Goal: Information Seeking & Learning: Find contact information

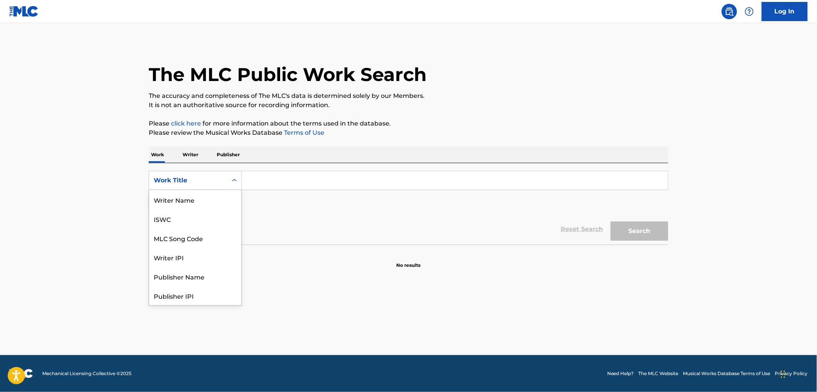
click at [231, 182] on icon "Search Form" at bounding box center [235, 181] width 8 height 8
click at [189, 239] on div "Publisher Name" at bounding box center [195, 238] width 92 height 19
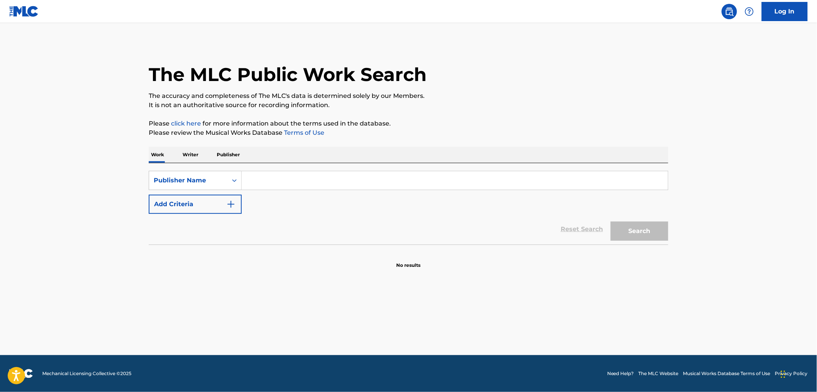
paste input "IHIP HOP MUSIC LLC"
drag, startPoint x: 301, startPoint y: 180, endPoint x: 359, endPoint y: 191, distance: 59.8
click at [359, 191] on div "SearchWithCriteria99257100-b20f-40dd-9a32-1336026649e2 Publisher Name IHIP HOP …" at bounding box center [409, 192] width 520 height 43
type input "IHIP HOP MUSIC"
click at [611, 222] on button "Search" at bounding box center [640, 231] width 58 height 19
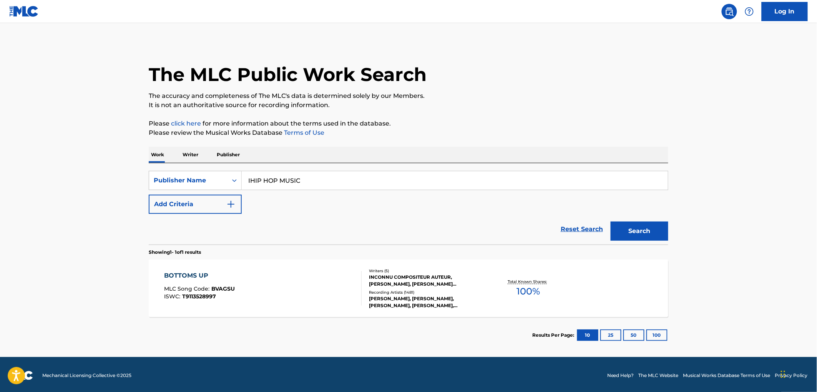
click at [223, 286] on div "BOTTOMS UP MLC Song Code : BVAGSU ISWC : T9113528997" at bounding box center [199, 288] width 71 height 35
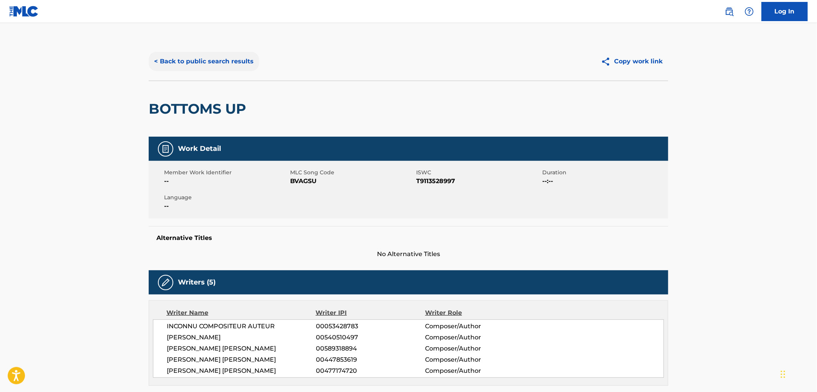
click at [233, 66] on button "< Back to public search results" at bounding box center [204, 61] width 110 height 19
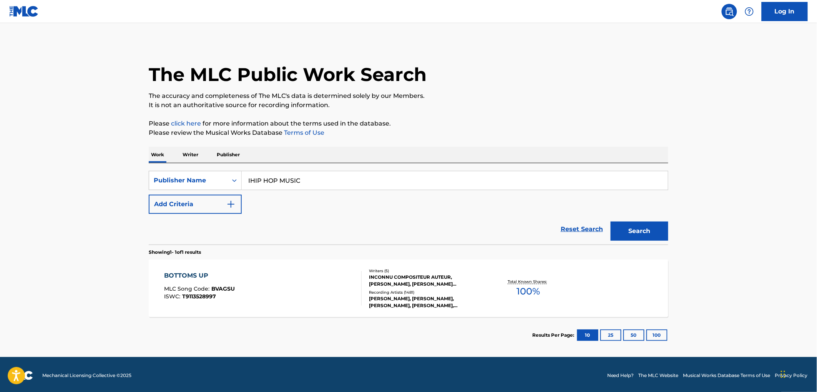
drag, startPoint x: 311, startPoint y: 181, endPoint x: 242, endPoint y: 180, distance: 69.2
click at [228, 179] on div "SearchWithCriteria99257100-b20f-40dd-9a32-1336026649e2 Publisher Name IHIP HOP …" at bounding box center [409, 180] width 520 height 19
paste input "LOGGY BAYOU MUSIC IN"
drag, startPoint x: 295, startPoint y: 182, endPoint x: 400, endPoint y: 197, distance: 106.4
click at [400, 197] on div "SearchWithCriteria99257100-b20f-40dd-9a32-1336026649e2 Publisher Name LOGGY BAY…" at bounding box center [409, 192] width 520 height 43
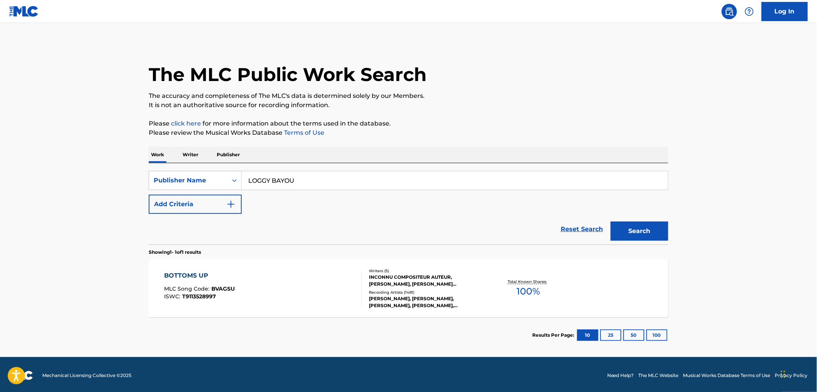
type input "LOGGY BAYOU"
click at [611, 222] on button "Search" at bounding box center [640, 231] width 58 height 19
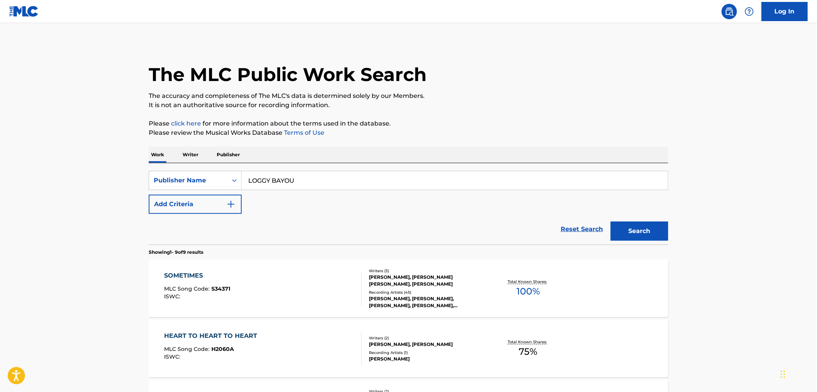
click at [224, 287] on span "S34371" at bounding box center [221, 289] width 19 height 7
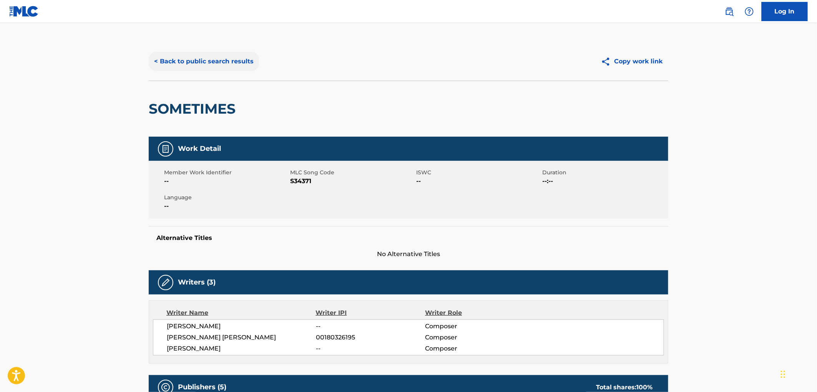
click at [213, 61] on button "< Back to public search results" at bounding box center [204, 61] width 110 height 19
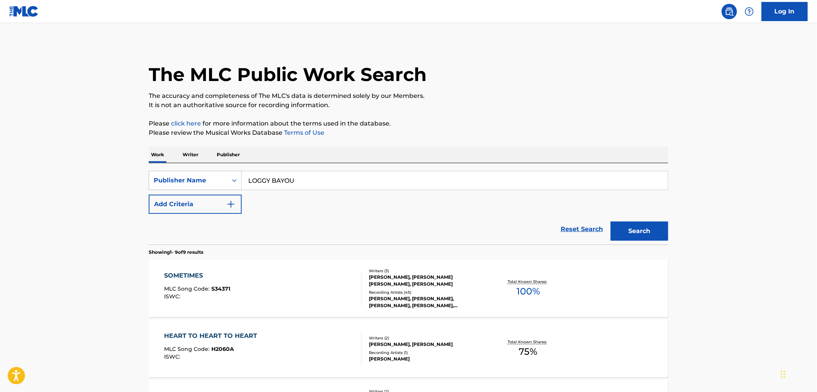
drag, startPoint x: 294, startPoint y: 185, endPoint x: 225, endPoint y: 184, distance: 68.8
click at [224, 184] on div "SearchWithCriteria99257100-b20f-40dd-9a32-1336026649e2 Publisher Name [GEOGRAPH…" at bounding box center [409, 180] width 520 height 19
paste input "BROOKLYN MUSIC PUB GROUP INC"
drag, startPoint x: 305, startPoint y: 178, endPoint x: 491, endPoint y: 184, distance: 186.1
click at [491, 184] on input "BROOKLYN MUSIC PUB GROUP INC" at bounding box center [455, 180] width 426 height 18
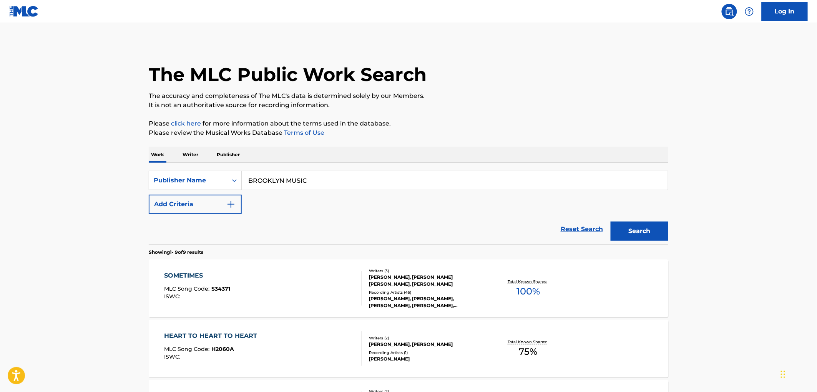
type input "BROOKLYN MUSIC"
click at [611, 222] on button "Search" at bounding box center [640, 231] width 58 height 19
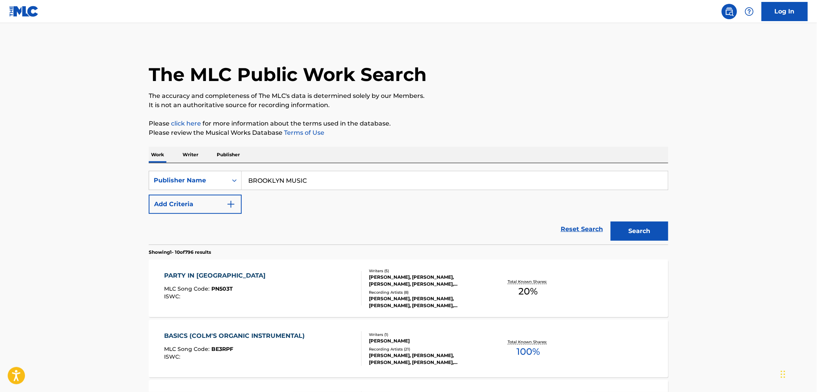
click at [220, 291] on span "PN503T" at bounding box center [223, 289] width 22 height 7
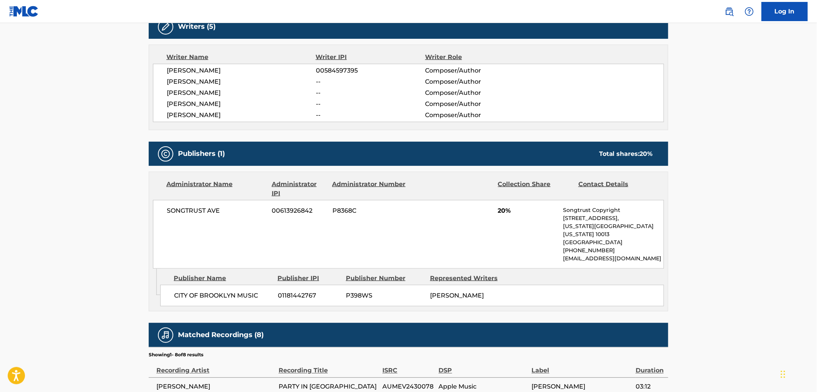
scroll to position [299, 0]
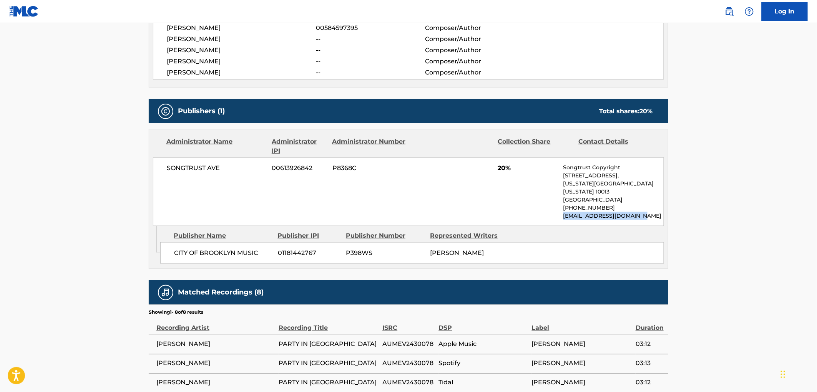
drag, startPoint x: 646, startPoint y: 208, endPoint x: 552, endPoint y: 211, distance: 94.6
click at [552, 211] on div "SONGTRUST AVE 00613926842 P8368C 20% Songtrust Copyright [STREET_ADDRESS][US_ST…" at bounding box center [408, 192] width 511 height 69
copy p "[EMAIL_ADDRESS][DOMAIN_NAME]"
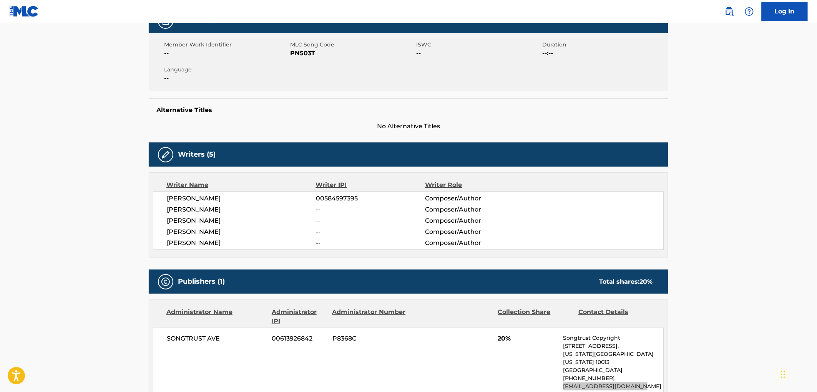
scroll to position [0, 0]
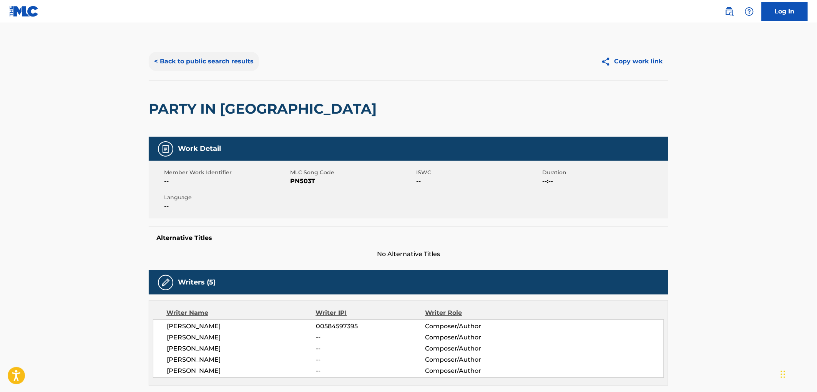
click at [210, 67] on button "< Back to public search results" at bounding box center [204, 61] width 110 height 19
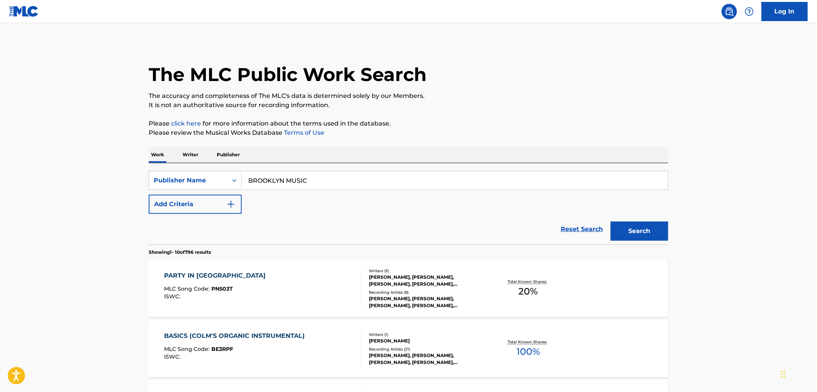
drag, startPoint x: 246, startPoint y: 182, endPoint x: 370, endPoint y: 184, distance: 124.2
click at [370, 184] on input "BROOKLYN MUSIC" at bounding box center [455, 180] width 426 height 18
paste input "MUSIC UNLIMITED"
type input "MUSIC UNLIMITED"
click at [616, 228] on button "Search" at bounding box center [640, 231] width 58 height 19
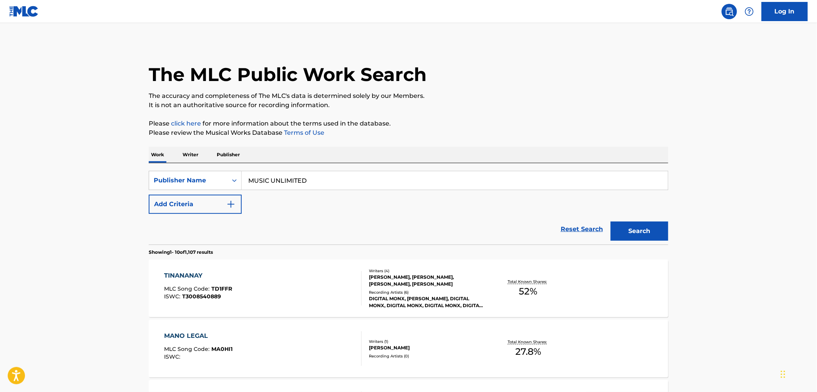
click at [223, 287] on span "TD1FFR" at bounding box center [222, 289] width 21 height 7
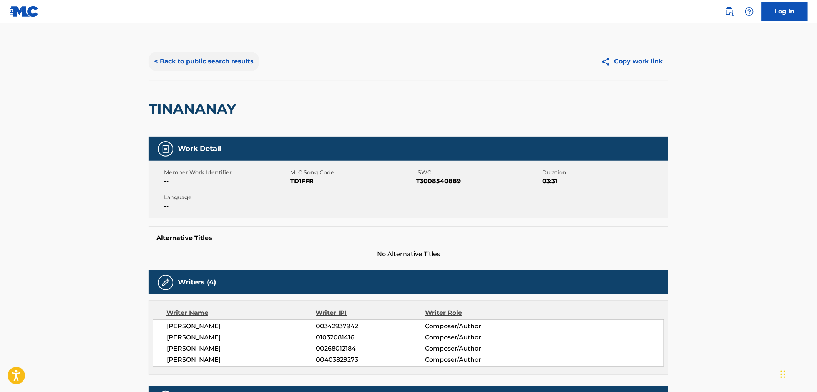
click at [191, 55] on button "< Back to public search results" at bounding box center [204, 61] width 110 height 19
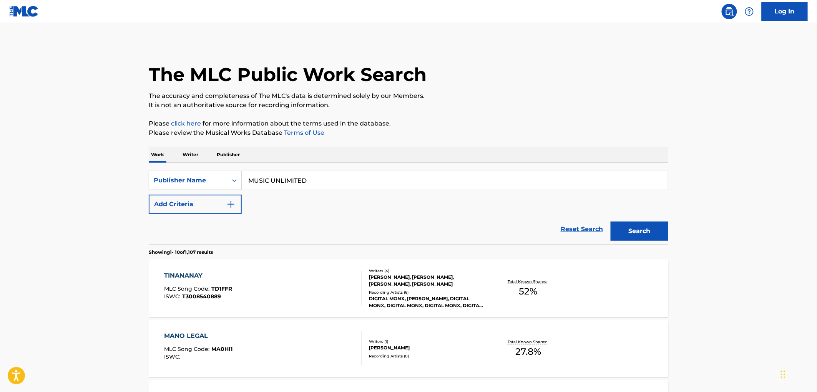
drag, startPoint x: 284, startPoint y: 181, endPoint x: 230, endPoint y: 186, distance: 54.7
click at [230, 186] on div "SearchWithCriteria99257100-b20f-40dd-9a32-1336026649e2 Publisher Name MUSIC UNL…" at bounding box center [409, 180] width 520 height 19
paste input "ARRIVAL MUSIC"
type input "ARRIVAL MUSIC"
click at [640, 228] on button "Search" at bounding box center [640, 231] width 58 height 19
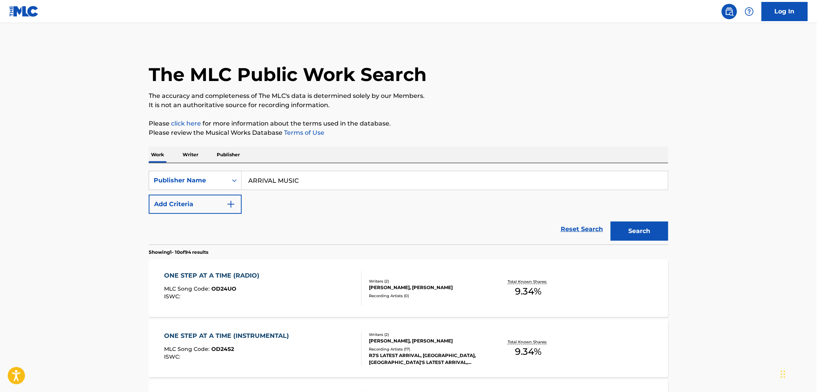
click at [224, 291] on span "OD24UO" at bounding box center [224, 289] width 25 height 7
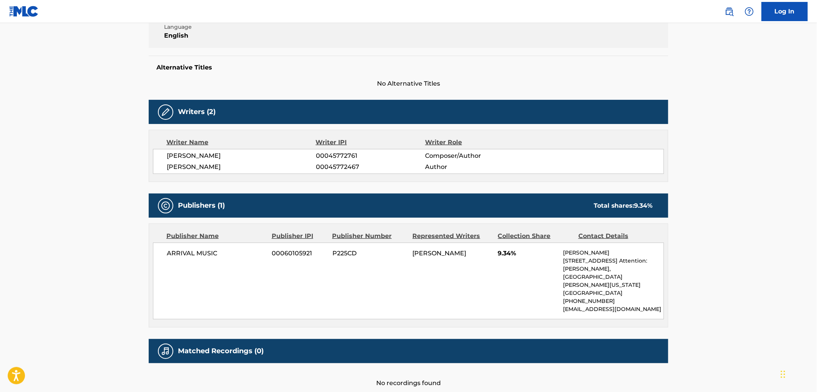
scroll to position [207, 0]
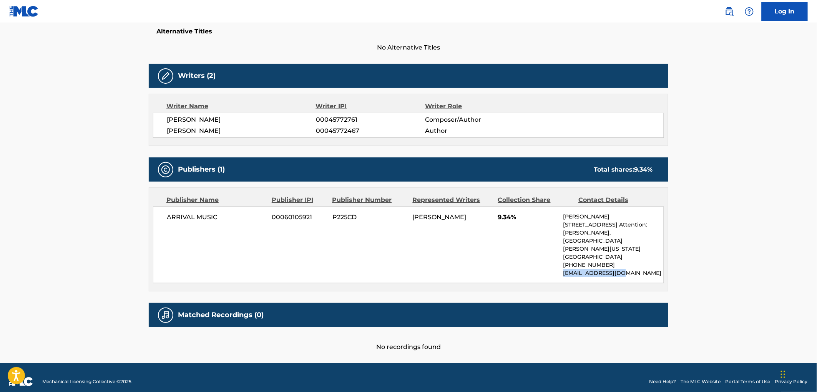
drag, startPoint x: 628, startPoint y: 267, endPoint x: 563, endPoint y: 269, distance: 65.4
click at [563, 269] on div "ARRIVAL MUSIC 00060105921 P225CD [PERSON_NAME] 9.34% [PERSON_NAME] [GEOGRAPHIC_…" at bounding box center [408, 245] width 511 height 77
copy p "[EMAIL_ADDRESS][DOMAIN_NAME]"
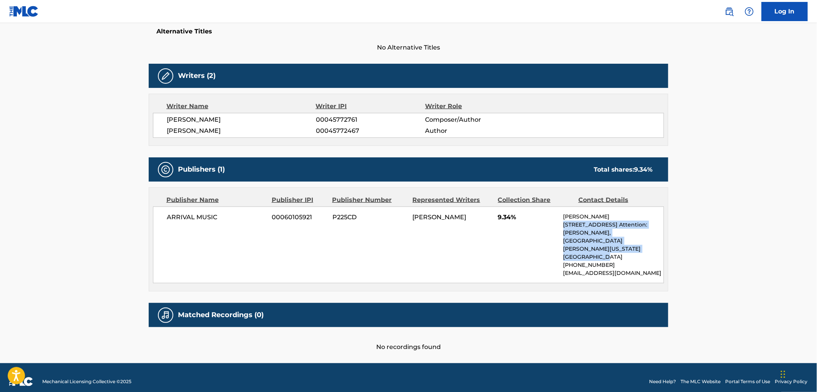
drag, startPoint x: 605, startPoint y: 250, endPoint x: 566, endPoint y: 224, distance: 45.7
click at [565, 223] on div "[PERSON_NAME] [STREET_ADDRESS][PERSON_NAME][PERSON_NAME][US_STATE] [PHONE_NUMBE…" at bounding box center [613, 245] width 100 height 65
copy div "[STREET_ADDRESS][PERSON_NAME][PERSON_NAME][US_STATE]"
click at [559, 216] on div "ARRIVAL MUSIC 00060105921 P225CD [PERSON_NAME] 9.34% [PERSON_NAME] [GEOGRAPHIC_…" at bounding box center [408, 245] width 511 height 77
copy div "[PERSON_NAME]"
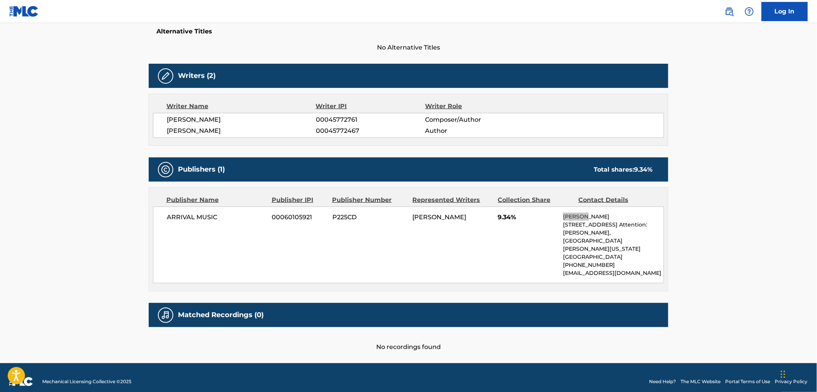
scroll to position [0, 0]
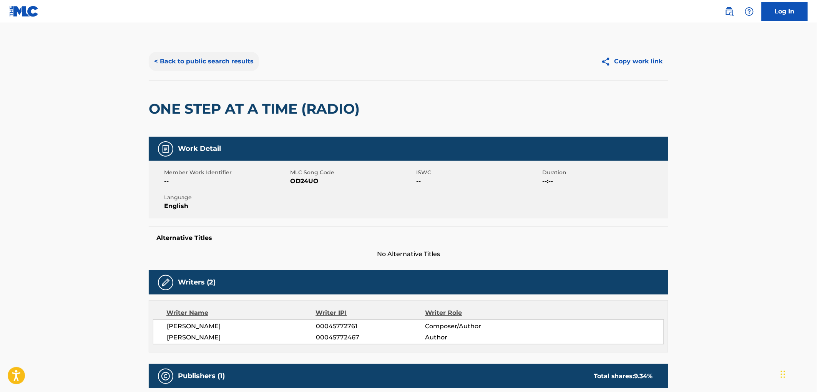
click at [226, 65] on button "< Back to public search results" at bounding box center [204, 61] width 110 height 19
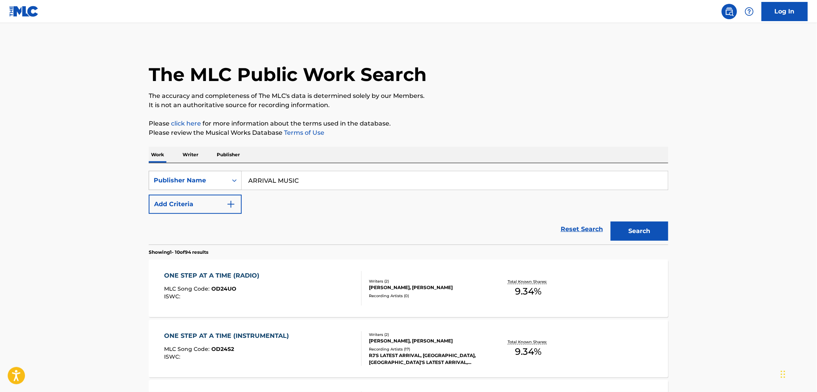
drag, startPoint x: 310, startPoint y: 188, endPoint x: 227, endPoint y: 187, distance: 83.0
click at [227, 187] on div "SearchWithCriteria99257100-b20f-40dd-9a32-1336026649e2 Publisher Name ARRIVAL M…" at bounding box center [409, 180] width 520 height 19
paste input "SUGAR BEND"
type input "SUGAR BEND MUSIC"
click at [624, 230] on button "Search" at bounding box center [640, 231] width 58 height 19
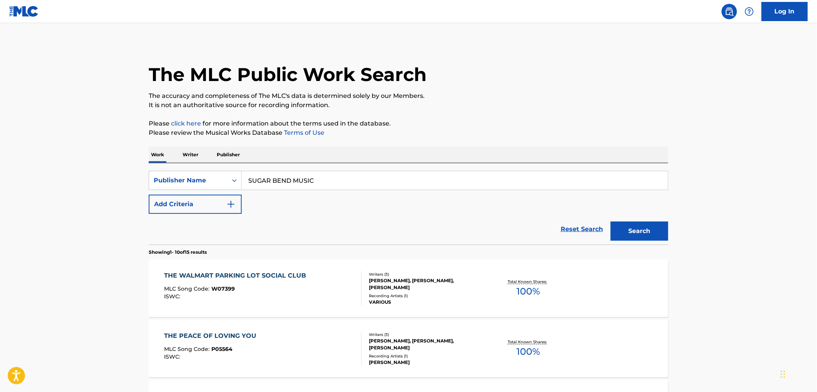
click at [231, 291] on span "W07399" at bounding box center [223, 289] width 23 height 7
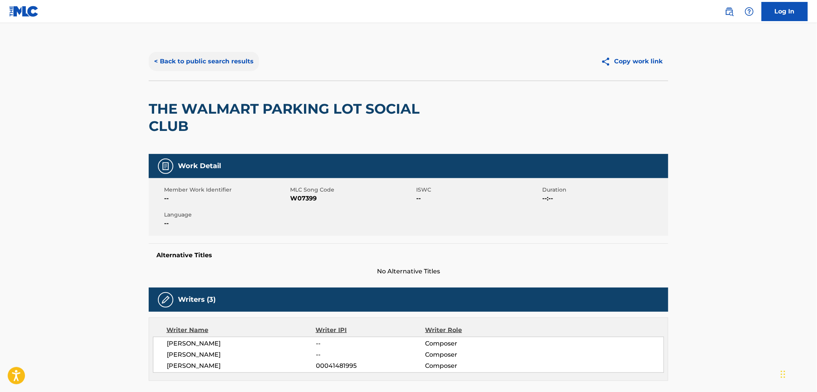
click at [219, 63] on button "< Back to public search results" at bounding box center [204, 61] width 110 height 19
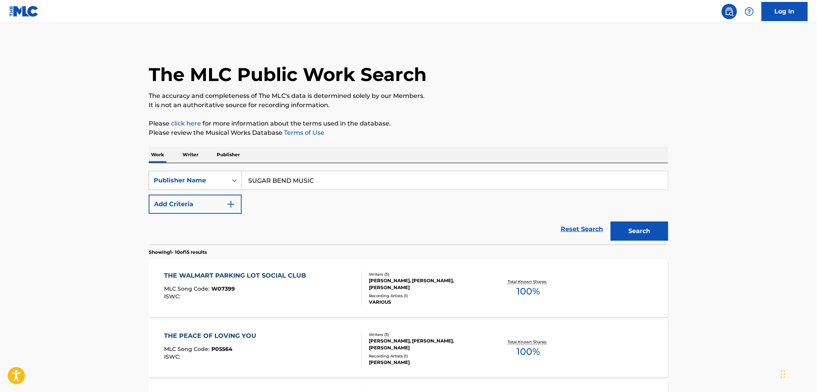
drag, startPoint x: 319, startPoint y: 179, endPoint x: 231, endPoint y: 182, distance: 88.0
click at [179, 183] on div "SearchWithCriteria99257100-b20f-40dd-9a32-1336026649e2 Publisher Name SUGAR BEN…" at bounding box center [409, 180] width 520 height 19
paste input "TRUMAR"
type input "TRUMAR MUSIC"
click at [644, 236] on button "Search" at bounding box center [640, 231] width 58 height 19
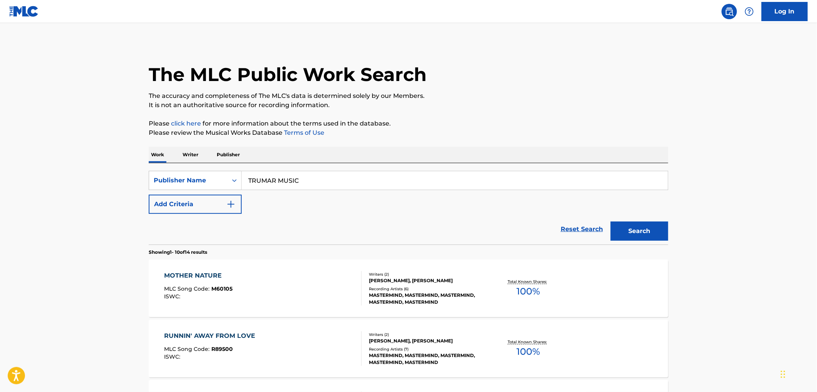
click at [224, 291] on span "M60105" at bounding box center [222, 289] width 21 height 7
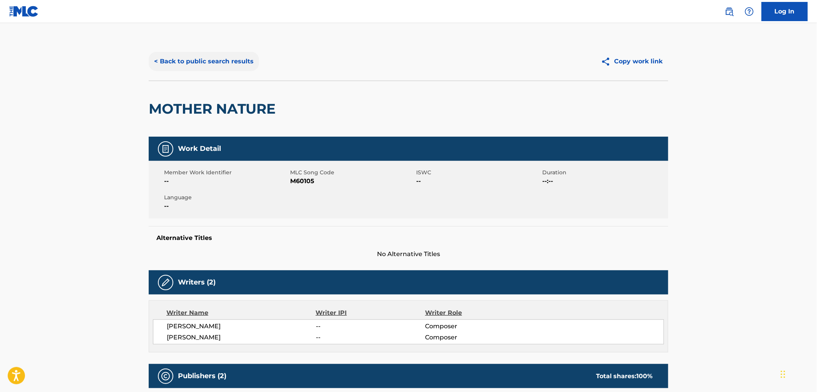
click at [200, 54] on button "< Back to public search results" at bounding box center [204, 61] width 110 height 19
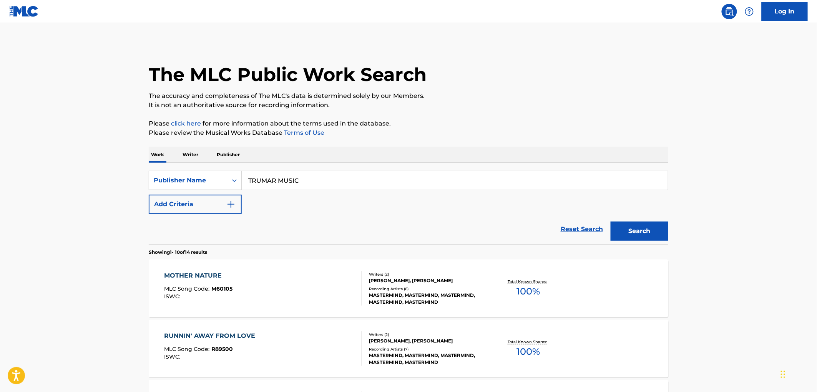
drag, startPoint x: 228, startPoint y: 188, endPoint x: 223, endPoint y: 187, distance: 5.4
click at [223, 188] on div "SearchWithCriteria99257100-b20f-40dd-9a32-1336026649e2 Publisher Name TRUMAR MU…" at bounding box center [409, 180] width 520 height 19
paste input "ME-N-ME"
type input "ME-N-ME MUSIC"
click at [631, 224] on button "Search" at bounding box center [640, 231] width 58 height 19
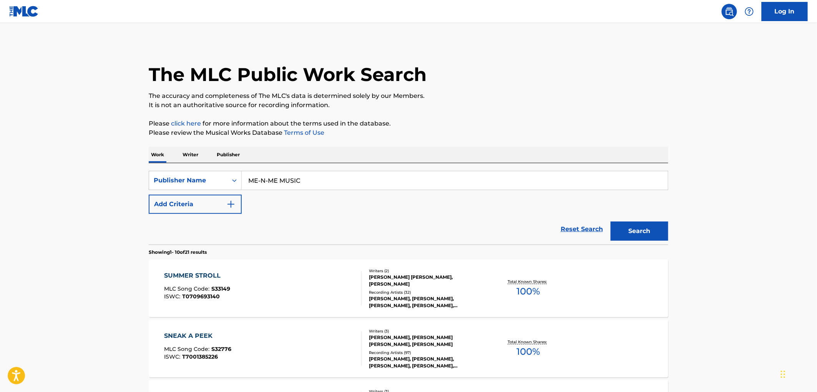
click at [228, 289] on span "S33149" at bounding box center [221, 289] width 19 height 7
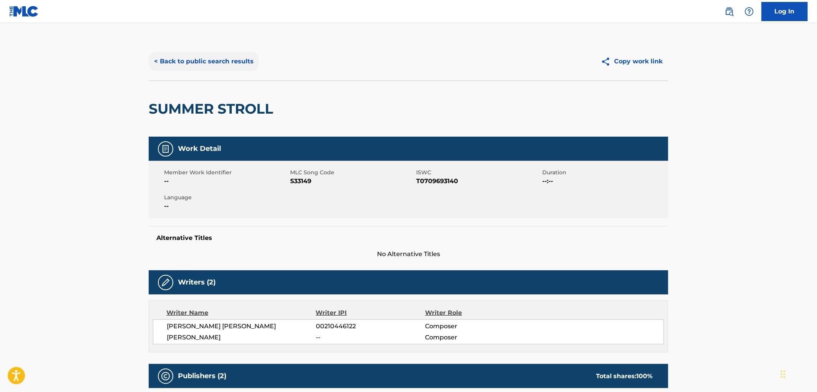
click at [198, 61] on button "< Back to public search results" at bounding box center [204, 61] width 110 height 19
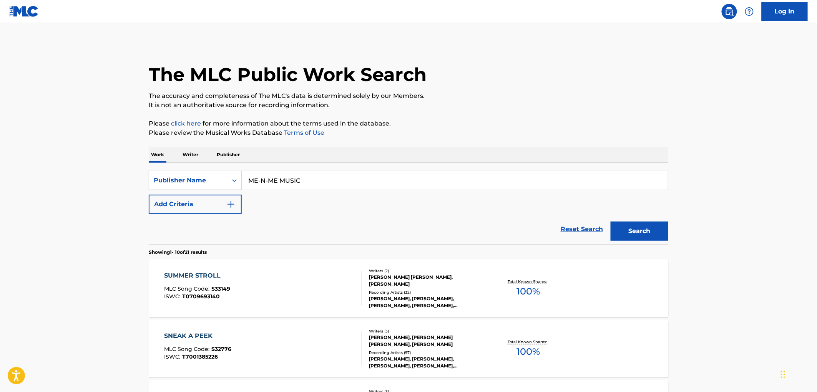
drag, startPoint x: 311, startPoint y: 183, endPoint x: 186, endPoint y: 182, distance: 124.1
click at [186, 182] on div "SearchWithCriteria99257100-b20f-40dd-9a32-1336026649e2 Publisher Name ME-N-ME M…" at bounding box center [409, 180] width 520 height 19
paste input "DNNYD"
type input "DNNYD"
click at [614, 229] on button "Search" at bounding box center [640, 231] width 58 height 19
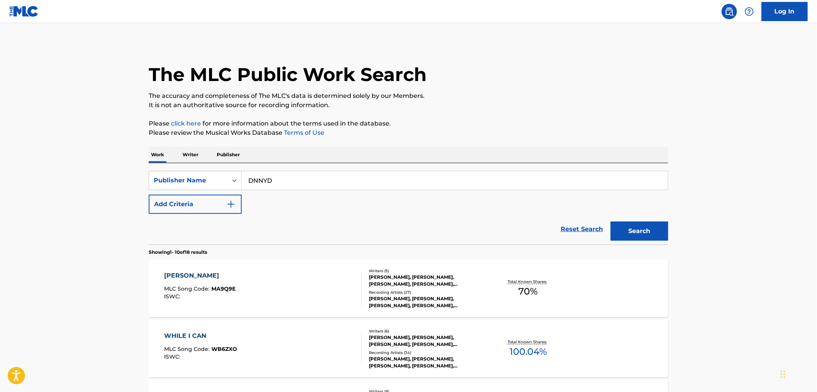
click at [228, 293] on div "MLC Song Code : MA9Q9E" at bounding box center [199, 290] width 71 height 8
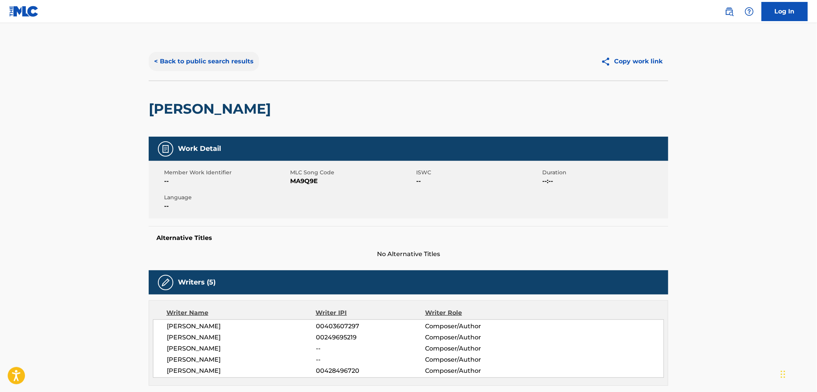
click at [214, 58] on button "< Back to public search results" at bounding box center [204, 61] width 110 height 19
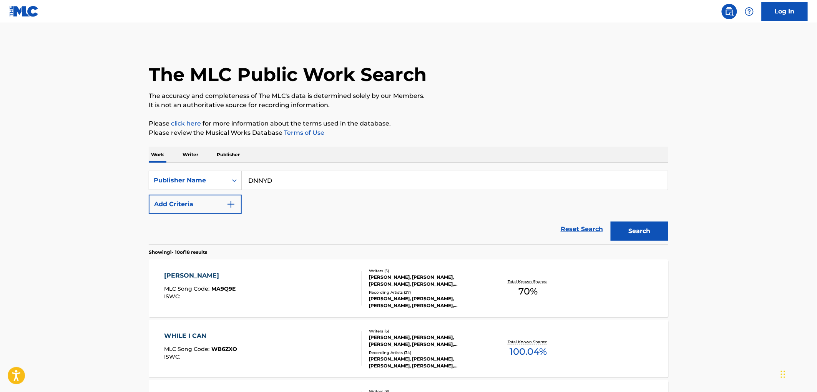
drag, startPoint x: 201, startPoint y: 178, endPoint x: 208, endPoint y: 179, distance: 6.6
click at [198, 178] on div "SearchWithCriteria99257100-b20f-40dd-9a32-1336026649e2 Publisher Name DNNYD" at bounding box center [409, 180] width 520 height 19
paste input "ON THE HOUSE MUSIC"
type input "ON THE HOUSE MUSIC"
click at [637, 231] on button "Search" at bounding box center [640, 231] width 58 height 19
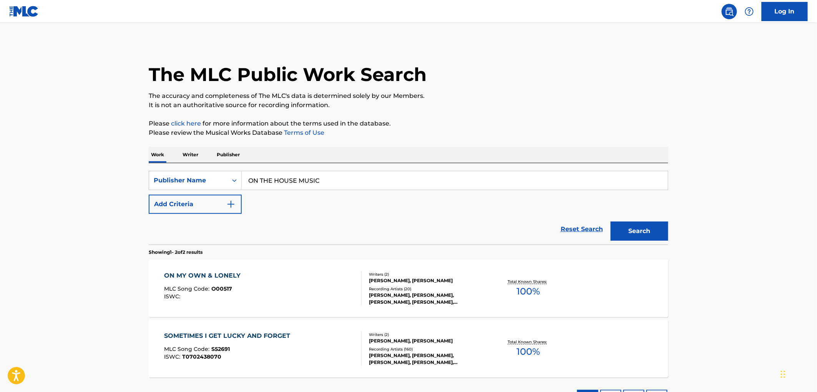
click at [232, 289] on div "MLC Song Code : O00517" at bounding box center [204, 290] width 80 height 8
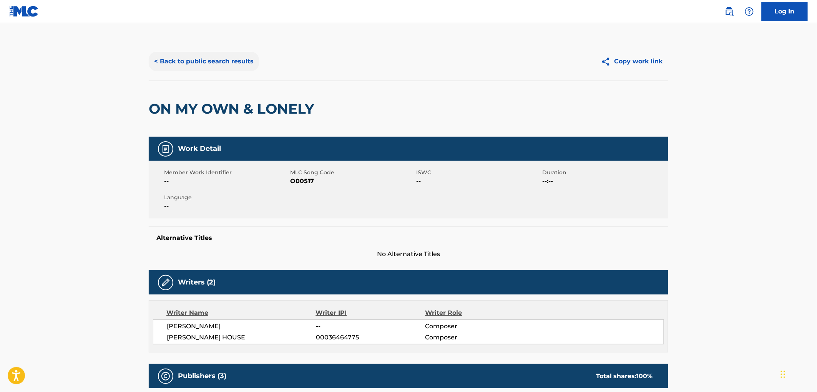
click at [243, 60] on button "< Back to public search results" at bounding box center [204, 61] width 110 height 19
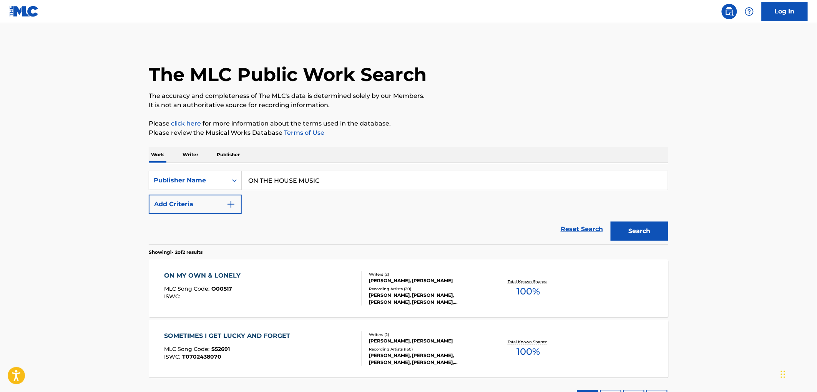
drag, startPoint x: 328, startPoint y: 183, endPoint x: 217, endPoint y: 183, distance: 111.1
click at [210, 183] on div "SearchWithCriteria99257100-b20f-40dd-9a32-1336026649e2 Publisher Name ON THE HO…" at bounding box center [409, 180] width 520 height 19
paste input "HIT MUSIC PUBLISHING INC."
type input "HIT MUSIC PUBLISHING INC."
click at [614, 225] on button "Search" at bounding box center [640, 231] width 58 height 19
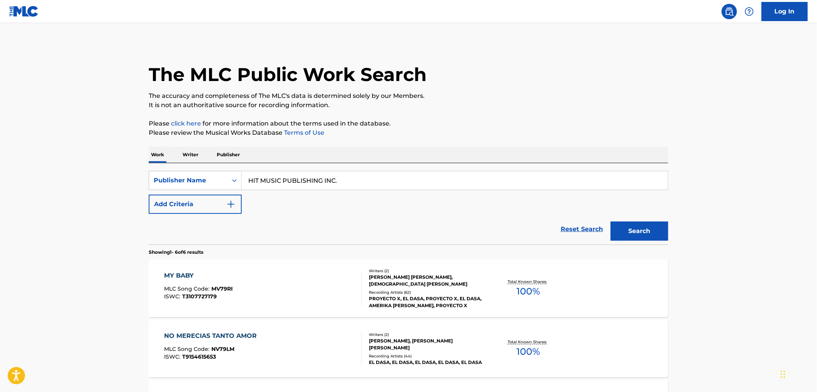
click at [213, 294] on span "T3107727179" at bounding box center [200, 296] width 35 height 7
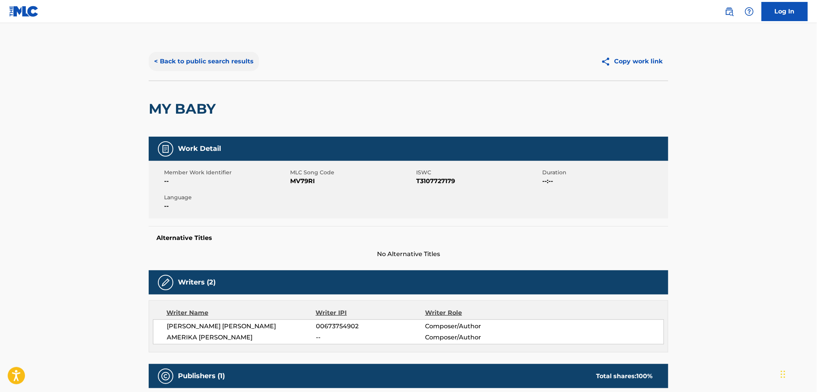
click at [245, 63] on button "< Back to public search results" at bounding box center [204, 61] width 110 height 19
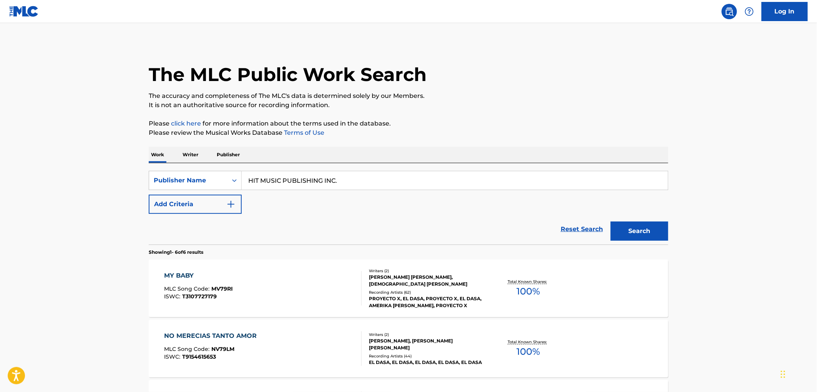
drag, startPoint x: 215, startPoint y: 186, endPoint x: 266, endPoint y: 186, distance: 50.7
click at [213, 186] on div "SearchWithCriteria99257100-b20f-40dd-9a32-1336026649e2 Publisher Name HIT MUSIC…" at bounding box center [409, 180] width 520 height 19
paste input "[PERSON_NAME] MUSIC GROUP,"
drag, startPoint x: 312, startPoint y: 178, endPoint x: 424, endPoint y: 180, distance: 112.2
click at [424, 180] on input "[PERSON_NAME] MUSIC GROUP, INC." at bounding box center [455, 180] width 426 height 18
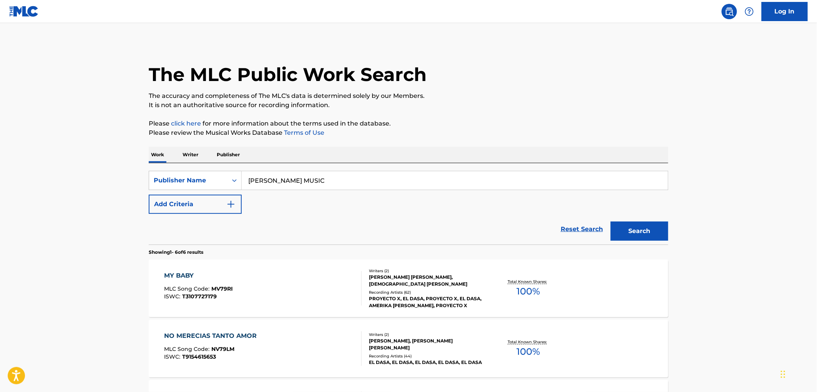
type input "[PERSON_NAME] MUSIC"
click at [611, 222] on button "Search" at bounding box center [640, 231] width 58 height 19
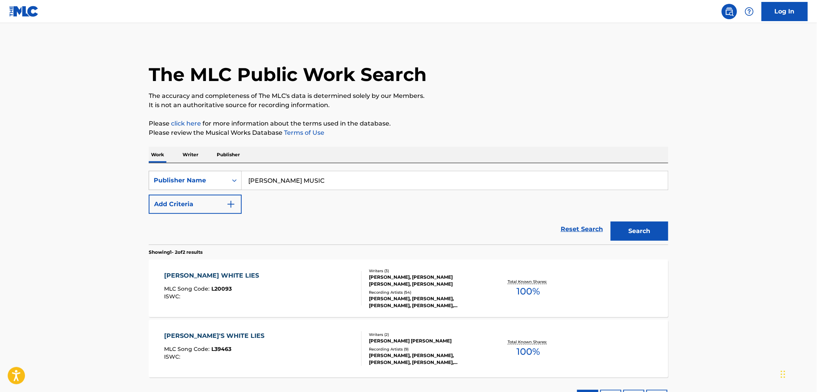
drag, startPoint x: 254, startPoint y: 178, endPoint x: 261, endPoint y: 181, distance: 7.2
click at [223, 181] on div "SearchWithCriteria99257100-b20f-40dd-9a32-1336026649e2 Publisher Name [PERSON_N…" at bounding box center [409, 180] width 520 height 19
click at [643, 223] on button "Search" at bounding box center [640, 231] width 58 height 19
click at [228, 292] on span "L20093" at bounding box center [222, 289] width 20 height 7
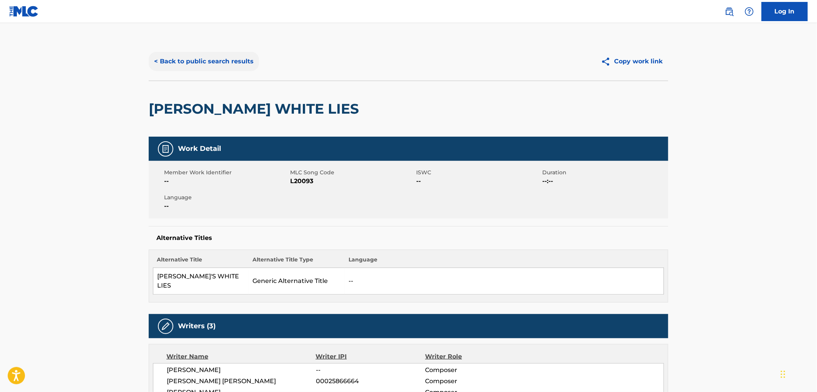
click at [210, 63] on button "< Back to public search results" at bounding box center [204, 61] width 110 height 19
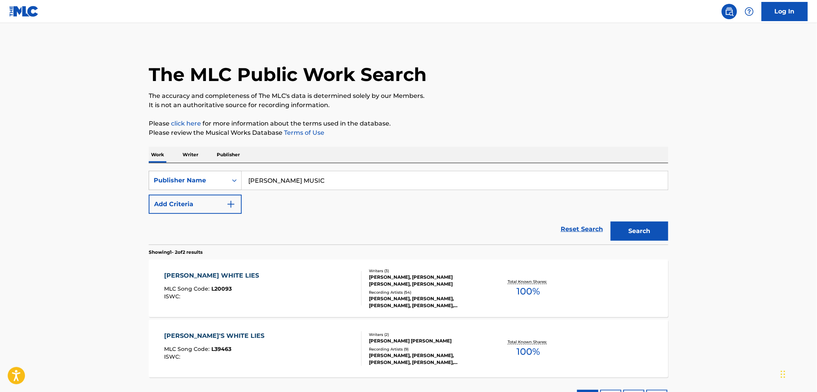
drag, startPoint x: 217, startPoint y: 181, endPoint x: 205, endPoint y: 181, distance: 11.6
click at [205, 181] on div "SearchWithCriteria99257100-b20f-40dd-9a32-1336026649e2 Publisher Name [PERSON_N…" at bounding box center [409, 180] width 520 height 19
paste input "[PERSON_NAME]"
click at [638, 234] on button "Search" at bounding box center [640, 231] width 58 height 19
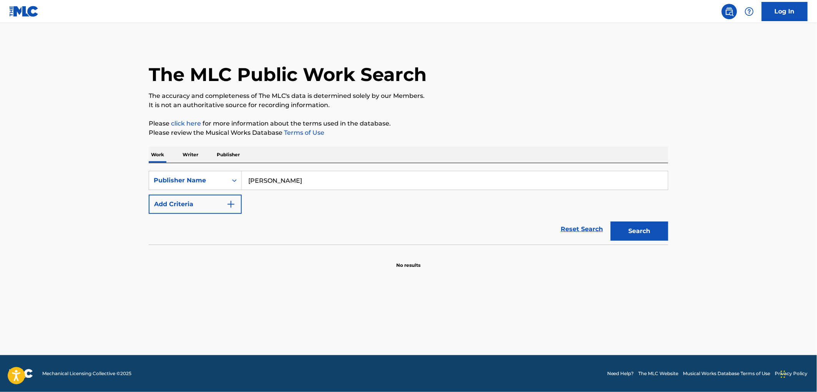
drag, startPoint x: 329, startPoint y: 183, endPoint x: 286, endPoint y: 183, distance: 43.1
click at [227, 181] on div "SearchWithCriteria99257100-b20f-40dd-9a32-1336026649e2 Publisher Name [PERSON_N…" at bounding box center [409, 180] width 520 height 19
paste input "[PERSON_NAME]"
type input "[PERSON_NAME]"
click at [632, 228] on button "Search" at bounding box center [640, 231] width 58 height 19
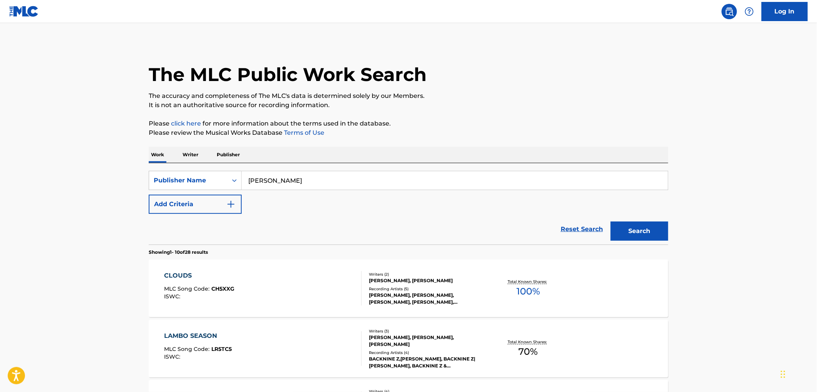
click at [234, 289] on div "CLOUDS MLC Song Code : CH5XXG ISWC :" at bounding box center [263, 288] width 198 height 35
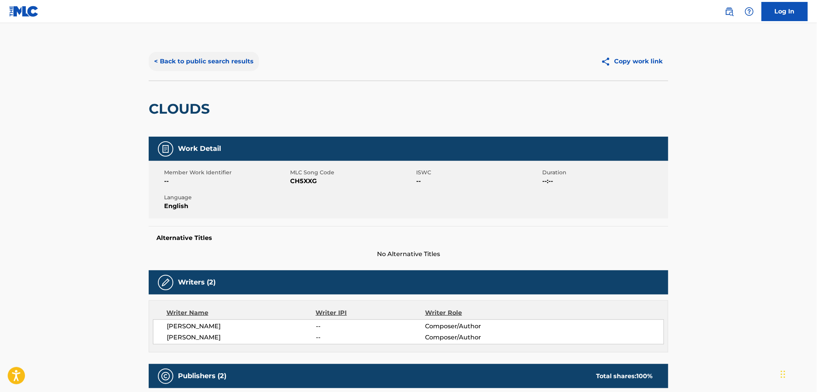
click at [245, 67] on button "< Back to public search results" at bounding box center [204, 61] width 110 height 19
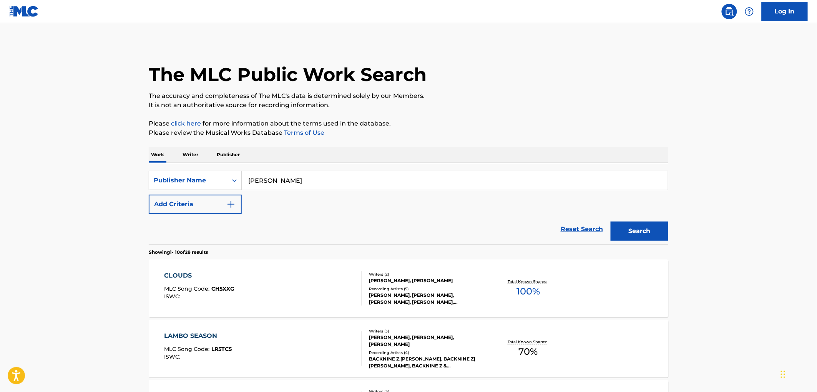
drag, startPoint x: 284, startPoint y: 182, endPoint x: 216, endPoint y: 183, distance: 68.0
click at [216, 183] on div "SearchWithCriteria99257100-b20f-40dd-9a32-1336026649e2 Publisher Name [PERSON_N…" at bounding box center [409, 180] width 520 height 19
paste input "S.L.A.C.K.A.D. MUSIC"
type input "S.L.A.C.K.A.D. MUSIC"
click at [626, 223] on button "Search" at bounding box center [640, 231] width 58 height 19
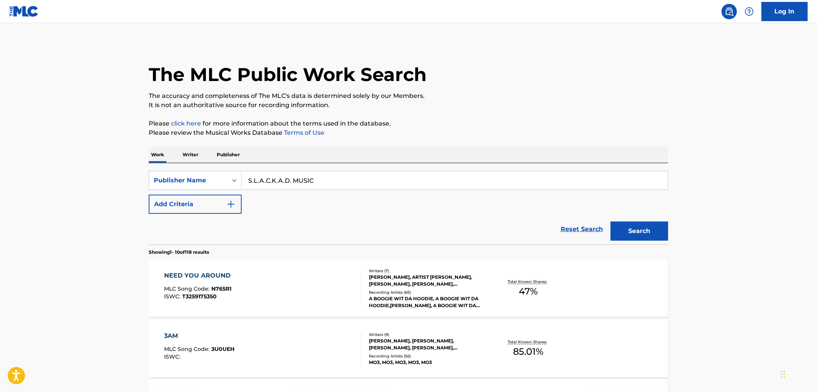
click at [220, 291] on span "N765R1" at bounding box center [222, 289] width 20 height 7
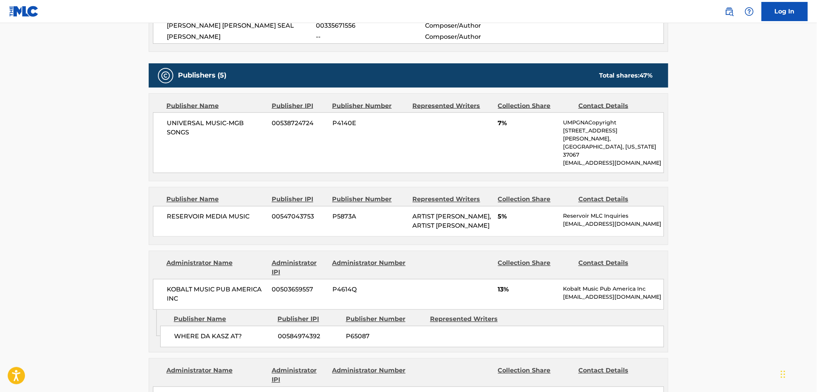
scroll to position [512, 0]
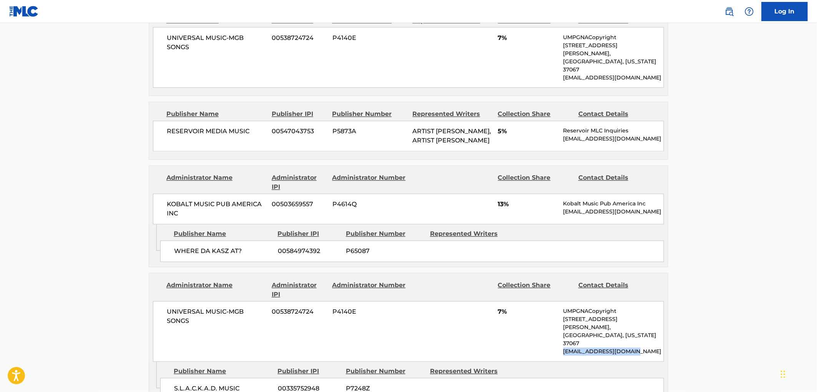
drag, startPoint x: 609, startPoint y: 325, endPoint x: 562, endPoint y: 322, distance: 47.0
click at [562, 322] on div "UNIVERSAL MUSIC-MGB SONGS 00538724724 P4140E 7% UMPGNACopyright [STREET_ADDRESS…" at bounding box center [408, 332] width 511 height 61
drag, startPoint x: 203, startPoint y: 307, endPoint x: 142, endPoint y: 298, distance: 61.3
click at [141, 298] on div "< Back to public search results Copy work link NEED YOU AROUND Work Detail Memb…" at bounding box center [409, 171] width 538 height 1283
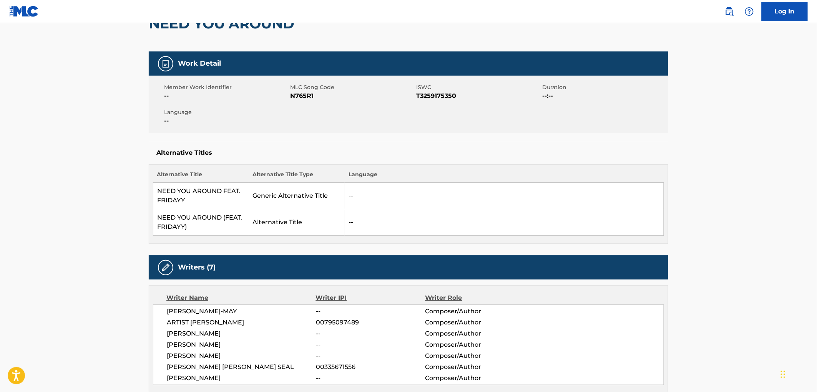
scroll to position [0, 0]
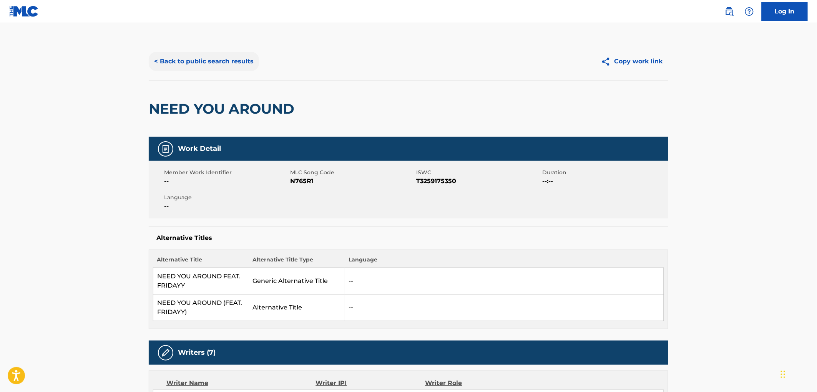
click at [191, 66] on button "< Back to public search results" at bounding box center [204, 61] width 110 height 19
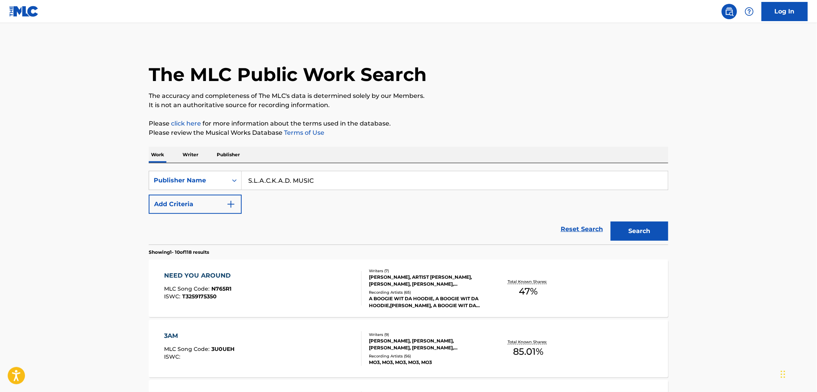
drag, startPoint x: 315, startPoint y: 183, endPoint x: 266, endPoint y: 187, distance: 49.3
click at [224, 182] on div "SearchWithCriteria99257100-b20f-40dd-9a32-1336026649e2 Publisher Name S.L.A.C.K…" at bounding box center [409, 180] width 520 height 19
paste input "WVZ MFG PUBLISHING CO."
drag, startPoint x: 319, startPoint y: 179, endPoint x: 399, endPoint y: 190, distance: 79.8
click at [399, 190] on div "WVZ MFG PUBLISHING CO." at bounding box center [455, 180] width 427 height 19
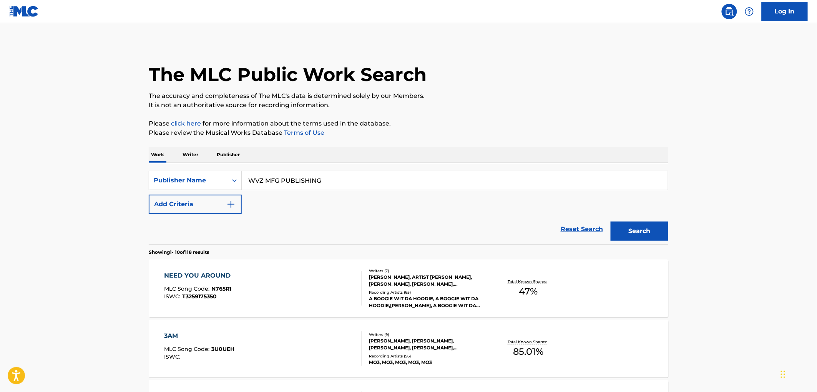
type input "WVZ MFG PUBLISHING"
click at [611, 222] on button "Search" at bounding box center [640, 231] width 58 height 19
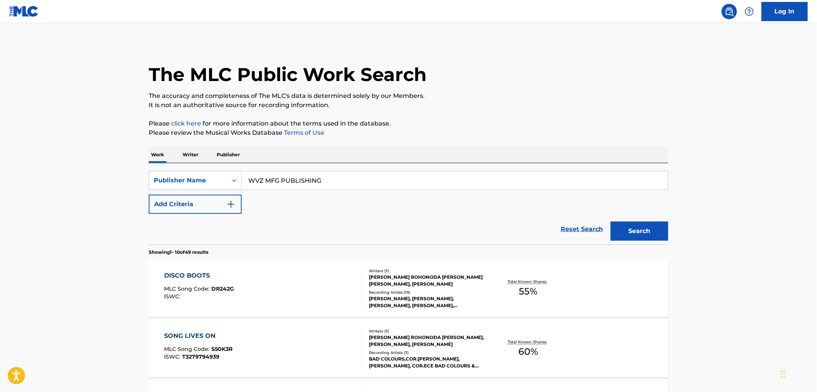
click at [222, 292] on span "DR242G" at bounding box center [223, 289] width 23 height 7
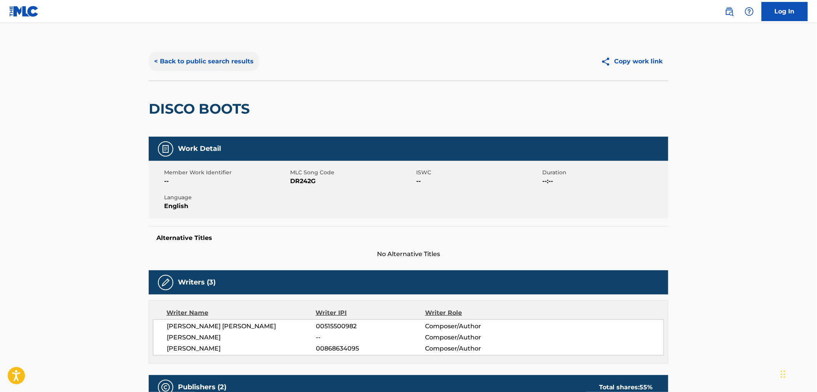
click at [217, 65] on button "< Back to public search results" at bounding box center [204, 61] width 110 height 19
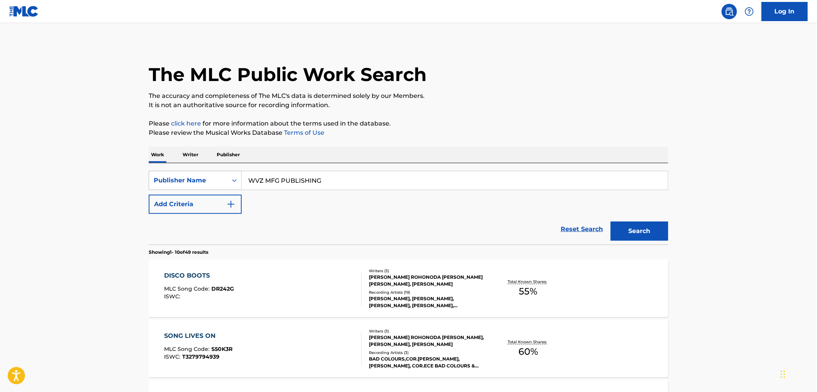
drag, startPoint x: 327, startPoint y: 182, endPoint x: 229, endPoint y: 183, distance: 98.4
click at [229, 183] on div "SearchWithCriteria99257100-b20f-40dd-9a32-1336026649e2 Publisher Name WVZ MFG P…" at bounding box center [409, 180] width 520 height 19
paste input "[PERSON_NAME] Songs"
click at [631, 236] on button "Search" at bounding box center [640, 231] width 58 height 19
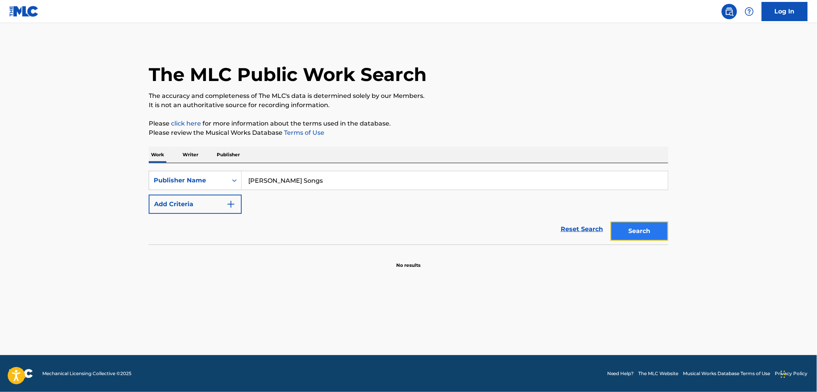
click at [624, 227] on button "Search" at bounding box center [640, 231] width 58 height 19
click at [216, 181] on div "SearchWithCriteria99257100-b20f-40dd-9a32-1336026649e2 Publisher Name [PERSON_N…" at bounding box center [409, 180] width 520 height 19
drag, startPoint x: 297, startPoint y: 183, endPoint x: 271, endPoint y: 178, distance: 25.9
click at [281, 175] on input "[PERSON_NAME] Songs" at bounding box center [455, 180] width 426 height 18
drag, startPoint x: 249, startPoint y: 180, endPoint x: 331, endPoint y: 179, distance: 81.9
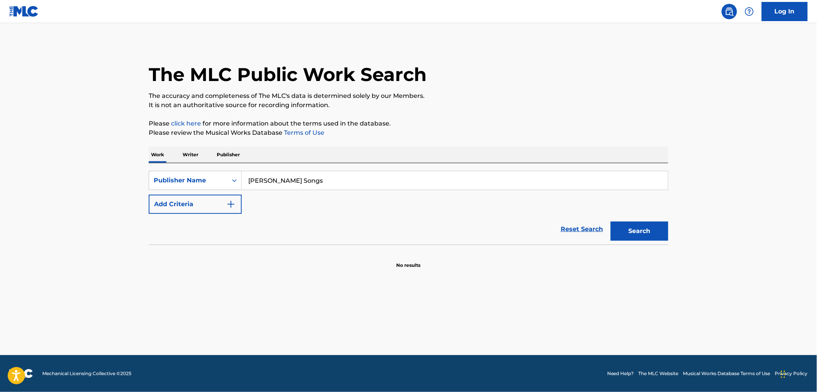
click at [331, 179] on input "[PERSON_NAME] Songs" at bounding box center [455, 180] width 426 height 18
drag, startPoint x: 331, startPoint y: 180, endPoint x: 309, endPoint y: 181, distance: 21.5
click at [309, 181] on input "[PERSON_NAME] Songs" at bounding box center [455, 180] width 426 height 18
drag, startPoint x: 337, startPoint y: 178, endPoint x: 246, endPoint y: 184, distance: 90.9
click at [251, 184] on input "[PERSON_NAME] Songs" at bounding box center [455, 180] width 426 height 18
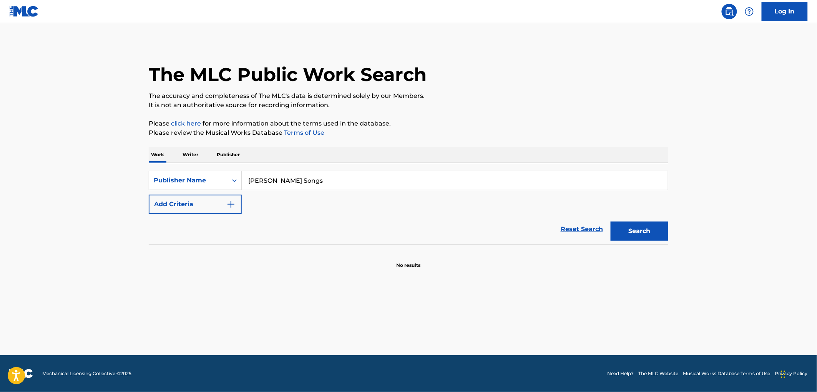
paste input "Search Form"
type input "J"
drag, startPoint x: 254, startPoint y: 183, endPoint x: 245, endPoint y: 185, distance: 8.7
click at [245, 185] on input "J" at bounding box center [455, 180] width 426 height 18
paste input "Search Form"
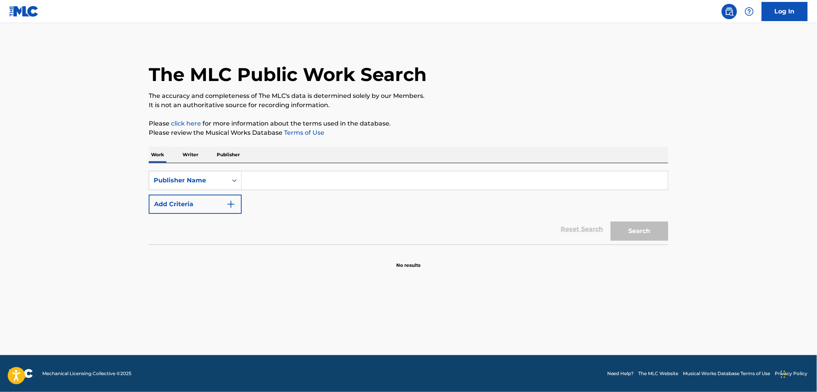
paste input "[PERSON_NAME]"
type input "[PERSON_NAME]"
click at [645, 229] on button "Search" at bounding box center [640, 231] width 58 height 19
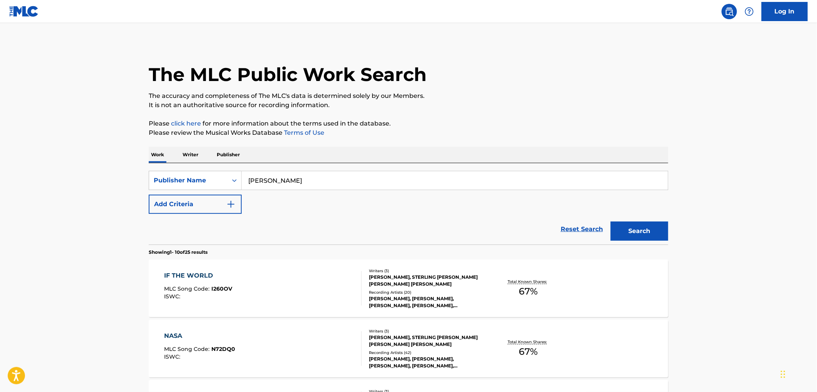
click at [221, 291] on span "I260OV" at bounding box center [222, 289] width 21 height 7
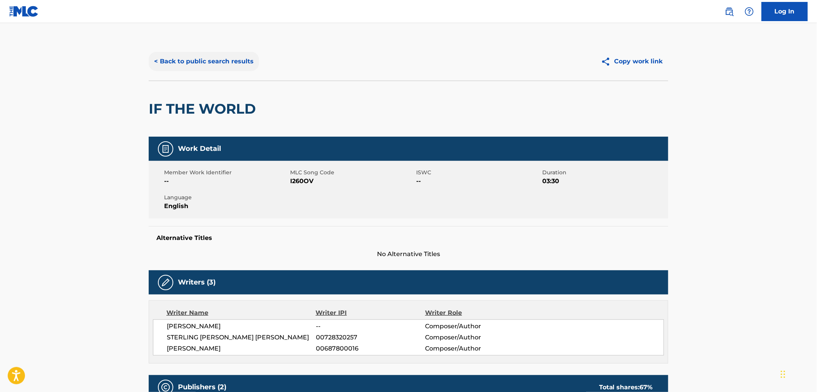
click at [232, 54] on button "< Back to public search results" at bounding box center [204, 61] width 110 height 19
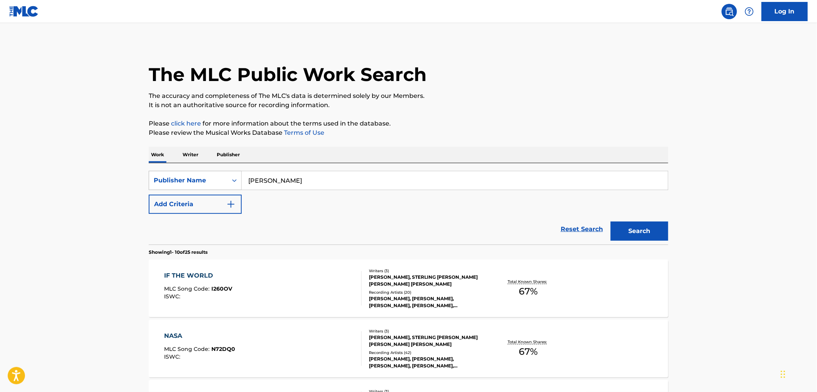
drag, startPoint x: 336, startPoint y: 182, endPoint x: 239, endPoint y: 179, distance: 96.5
click at [239, 178] on div "SearchWithCriteria99257100-b20f-40dd-9a32-1336026649e2 Publisher Name [PERSON_N…" at bounding box center [409, 180] width 520 height 19
paste input "ISU MUSIC MANAGEMENT"
type input "SISU MUSIC MANAGEMENT"
click at [635, 240] on button "Search" at bounding box center [640, 231] width 58 height 19
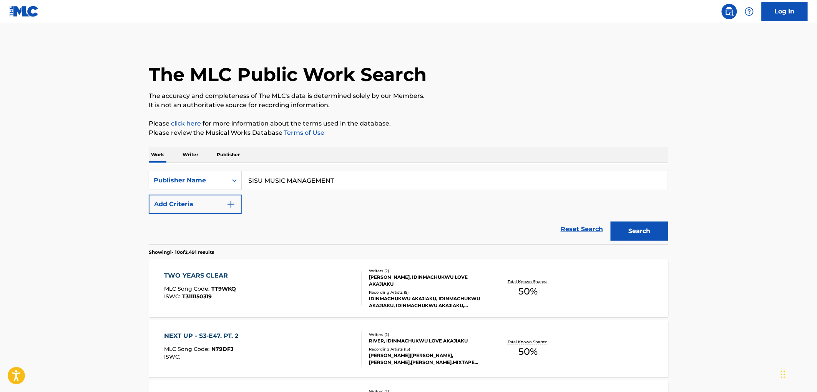
click at [228, 286] on div "TWO YEARS CLEAR MLC Song Code : TT9WKQ ISWC : T3111150319" at bounding box center [200, 288] width 72 height 35
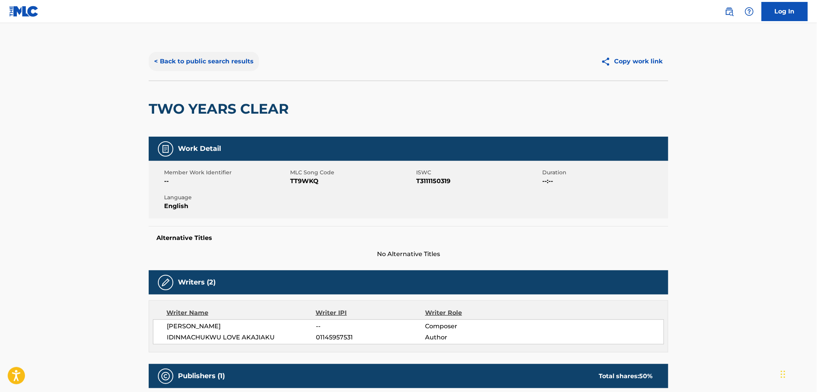
click at [214, 54] on button "< Back to public search results" at bounding box center [204, 61] width 110 height 19
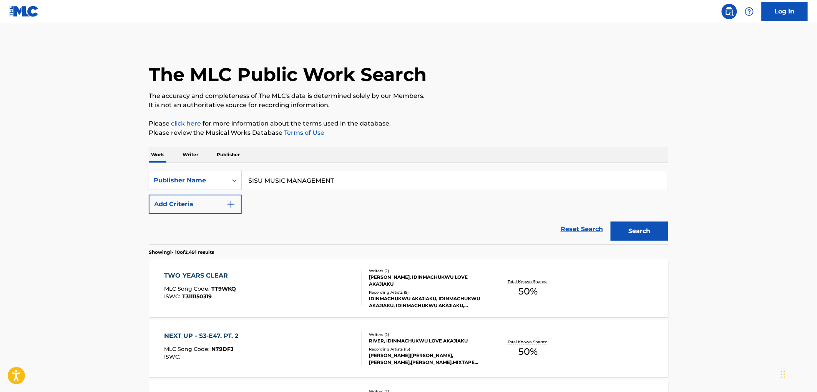
drag, startPoint x: 336, startPoint y: 178, endPoint x: 220, endPoint y: 183, distance: 115.8
click at [220, 183] on div "SearchWithCriteria99257100-b20f-40dd-9a32-1336026649e2 Publisher Name SISU MUSI…" at bounding box center [409, 180] width 520 height 19
paste input "DESTINEDMG LLC"
drag, startPoint x: 292, startPoint y: 179, endPoint x: 370, endPoint y: 177, distance: 77.7
click at [371, 177] on input "DESTINEDMG LLC" at bounding box center [455, 180] width 426 height 18
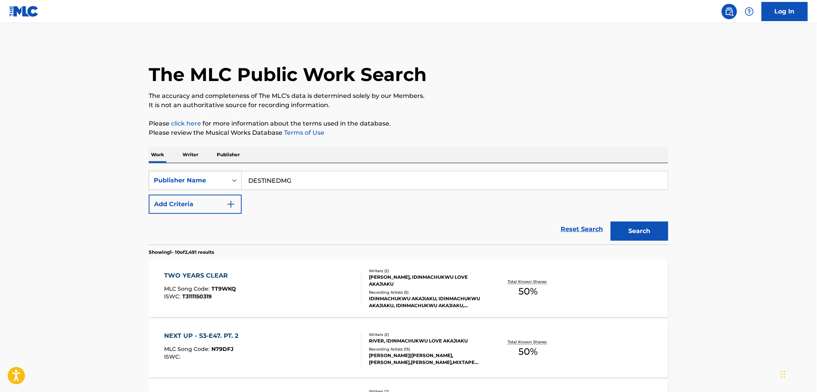
drag, startPoint x: 228, startPoint y: 189, endPoint x: 222, endPoint y: 190, distance: 5.6
click at [221, 190] on div "SearchWithCriteria99257100-b20f-40dd-9a32-1336026649e2 Publisher Name DESTINEDMG" at bounding box center [409, 180] width 520 height 19
type input "DESTINEDMG"
click at [224, 290] on span "TT9WKQ" at bounding box center [224, 289] width 25 height 7
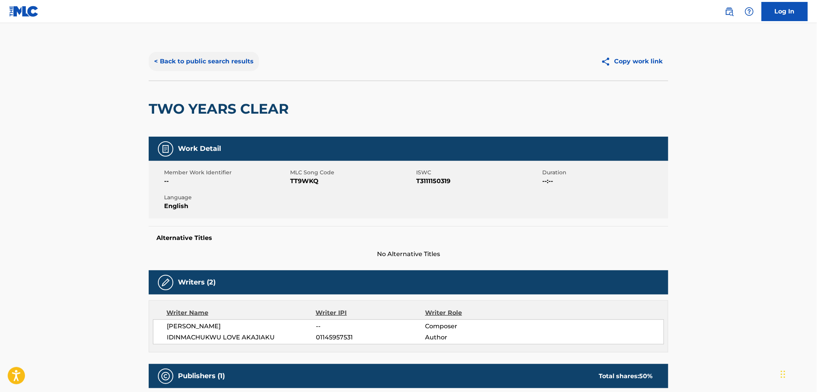
click at [209, 61] on button "< Back to public search results" at bounding box center [204, 61] width 110 height 19
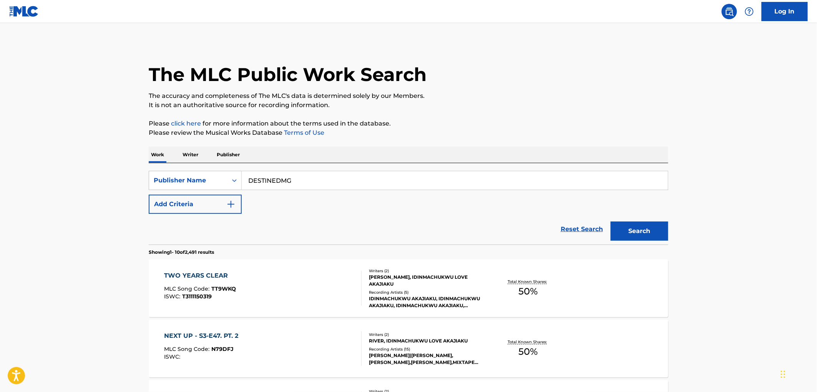
click at [225, 353] on div "MLC Song Code : N79DFJ" at bounding box center [203, 351] width 78 height 8
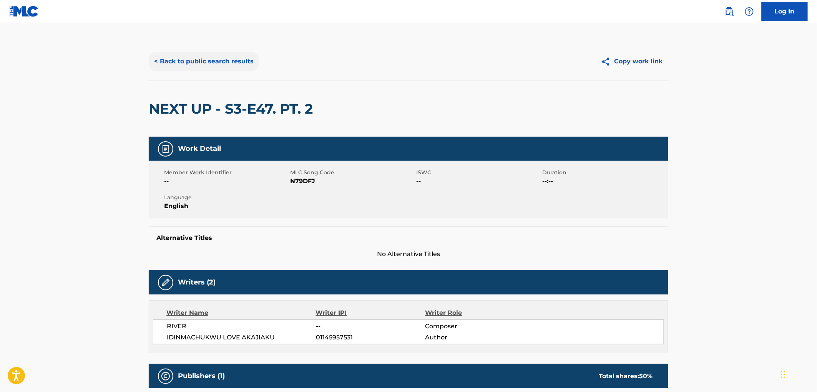
click at [233, 67] on button "< Back to public search results" at bounding box center [204, 61] width 110 height 19
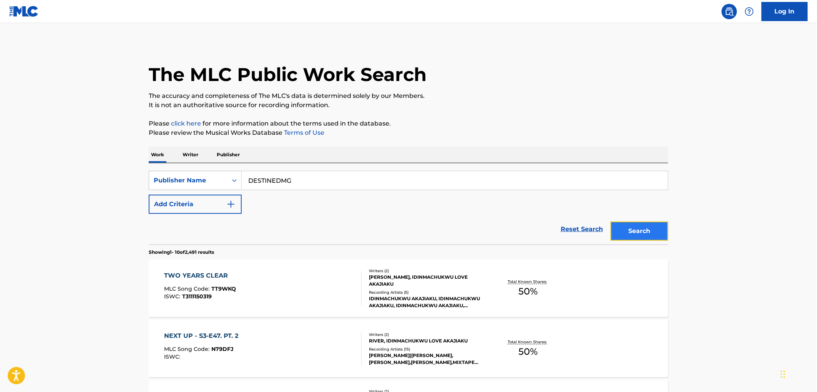
click at [644, 231] on button "Search" at bounding box center [640, 231] width 58 height 19
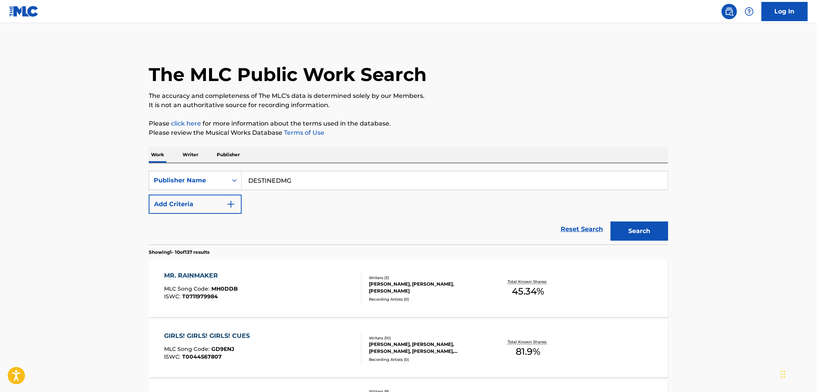
click at [233, 291] on span "MH0DDB" at bounding box center [225, 289] width 27 height 7
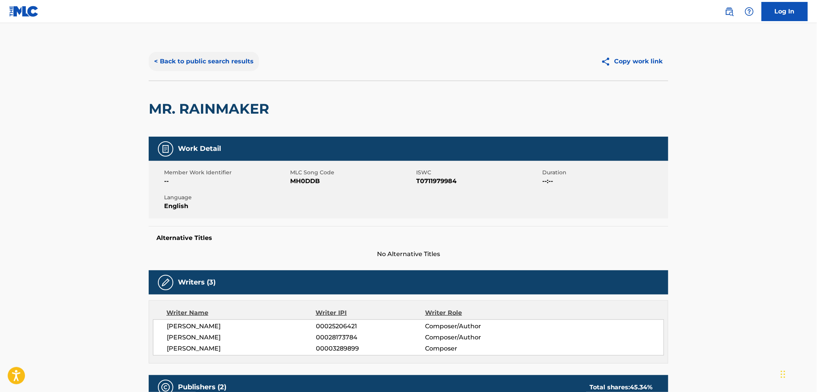
click at [245, 54] on button "< Back to public search results" at bounding box center [204, 61] width 110 height 19
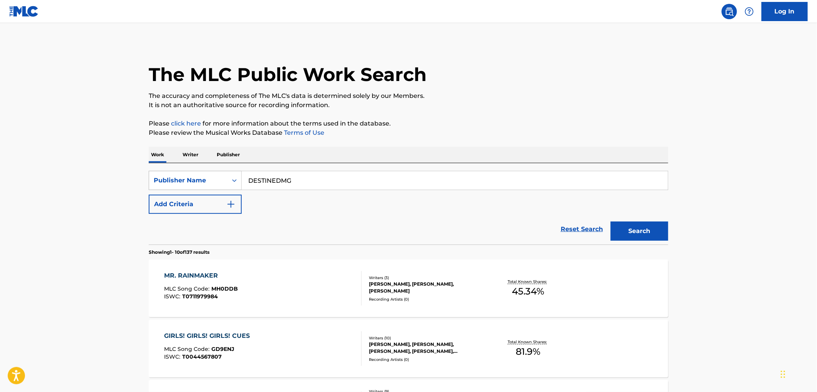
drag, startPoint x: 302, startPoint y: 179, endPoint x: 234, endPoint y: 183, distance: 67.3
click at [233, 182] on div "SearchWithCriteria99257100-b20f-40dd-9a32-1336026649e2 Publisher Name DESTINEDMG" at bounding box center [409, 180] width 520 height 19
paste input "M R S"
type input "M R S"
click at [625, 236] on button "Search" at bounding box center [640, 231] width 58 height 19
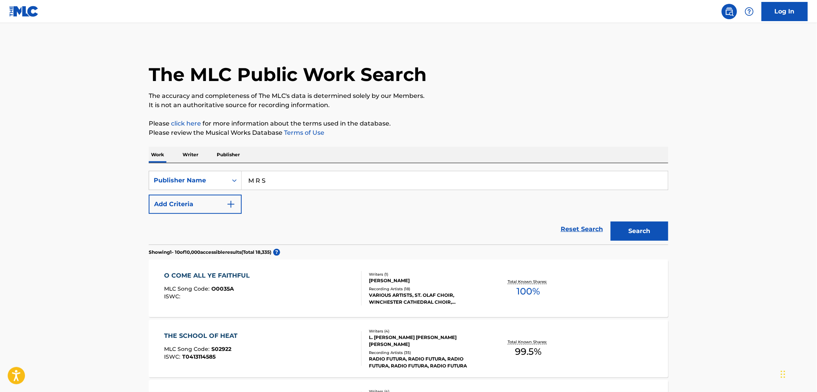
click at [224, 288] on span "O0035A" at bounding box center [223, 289] width 23 height 7
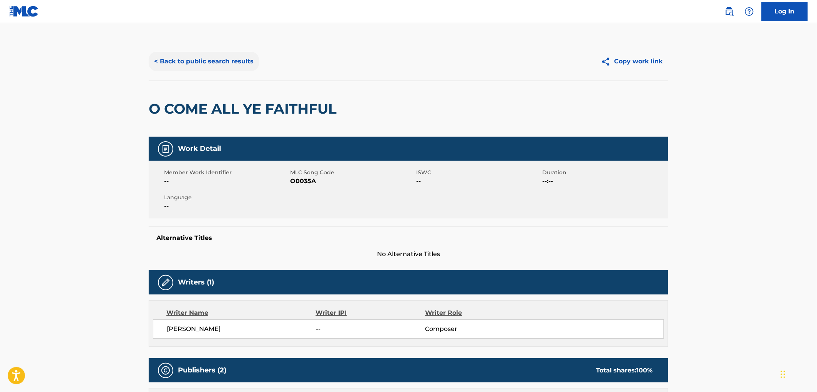
click at [219, 60] on button "< Back to public search results" at bounding box center [204, 61] width 110 height 19
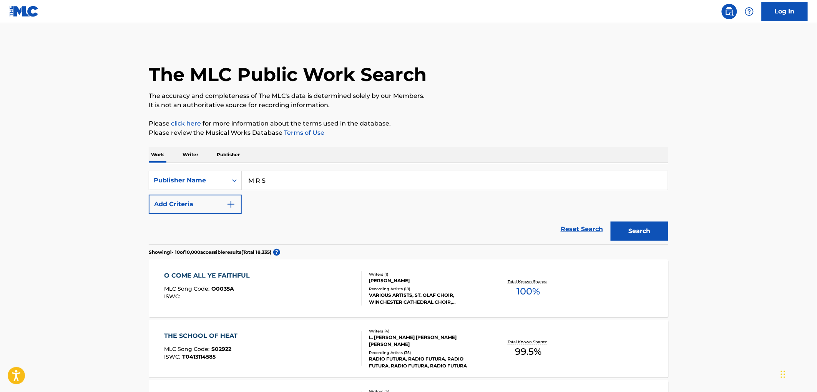
drag, startPoint x: 291, startPoint y: 184, endPoint x: 256, endPoint y: 183, distance: 34.6
click at [254, 183] on input "M R S" at bounding box center [455, 180] width 426 height 18
drag, startPoint x: 249, startPoint y: 181, endPoint x: 294, endPoint y: 182, distance: 45.4
click at [295, 182] on input "M R S" at bounding box center [455, 180] width 426 height 18
paste input "AMERICAN WORDWAY"
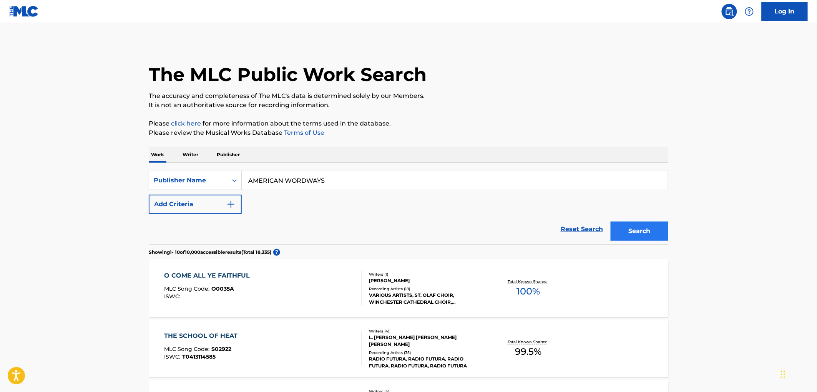
type input "AMERICAN WORDWAYS"
click at [632, 237] on button "Search" at bounding box center [640, 231] width 58 height 19
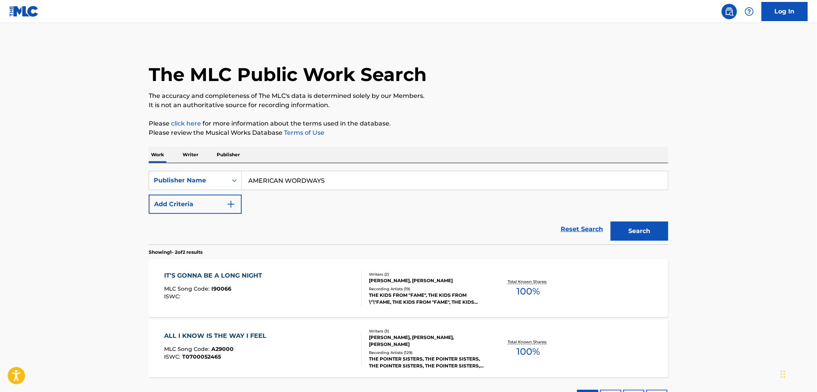
click at [233, 292] on div "MLC Song Code : I90066" at bounding box center [215, 290] width 102 height 8
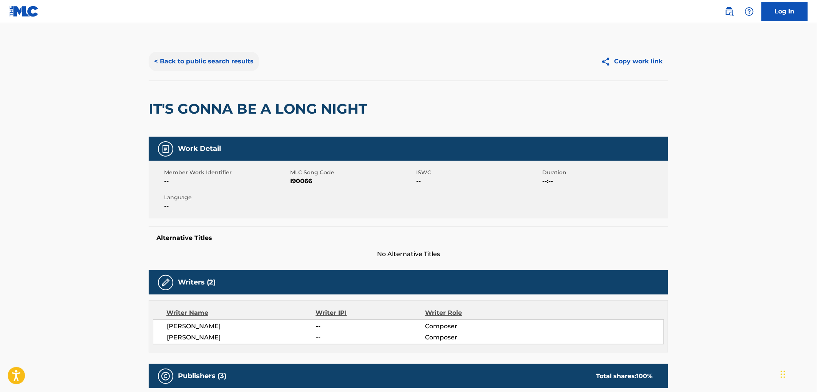
click at [244, 62] on button "< Back to public search results" at bounding box center [204, 61] width 110 height 19
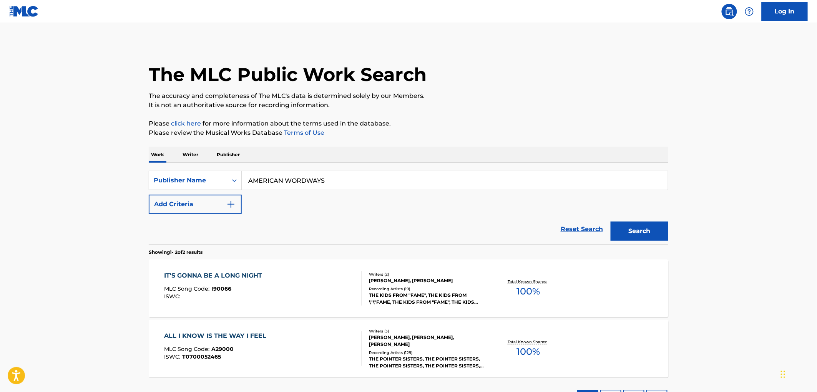
drag, startPoint x: 336, startPoint y: 182, endPoint x: 247, endPoint y: 184, distance: 88.4
click at [247, 184] on input "AMERICAN WORDWAYS" at bounding box center [455, 180] width 426 height 18
paste input "[PERSON_NAME] HAUS MUSIC"
type input "[PERSON_NAME] HAUS MUSIC"
click at [628, 233] on button "Search" at bounding box center [640, 231] width 58 height 19
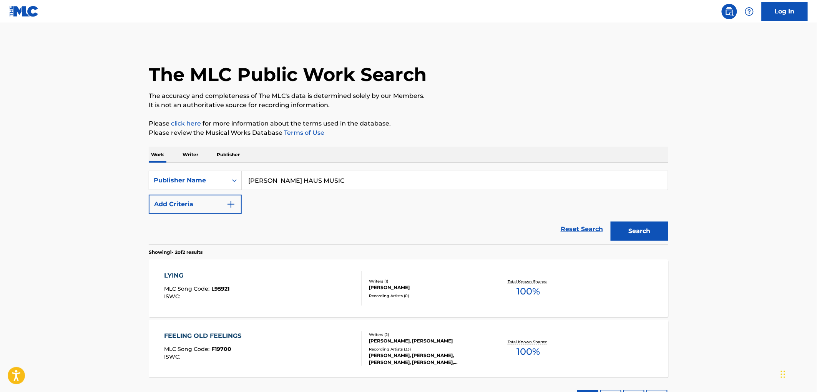
click at [225, 289] on span "L95921" at bounding box center [221, 289] width 18 height 7
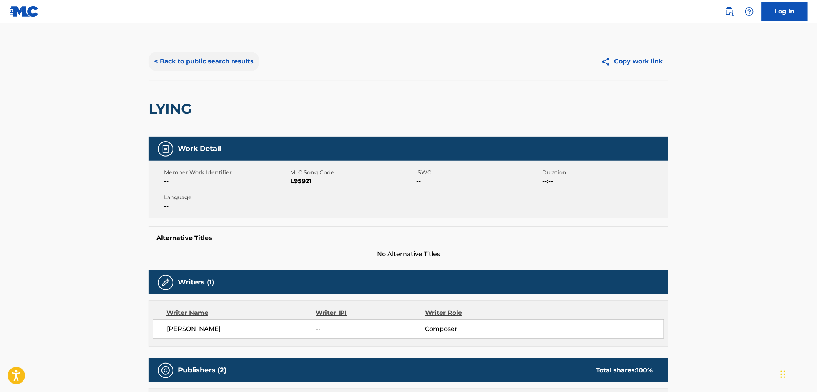
click at [220, 68] on button "< Back to public search results" at bounding box center [204, 61] width 110 height 19
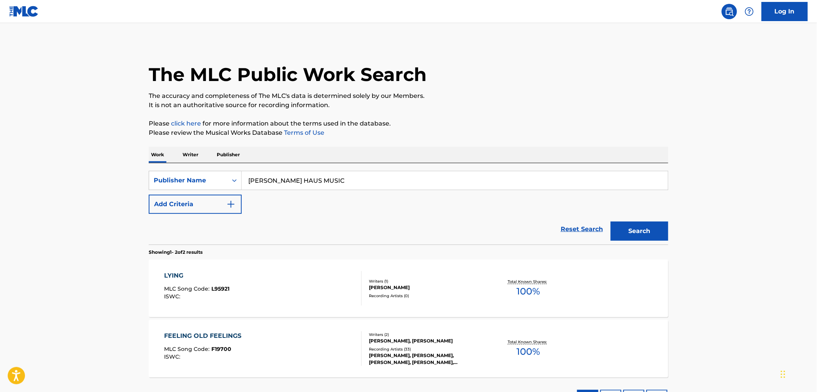
drag, startPoint x: 317, startPoint y: 182, endPoint x: 271, endPoint y: 182, distance: 45.7
click at [241, 181] on div "SearchWithCriteria99257100-b20f-40dd-9a32-1336026649e2 Publisher Name [PERSON_N…" at bounding box center [409, 180] width 520 height 19
paste input "RHYTHM IS FUNDAMENTAL"
type input "RHYTHM IS FUNDAMENTAL"
click at [628, 233] on button "Search" at bounding box center [640, 231] width 58 height 19
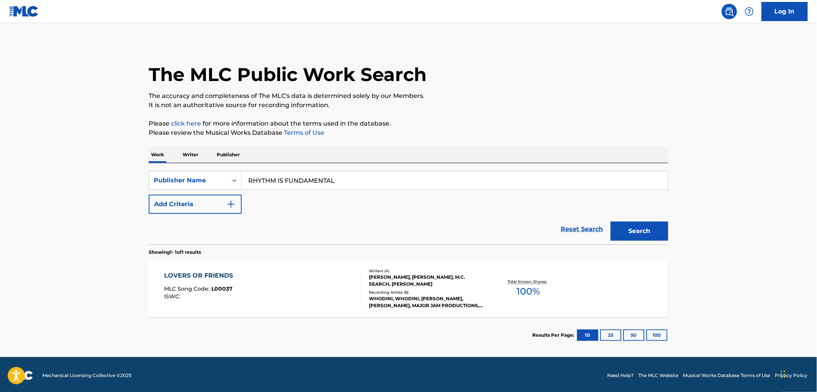
click at [223, 287] on span "L00037" at bounding box center [222, 289] width 21 height 7
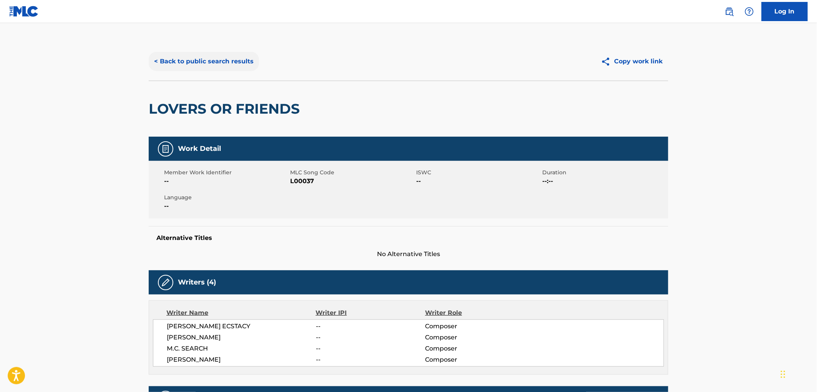
click at [232, 61] on button "< Back to public search results" at bounding box center [204, 61] width 110 height 19
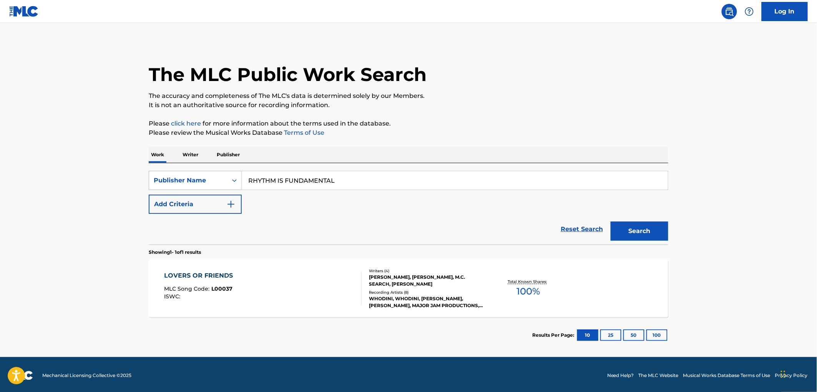
drag, startPoint x: 348, startPoint y: 184, endPoint x: 240, endPoint y: 185, distance: 107.6
click at [232, 185] on div "SearchWithCriteria99257100-b20f-40dd-9a32-1336026649e2 Publisher Name RHYTHM IS…" at bounding box center [409, 180] width 520 height 19
paste input "E-UP MUSIC"
type input "RE-UP MUSIC"
click at [650, 229] on button "Search" at bounding box center [640, 231] width 58 height 19
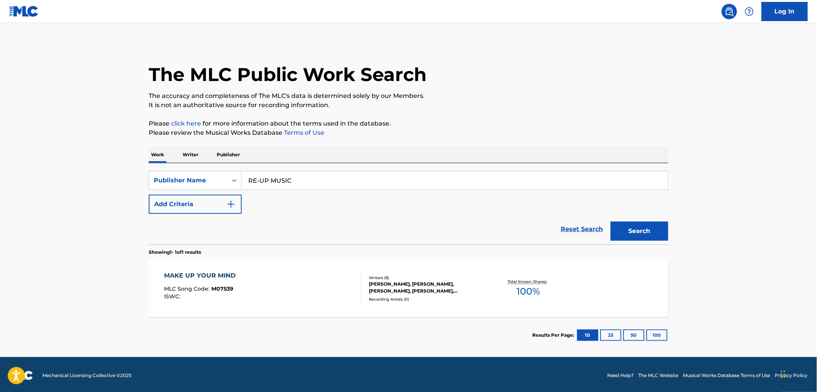
click at [219, 291] on span "M07539" at bounding box center [223, 289] width 22 height 7
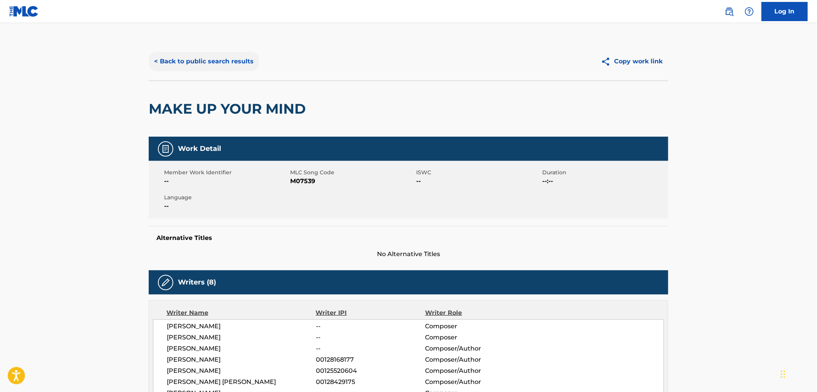
click at [221, 59] on button "< Back to public search results" at bounding box center [204, 61] width 110 height 19
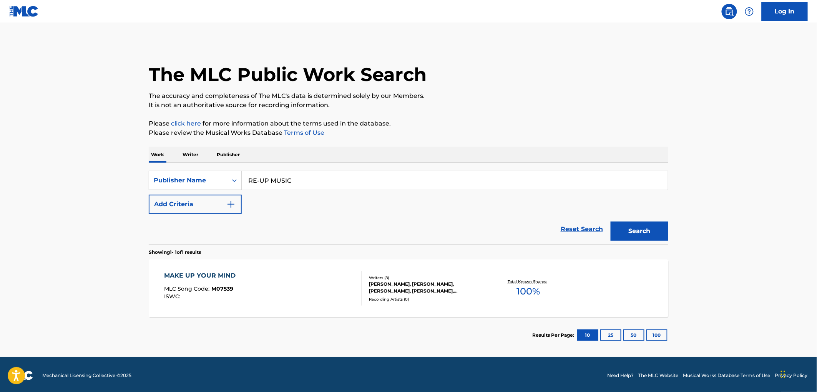
drag, startPoint x: 329, startPoint y: 178, endPoint x: 235, endPoint y: 178, distance: 94.2
click at [235, 178] on div "SearchWithCriteria99257100-b20f-40dd-9a32-1336026649e2 Publisher Name RE-UP MUS…" at bounding box center [409, 180] width 520 height 19
paste input "WORLD OF MUSIC IN"
type input "WORLD OF MUSIC INC"
click at [660, 232] on button "Search" at bounding box center [640, 231] width 58 height 19
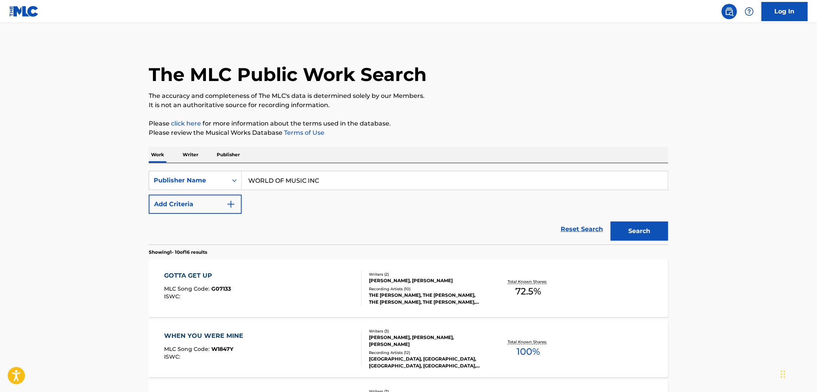
click at [218, 293] on div "MLC Song Code : G07133" at bounding box center [197, 290] width 67 height 8
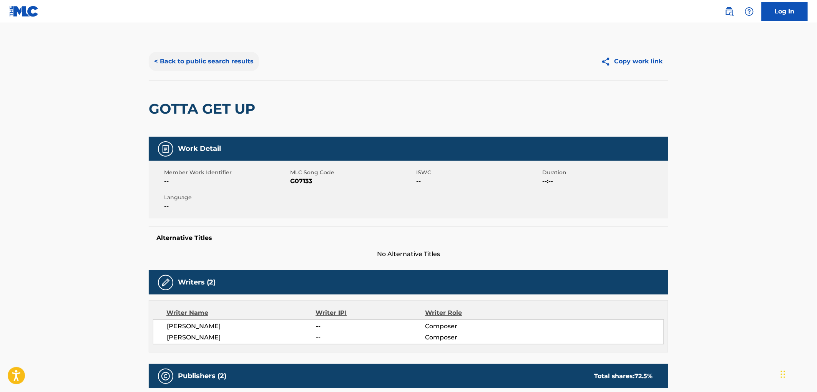
click at [204, 58] on button "< Back to public search results" at bounding box center [204, 61] width 110 height 19
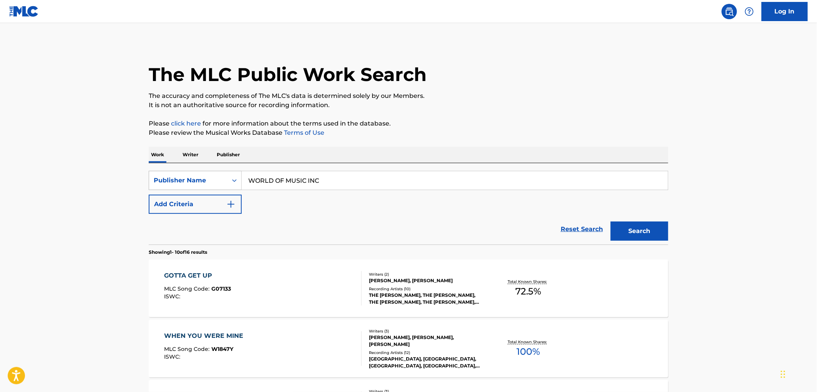
drag, startPoint x: 327, startPoint y: 181, endPoint x: 201, endPoint y: 179, distance: 126.5
click at [198, 178] on div "SearchWithCriteria99257100-b20f-40dd-9a32-1336026649e2 Publisher Name WORLD OF …" at bounding box center [409, 180] width 520 height 19
paste input "[PERSON_NAME] HEIRS [PERSON_NAME] HEIRS"
type input "[PERSON_NAME] HEIRS [PERSON_NAME] HEIRS"
click at [632, 236] on button "Search" at bounding box center [640, 231] width 58 height 19
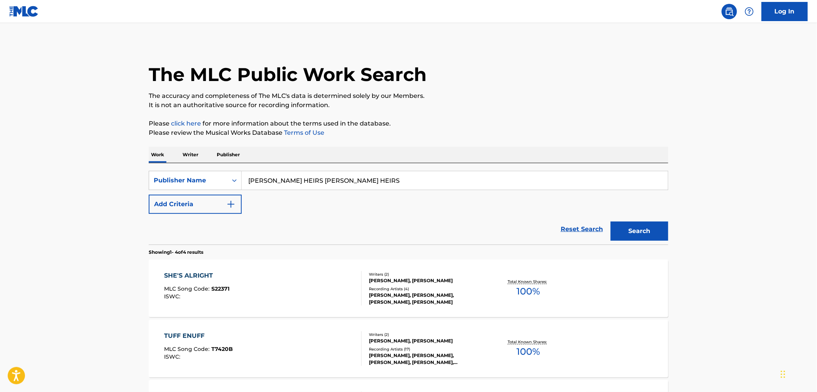
click at [226, 290] on span "S22371" at bounding box center [221, 289] width 18 height 7
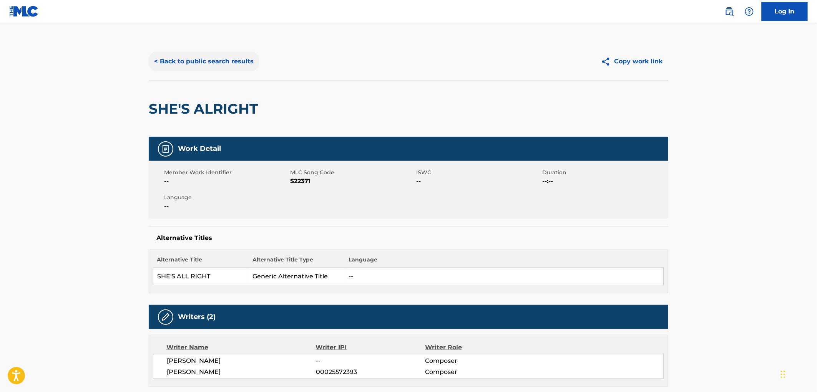
click at [241, 64] on button "< Back to public search results" at bounding box center [204, 61] width 110 height 19
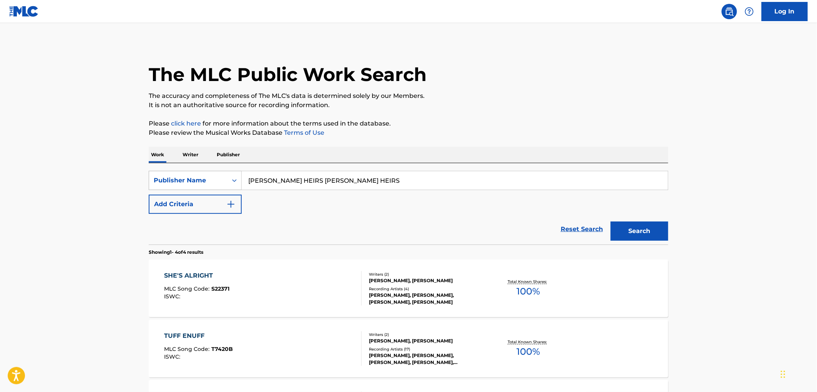
drag, startPoint x: 362, startPoint y: 180, endPoint x: 201, endPoint y: 182, distance: 161.4
click at [201, 182] on div "SearchWithCriteria99257100-b20f-40dd-9a32-1336026649e2 Publisher Name [PERSON_N…" at bounding box center [409, 180] width 520 height 19
paste input "[PERSON_NAME] MUSIC"
type input "[PERSON_NAME] MUSIC"
click at [628, 232] on button "Search" at bounding box center [640, 231] width 58 height 19
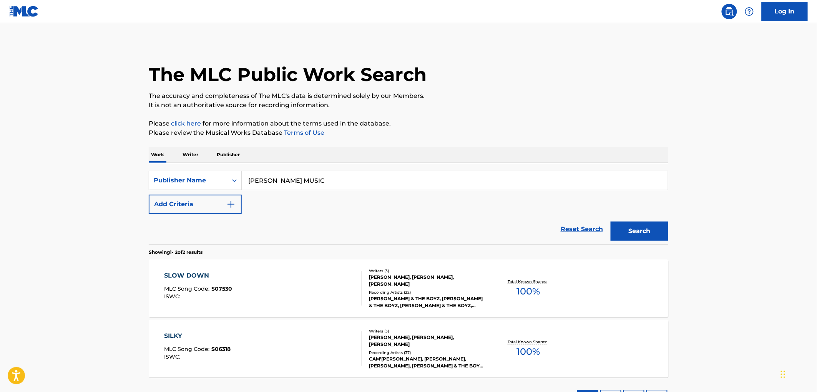
click at [226, 293] on div "MLC Song Code : S07530" at bounding box center [198, 290] width 68 height 8
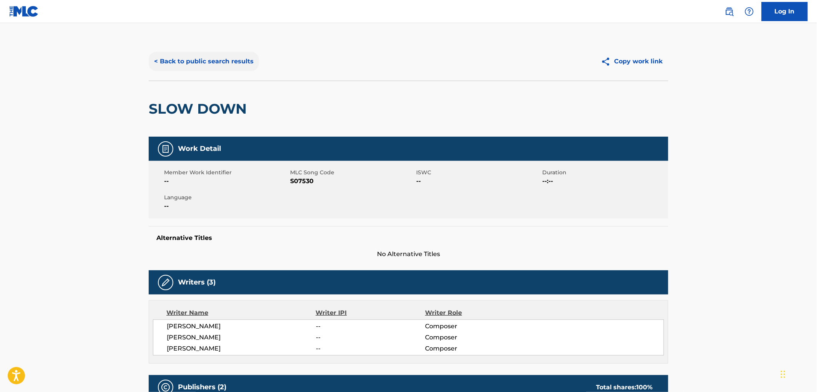
click at [248, 63] on button "< Back to public search results" at bounding box center [204, 61] width 110 height 19
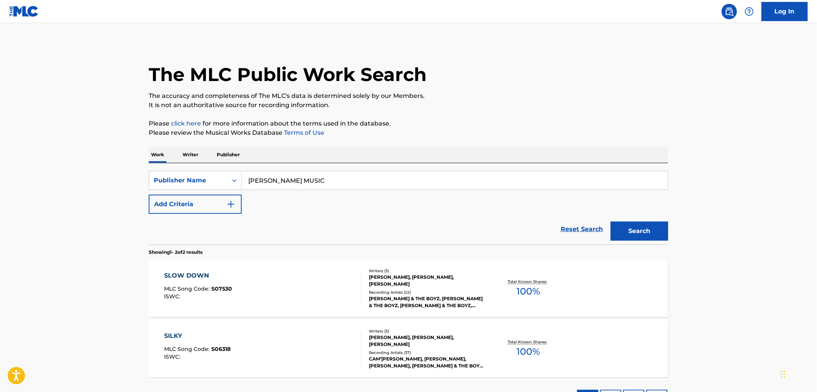
drag, startPoint x: 312, startPoint y: 177, endPoint x: 276, endPoint y: 184, distance: 36.9
click at [231, 185] on div "SearchWithCriteria99257100-b20f-40dd-9a32-1336026649e2 Publisher Name [PERSON_N…" at bounding box center [409, 180] width 520 height 19
paste input "ESTATE OF [PERSON_NAME]"
type input "ESTATE OF [PERSON_NAME]"
click at [639, 231] on button "Search" at bounding box center [640, 231] width 58 height 19
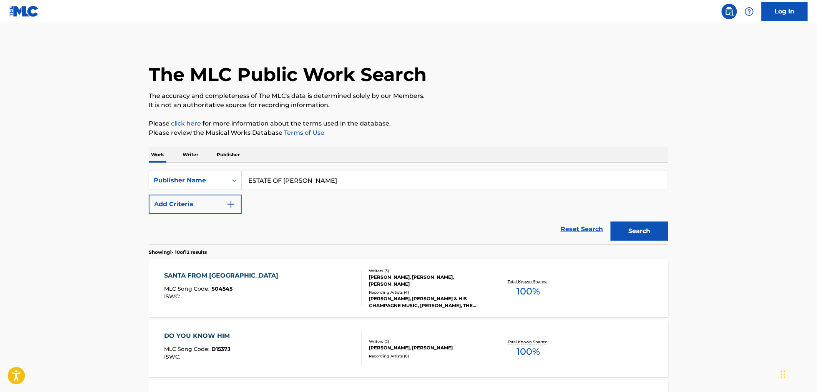
click at [226, 292] on span "S04545" at bounding box center [222, 289] width 21 height 7
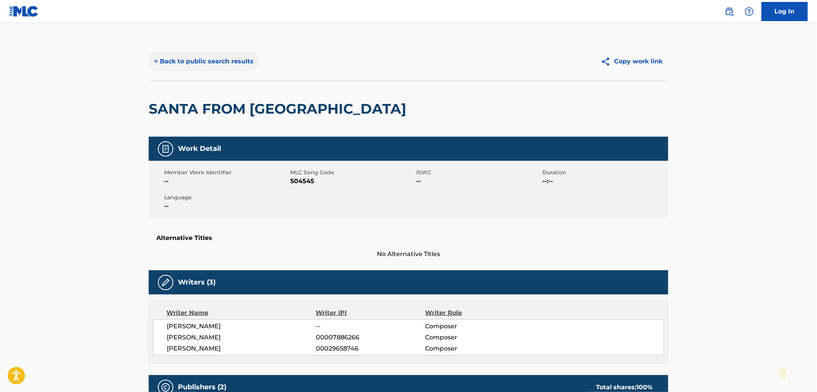
click at [221, 61] on button "< Back to public search results" at bounding box center [204, 61] width 110 height 19
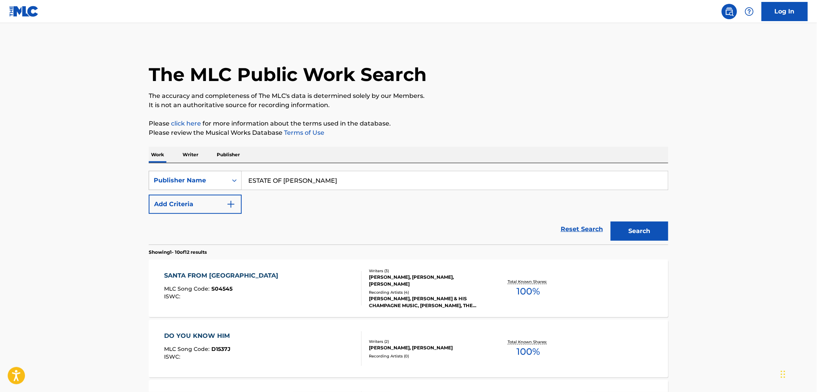
drag, startPoint x: 330, startPoint y: 181, endPoint x: 211, endPoint y: 182, distance: 119.1
click at [211, 182] on div "SearchWithCriteria99257100-b20f-40dd-9a32-1336026649e2 Publisher Name ESTATE OF…" at bounding box center [409, 180] width 520 height 19
paste input "[PERSON_NAME]-MAC MUSIC"
click at [272, 180] on input "[PERSON_NAME]-MAC MUSIC" at bounding box center [455, 180] width 426 height 18
drag, startPoint x: 313, startPoint y: 183, endPoint x: 233, endPoint y: 184, distance: 80.7
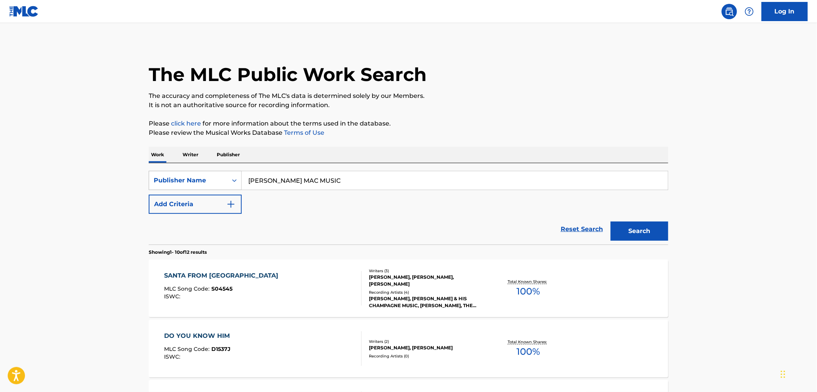
click at [229, 184] on div "SearchWithCriteria99257100-b20f-40dd-9a32-1336026649e2 Publisher Name [PERSON_N…" at bounding box center [409, 180] width 520 height 19
type input "[PERSON_NAME] MAC MUSIC"
click at [641, 227] on button "Search" at bounding box center [640, 231] width 58 height 19
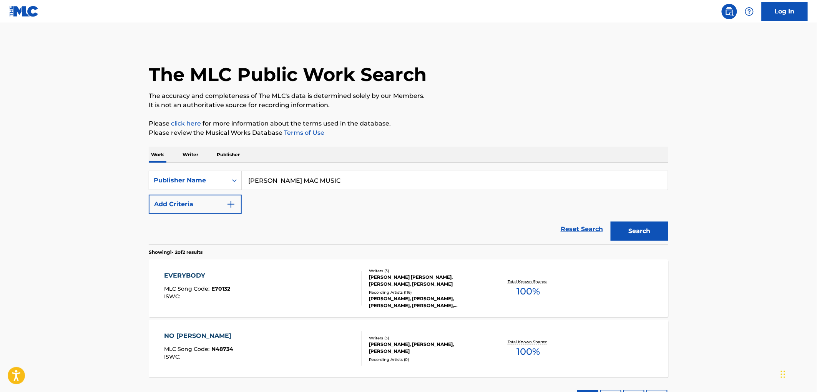
click at [229, 287] on span "E70132" at bounding box center [221, 289] width 19 height 7
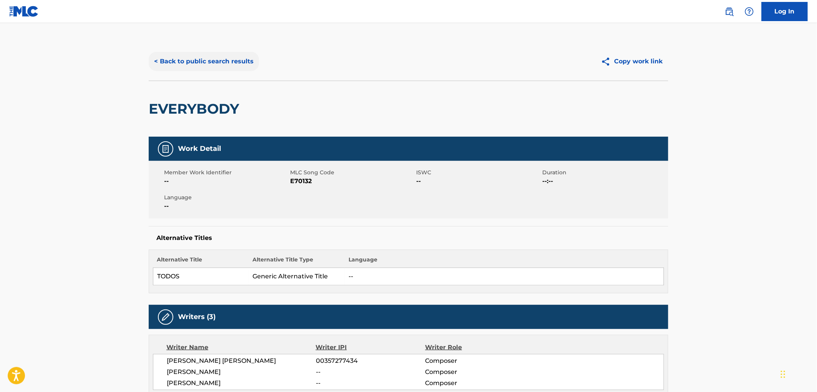
click at [244, 64] on button "< Back to public search results" at bounding box center [204, 61] width 110 height 19
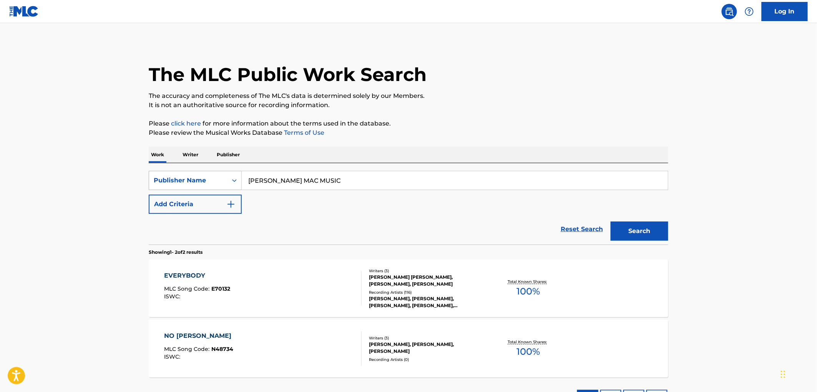
drag, startPoint x: 315, startPoint y: 181, endPoint x: 240, endPoint y: 181, distance: 75.3
click at [240, 181] on div "SearchWithCriteria99257100-b20f-40dd-9a32-1336026649e2 Publisher Name [PERSON_N…" at bounding box center [409, 180] width 520 height 19
paste input "MEZCLADO"
type input "MEZCLADO MUSIC"
click at [613, 237] on button "Search" at bounding box center [640, 231] width 58 height 19
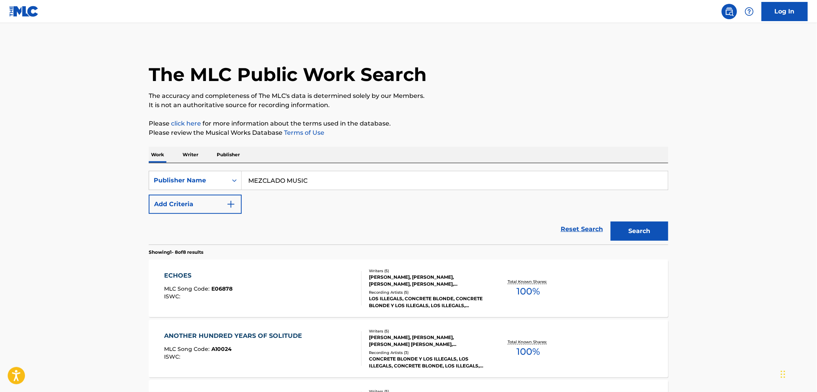
click at [223, 287] on span "E06878" at bounding box center [222, 289] width 21 height 7
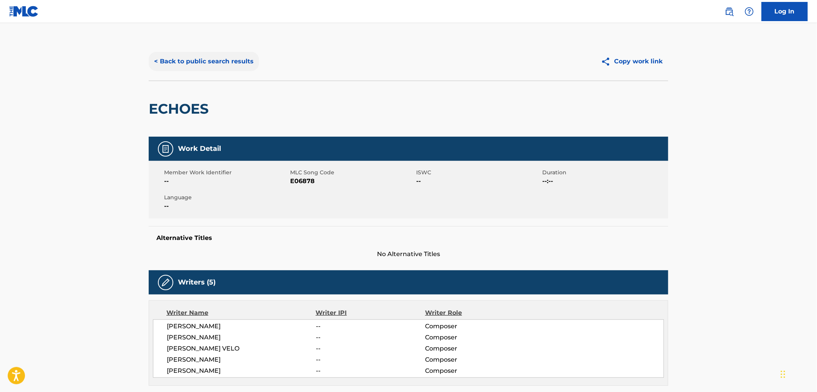
click at [197, 59] on button "< Back to public search results" at bounding box center [204, 61] width 110 height 19
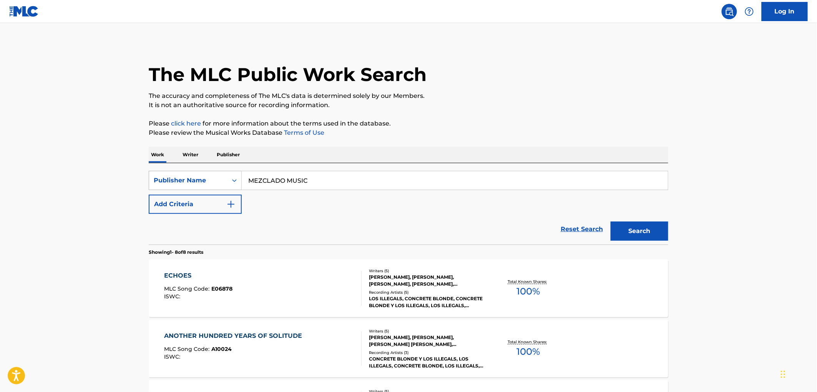
drag, startPoint x: 306, startPoint y: 178, endPoint x: 176, endPoint y: 180, distance: 130.3
click at [176, 180] on div "SearchWithCriteria99257100-b20f-40dd-9a32-1336026649e2 Publisher Name MEZCLADO …" at bounding box center [409, 180] width 520 height 19
paste input "PEACEFUL TREE"
type input "PEACEFUL TREE MUSIC"
click at [631, 231] on button "Search" at bounding box center [640, 231] width 58 height 19
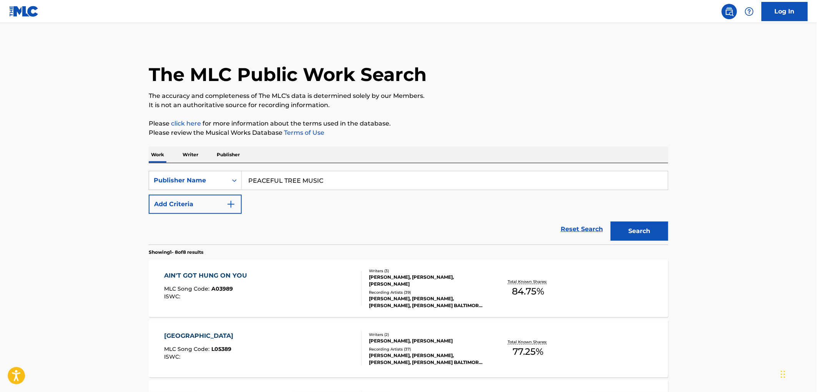
click at [224, 293] on div "MLC Song Code : A03989" at bounding box center [207, 290] width 87 height 8
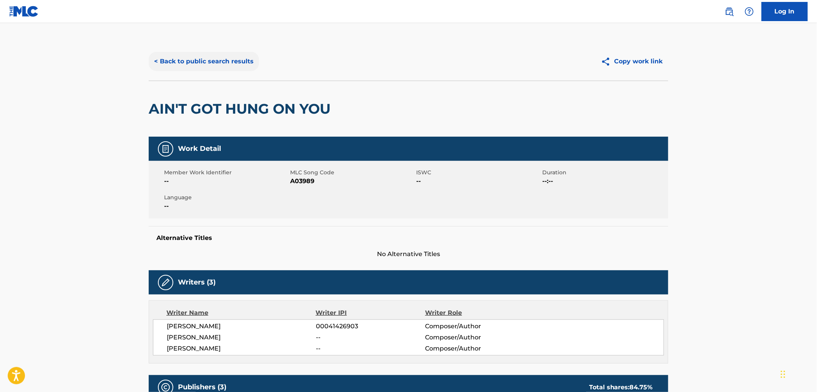
click at [236, 67] on button "< Back to public search results" at bounding box center [204, 61] width 110 height 19
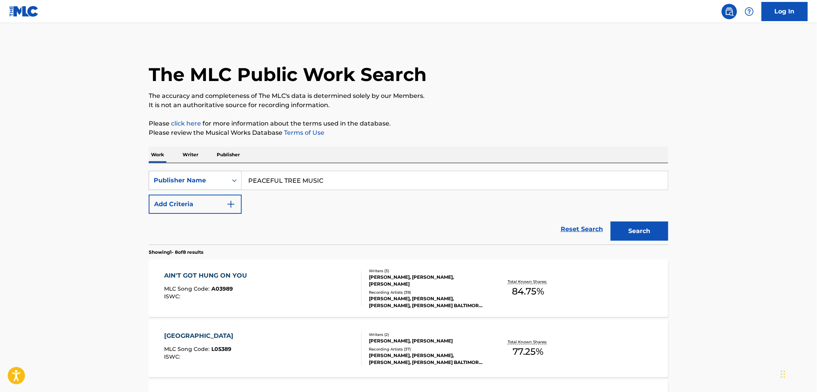
drag, startPoint x: 346, startPoint y: 181, endPoint x: 190, endPoint y: 176, distance: 155.7
click at [190, 176] on div "SearchWithCriteria99257100-b20f-40dd-9a32-1336026649e2 Publisher Name PEACEFUL …" at bounding box center [409, 180] width 520 height 19
paste input "ROJECTIONISTS AND DETECTIVES"
type input "PROJECTIONISTS AND DETECTIVES"
click at [619, 229] on button "Search" at bounding box center [640, 231] width 58 height 19
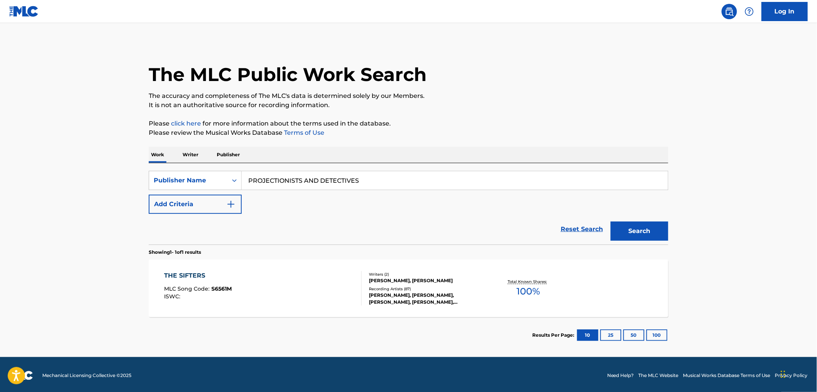
click at [233, 290] on div "THE SIFTERS MLC Song Code : S6561M ISWC :" at bounding box center [263, 288] width 198 height 35
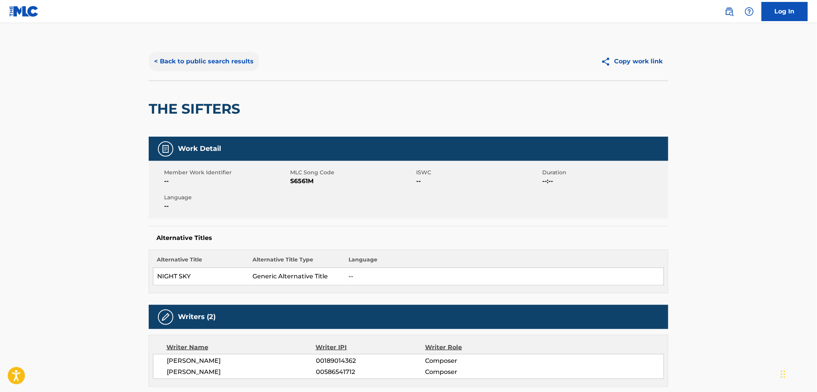
click at [212, 57] on button "< Back to public search results" at bounding box center [204, 61] width 110 height 19
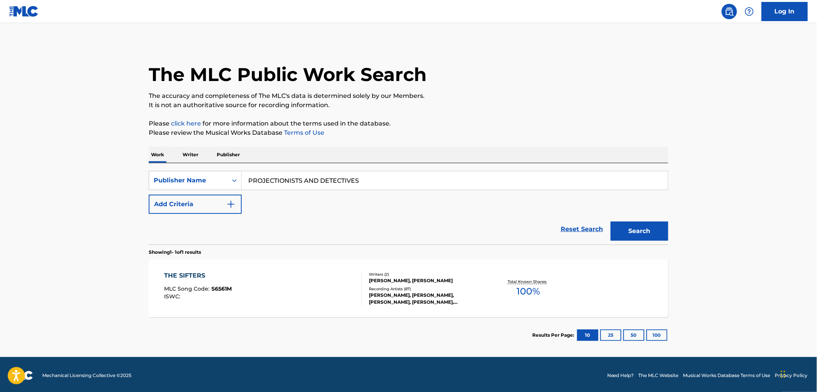
drag, startPoint x: 254, startPoint y: 181, endPoint x: 245, endPoint y: 181, distance: 9.2
click at [245, 181] on input "PROJECTIONISTS AND DETECTIVES" at bounding box center [455, 180] width 426 height 18
paste input "SOLAR SYSTEMS MUSIC"
click at [629, 239] on button "Search" at bounding box center [640, 231] width 58 height 19
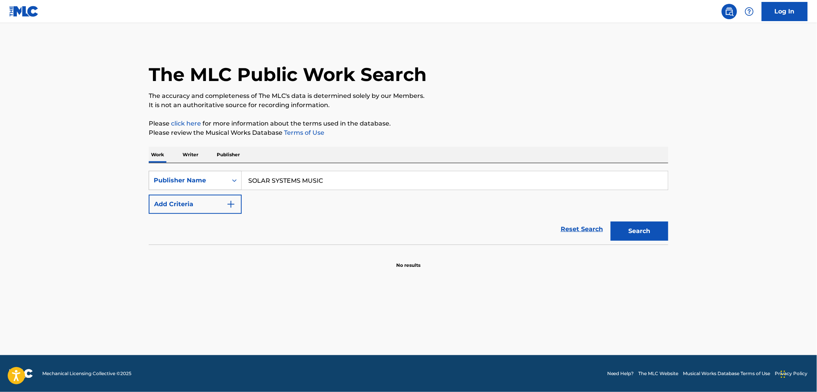
drag, startPoint x: 340, startPoint y: 179, endPoint x: 225, endPoint y: 183, distance: 114.6
click at [220, 182] on div "SearchWithCriteria99257100-b20f-40dd-9a32-1336026649e2 Publisher Name SOLAR SYS…" at bounding box center [409, 180] width 520 height 19
paste input "DRUNKEN BOAT"
type input "DRUNKEN BOAT MUSIC"
click at [647, 239] on button "Search" at bounding box center [640, 231] width 58 height 19
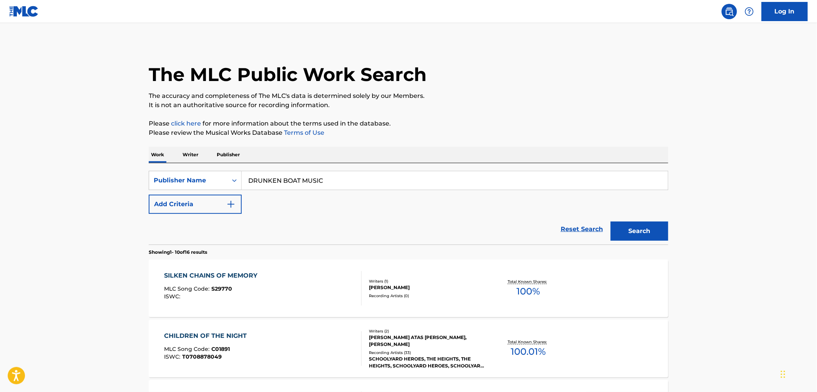
click at [244, 299] on div "ISWC :" at bounding box center [212, 297] width 97 height 6
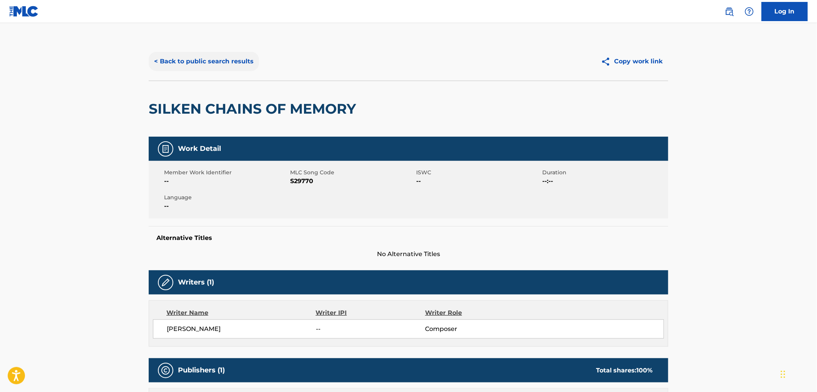
click at [213, 66] on button "< Back to public search results" at bounding box center [204, 61] width 110 height 19
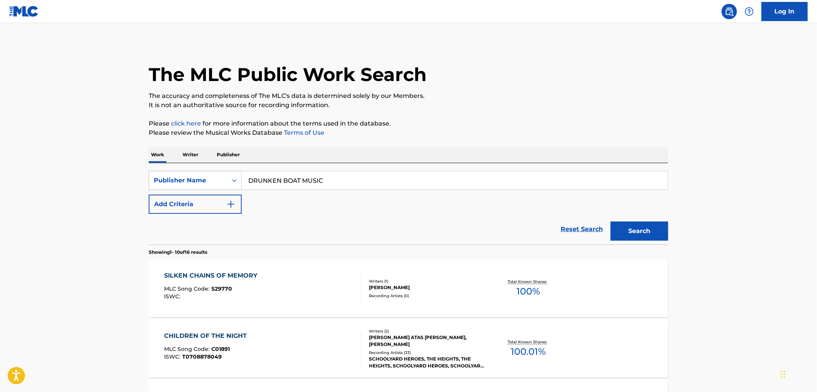
drag, startPoint x: 347, startPoint y: 184, endPoint x: 195, endPoint y: 175, distance: 151.7
click at [195, 175] on div "SearchWithCriteria99257100-b20f-40dd-9a32-1336026649e2 Publisher Name DRUNKEN B…" at bounding box center [409, 180] width 520 height 19
paste input "BOOTIE BANDIT PRODUCTIONS"
type input "BOOTIE BANDIT PRODUCTIONS"
click at [635, 233] on button "Search" at bounding box center [640, 231] width 58 height 19
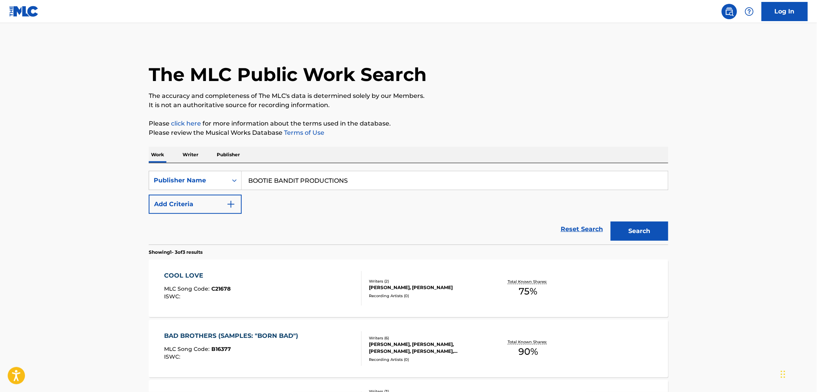
click at [232, 289] on div "COOL LOVE MLC Song Code : C21678 ISWC :" at bounding box center [263, 288] width 198 height 35
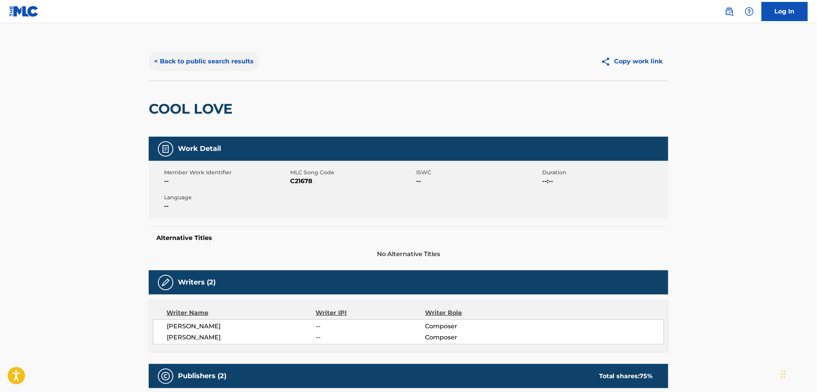
click at [237, 56] on button "< Back to public search results" at bounding box center [204, 61] width 110 height 19
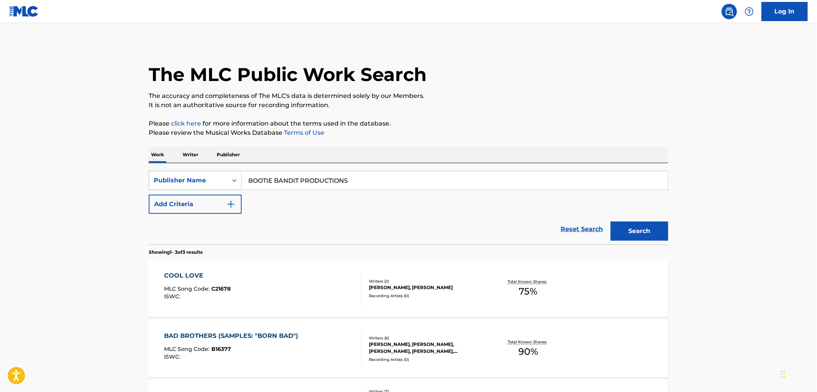
drag, startPoint x: 383, startPoint y: 180, endPoint x: 231, endPoint y: 181, distance: 152.2
click at [218, 179] on div "SearchWithCriteria99257100-b20f-40dd-9a32-1336026649e2 Publisher Name BOOTIE BA…" at bounding box center [409, 180] width 520 height 19
paste input "DR. RAVEN MUSIC"
type input "DR. RAVEN MUSIC"
click at [644, 234] on button "Search" at bounding box center [640, 231] width 58 height 19
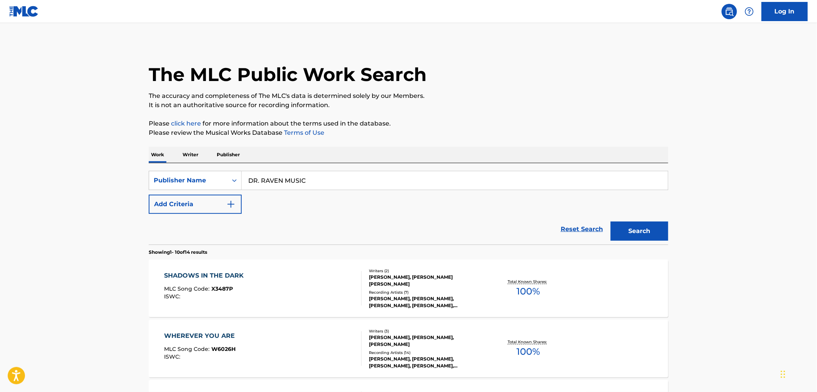
click at [222, 286] on span "X3487P" at bounding box center [223, 289] width 22 height 7
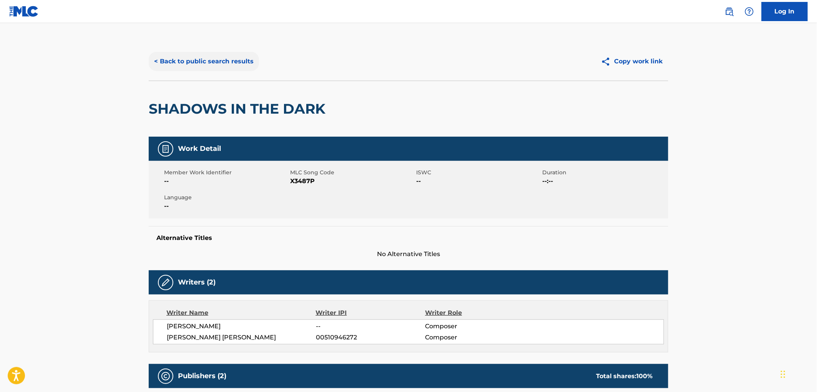
click at [231, 61] on button "< Back to public search results" at bounding box center [204, 61] width 110 height 19
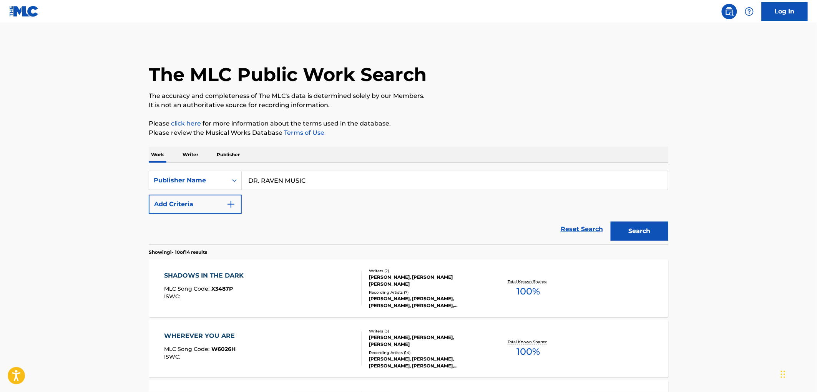
drag, startPoint x: 306, startPoint y: 179, endPoint x: 242, endPoint y: 180, distance: 64.2
click at [242, 180] on input "DR. RAVEN MUSIC" at bounding box center [455, 180] width 426 height 18
paste input "SEEDYSEA"
type input "SEEDYSEA MUSIC"
click at [645, 226] on button "Search" at bounding box center [640, 231] width 58 height 19
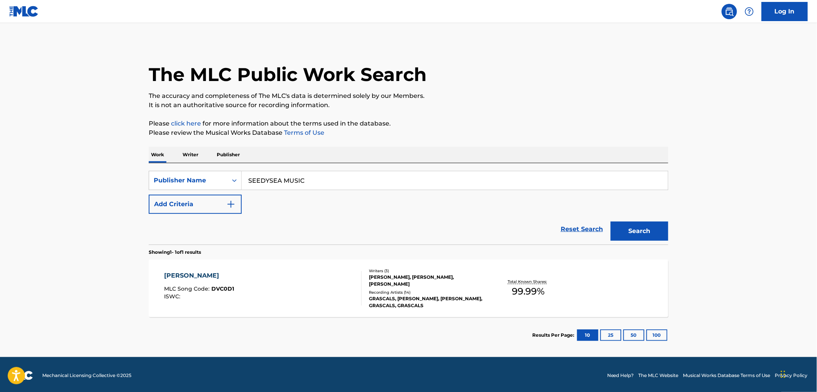
click at [214, 286] on span "DVC0D1" at bounding box center [223, 289] width 23 height 7
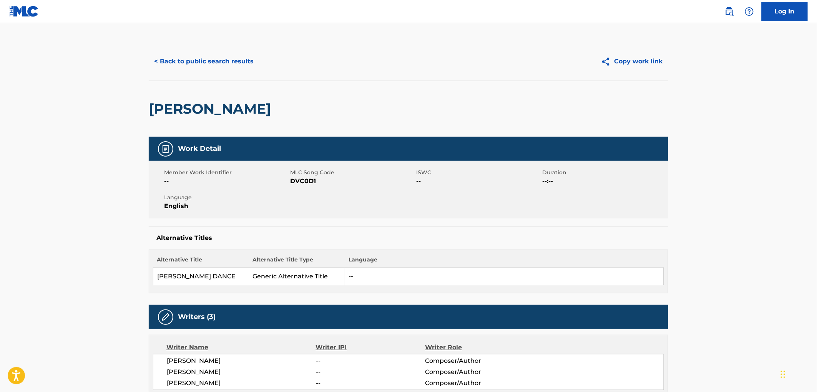
click at [260, 65] on div "< Back to public search results" at bounding box center [279, 61] width 260 height 19
click at [248, 61] on button "< Back to public search results" at bounding box center [204, 61] width 110 height 19
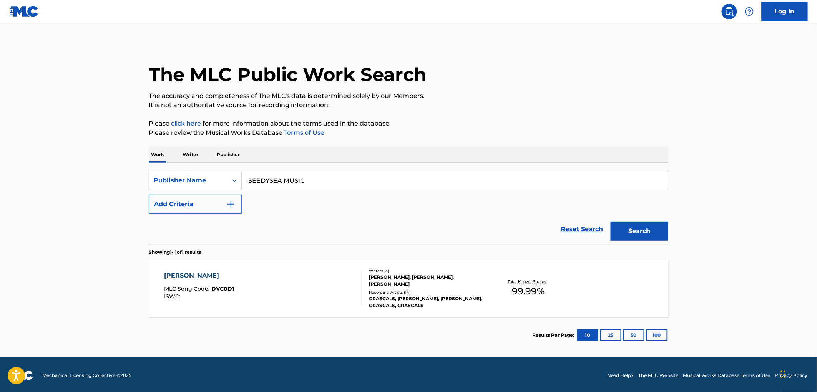
drag, startPoint x: 310, startPoint y: 185, endPoint x: 249, endPoint y: 185, distance: 61.5
click at [249, 185] on input "SEEDYSEA MUSIC" at bounding box center [455, 180] width 426 height 18
paste input "[PERSON_NAME]"
type input "[PERSON_NAME] MUSIC"
click at [636, 229] on button "Search" at bounding box center [640, 231] width 58 height 19
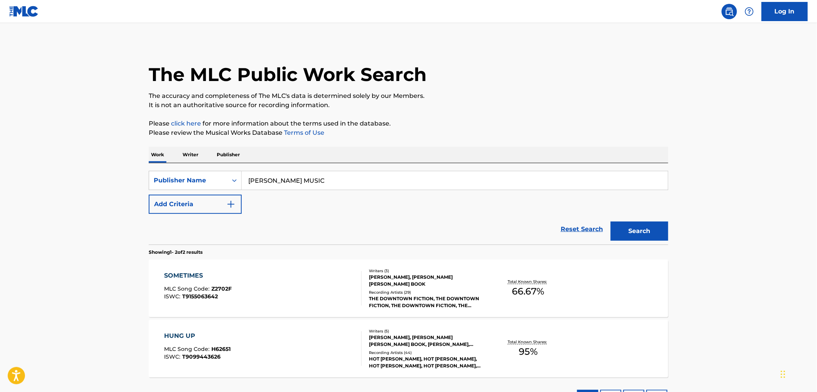
click at [227, 289] on span "Z2702F" at bounding box center [222, 289] width 20 height 7
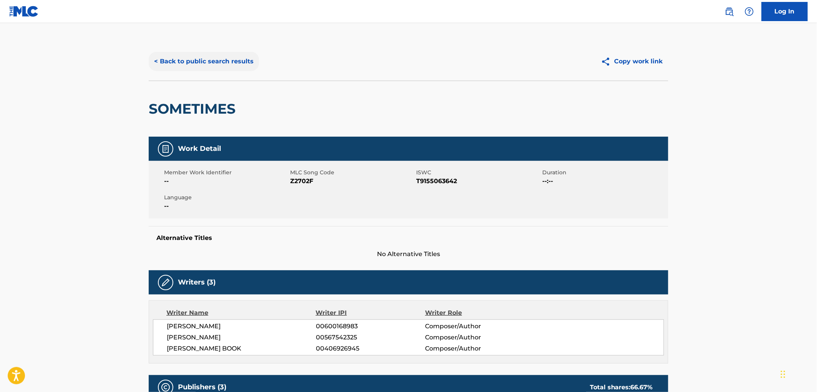
click at [244, 68] on button "< Back to public search results" at bounding box center [204, 61] width 110 height 19
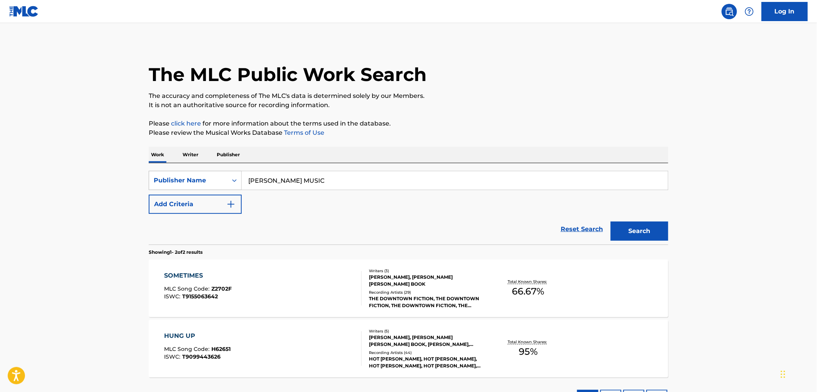
drag, startPoint x: 331, startPoint y: 181, endPoint x: 221, endPoint y: 181, distance: 109.5
click at [221, 181] on div "SearchWithCriteria99257100-b20f-40dd-9a32-1336026649e2 Publisher Name [PERSON_N…" at bounding box center [409, 180] width 520 height 19
paste input "MAGIC PAN PUBLISHING"
type input "MAGIC PAN PUBLISHING"
click at [643, 233] on button "Search" at bounding box center [640, 231] width 58 height 19
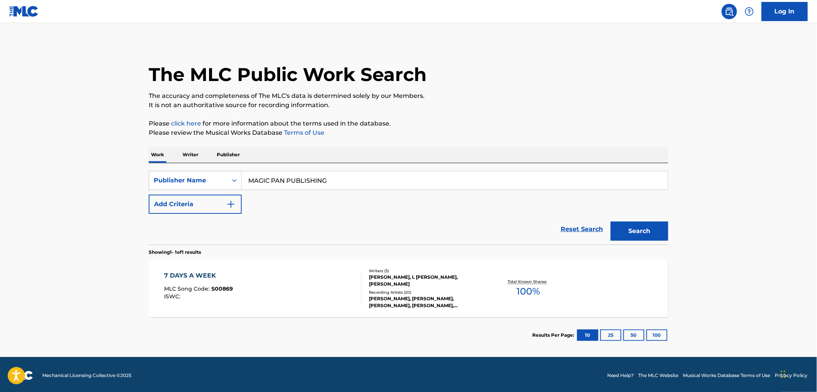
click at [221, 289] on span "S00869" at bounding box center [223, 289] width 22 height 7
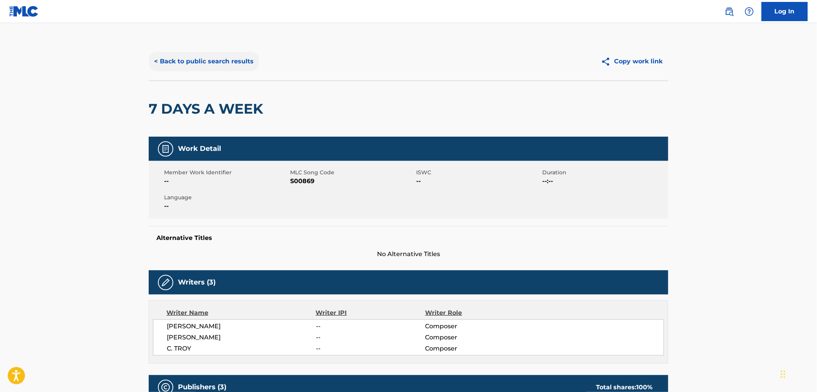
click at [216, 52] on button "< Back to public search results" at bounding box center [204, 61] width 110 height 19
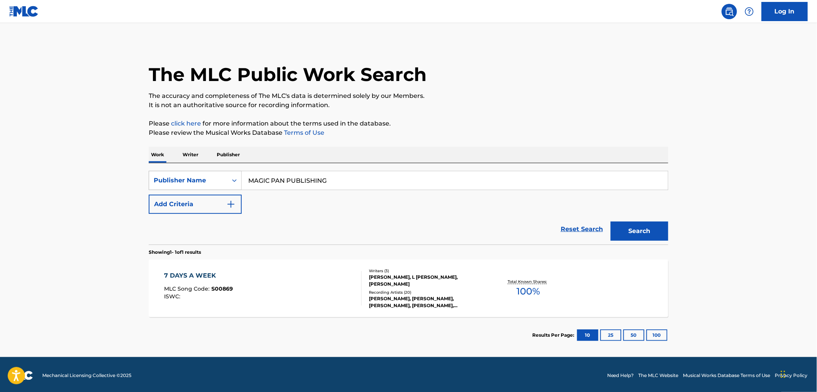
drag, startPoint x: 340, startPoint y: 186, endPoint x: 238, endPoint y: 186, distance: 102.2
click at [238, 186] on div "SearchWithCriteria99257100-b20f-40dd-9a32-1336026649e2 Publisher Name MAGIC PAN…" at bounding box center [409, 180] width 520 height 19
paste input "FLYTE TYME"
type input "FLYTE TYME PUBLISHING"
click at [650, 232] on button "Search" at bounding box center [640, 231] width 58 height 19
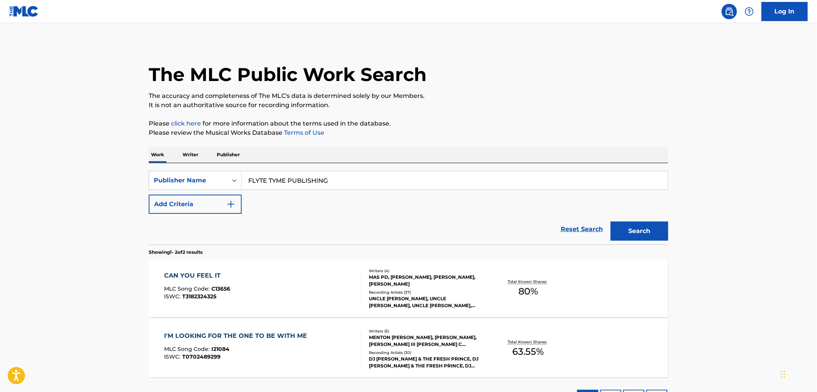
click at [226, 291] on span "C13656" at bounding box center [221, 289] width 19 height 7
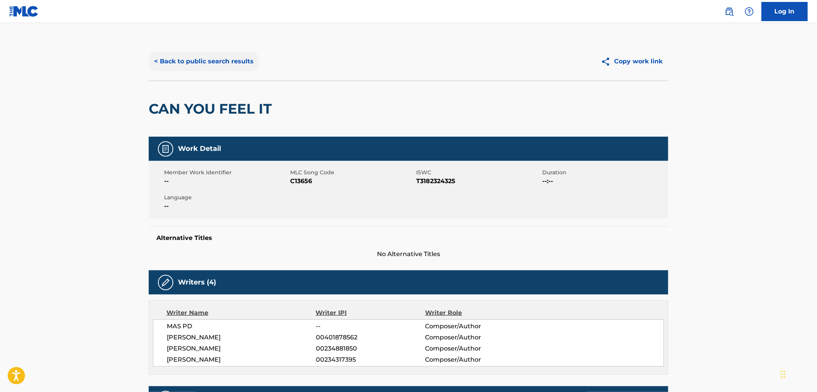
click at [223, 65] on button "< Back to public search results" at bounding box center [204, 61] width 110 height 19
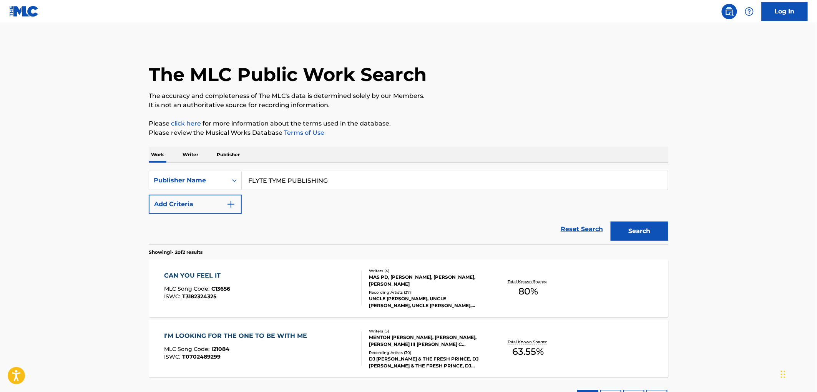
drag, startPoint x: 333, startPoint y: 176, endPoint x: 257, endPoint y: 177, distance: 75.7
click at [264, 176] on input "FLYTE TYME PUBLISHING" at bounding box center [455, 180] width 426 height 18
drag, startPoint x: 249, startPoint y: 180, endPoint x: 350, endPoint y: 178, distance: 100.7
click at [350, 178] on input "FLYTE TYME PUBLISHING" at bounding box center [455, 180] width 426 height 18
paste input "[PERSON_NAME] MUSIC"
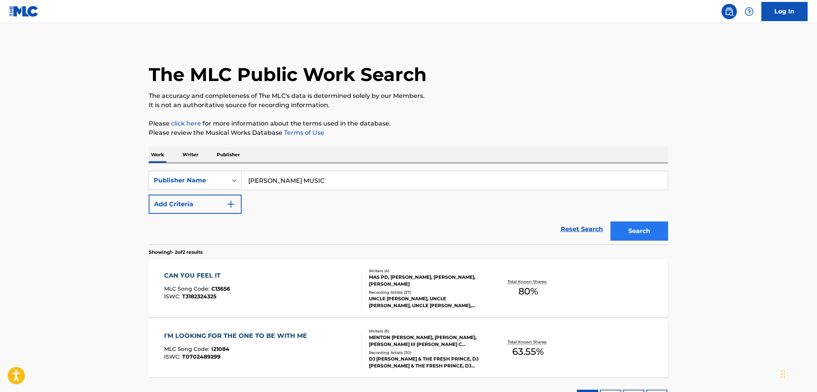
type input "[PERSON_NAME] MUSIC"
click at [632, 225] on button "Search" at bounding box center [640, 231] width 58 height 19
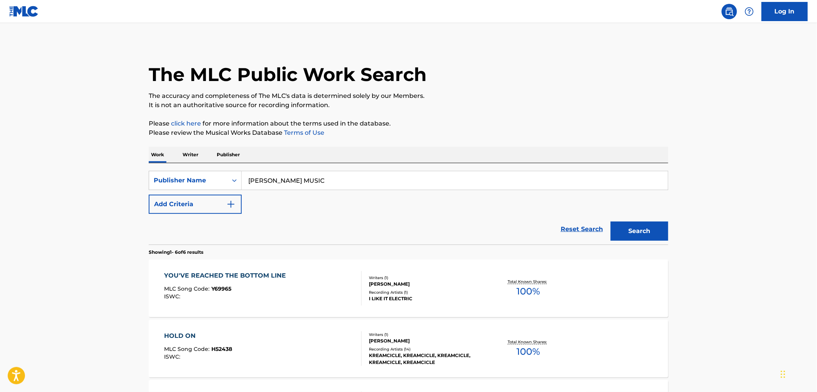
click at [221, 287] on span "Y69965" at bounding box center [222, 289] width 20 height 7
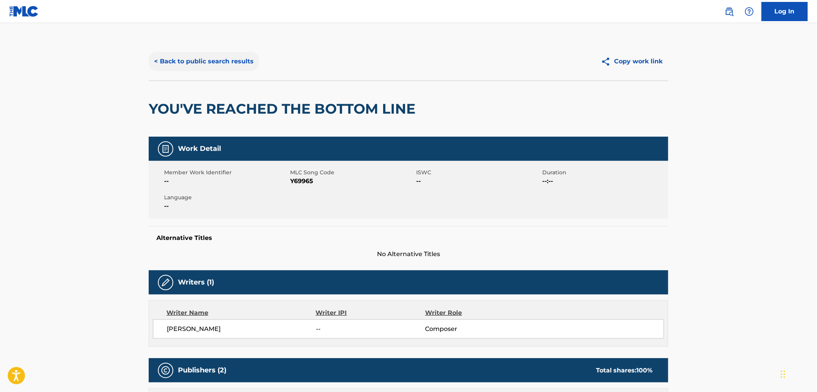
click at [218, 63] on button "< Back to public search results" at bounding box center [204, 61] width 110 height 19
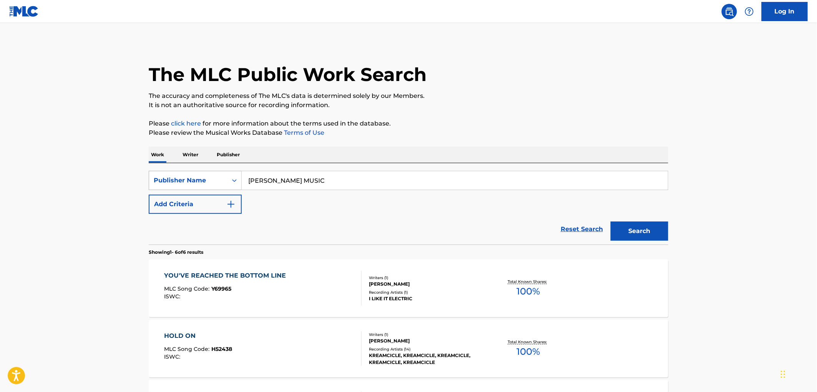
drag, startPoint x: 356, startPoint y: 188, endPoint x: 220, endPoint y: 184, distance: 135.7
click at [220, 184] on div "SearchWithCriteria99257100-b20f-40dd-9a32-1336026649e2 Publisher Name [PERSON_N…" at bounding box center [409, 180] width 520 height 19
paste input "ANATOLE MUSIC IN"
type input "ANATOLE MUSIC INC"
click at [632, 236] on button "Search" at bounding box center [640, 231] width 58 height 19
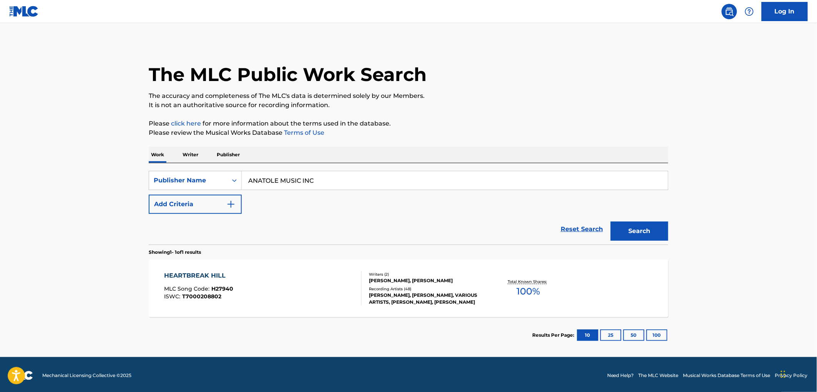
click at [229, 294] on div "ISWC : T7000208802" at bounding box center [198, 297] width 69 height 6
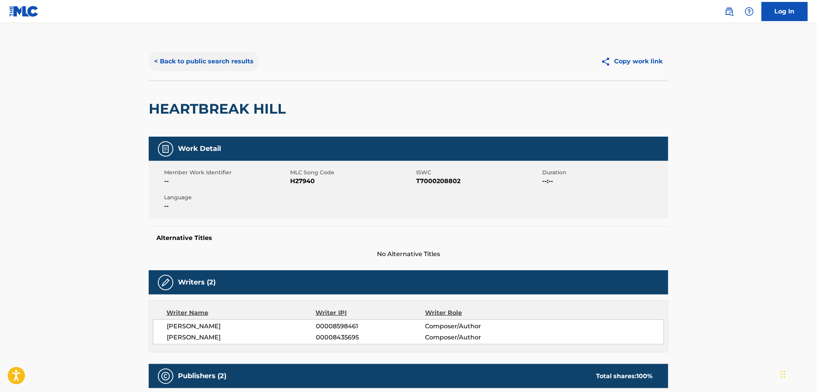
click at [221, 62] on button "< Back to public search results" at bounding box center [204, 61] width 110 height 19
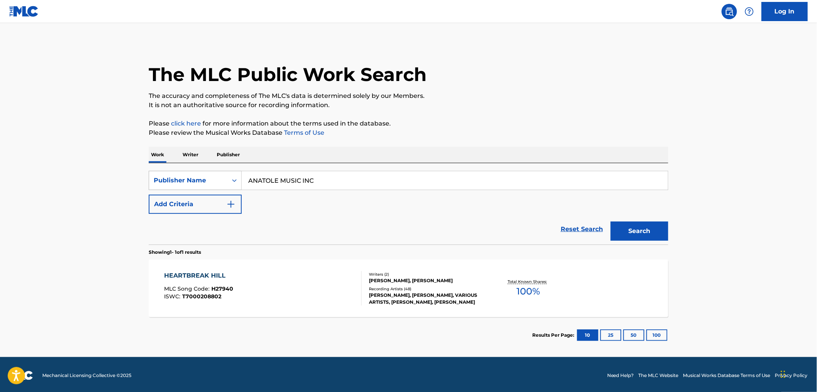
drag, startPoint x: 317, startPoint y: 184, endPoint x: 227, endPoint y: 183, distance: 89.6
click at [227, 183] on div "SearchWithCriteria99257100-b20f-40dd-9a32-1336026649e2 Publisher Name ANATOLE M…" at bounding box center [409, 180] width 520 height 19
paste input "[PERSON_NAME] DESIGNEE"
type input "[PERSON_NAME] DESIGNEE"
click at [628, 234] on button "Search" at bounding box center [640, 231] width 58 height 19
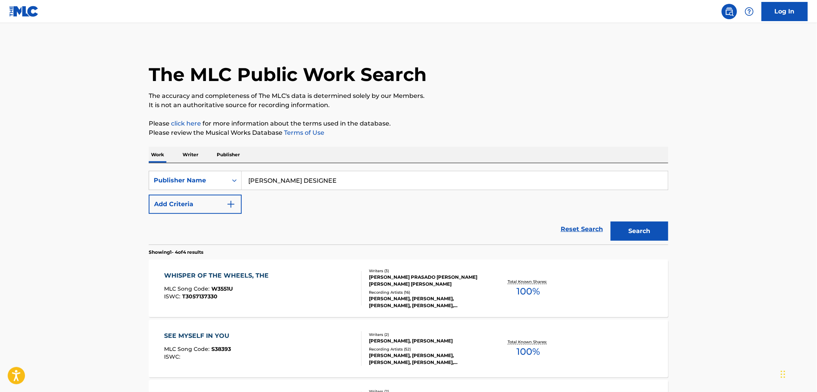
click at [228, 293] on div "MLC Song Code : W3551U" at bounding box center [218, 290] width 108 height 8
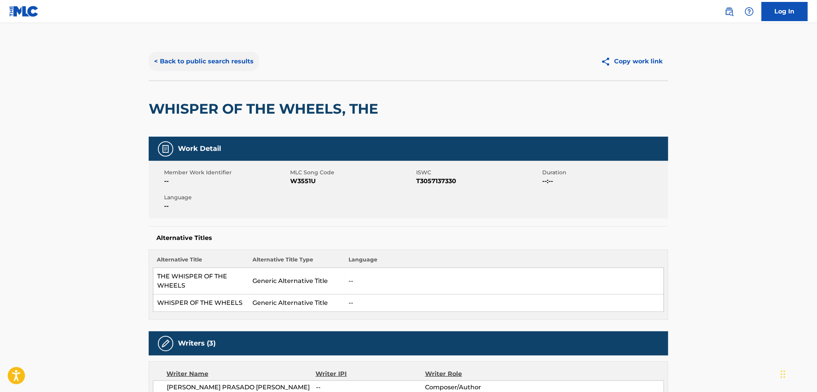
click at [178, 56] on button "< Back to public search results" at bounding box center [204, 61] width 110 height 19
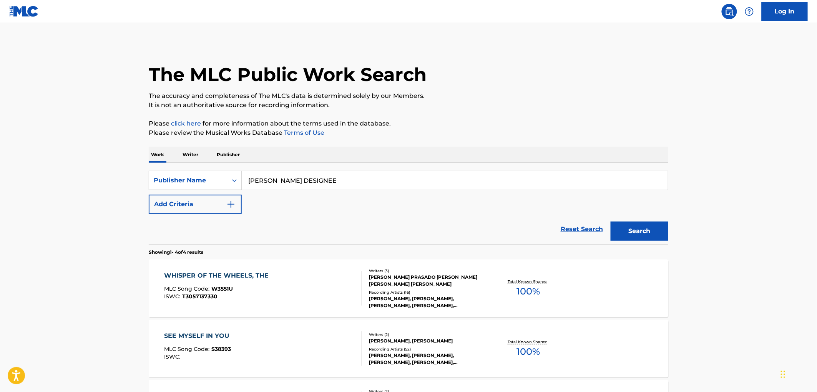
drag, startPoint x: 350, startPoint y: 184, endPoint x: 215, endPoint y: 178, distance: 134.7
click at [214, 178] on div "SearchWithCriteria99257100-b20f-40dd-9a32-1336026649e2 Publisher Name [PERSON_N…" at bounding box center [409, 180] width 520 height 19
paste input "[PERSON_NAME] PUBLISHING"
type input "[PERSON_NAME] PUBLISHING"
click at [654, 234] on button "Search" at bounding box center [640, 231] width 58 height 19
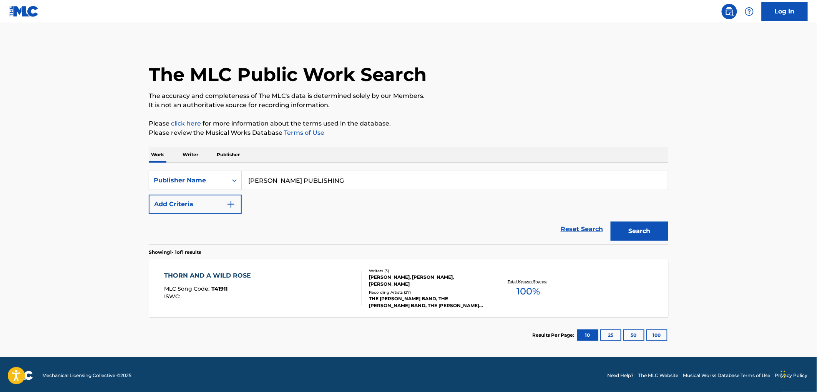
click at [225, 290] on span "T41911" at bounding box center [220, 289] width 16 height 7
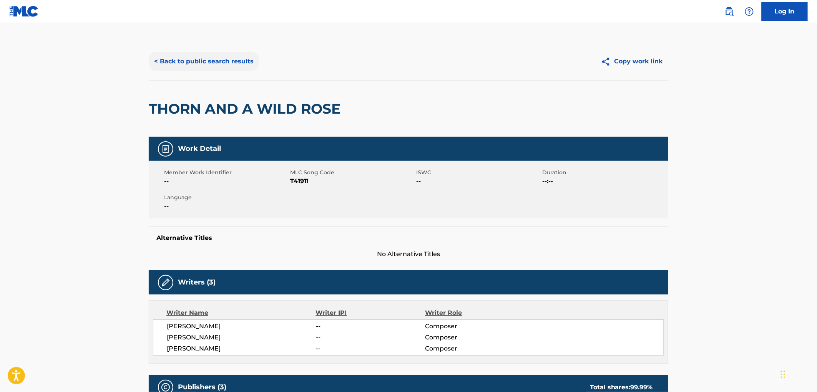
click at [237, 68] on button "< Back to public search results" at bounding box center [204, 61] width 110 height 19
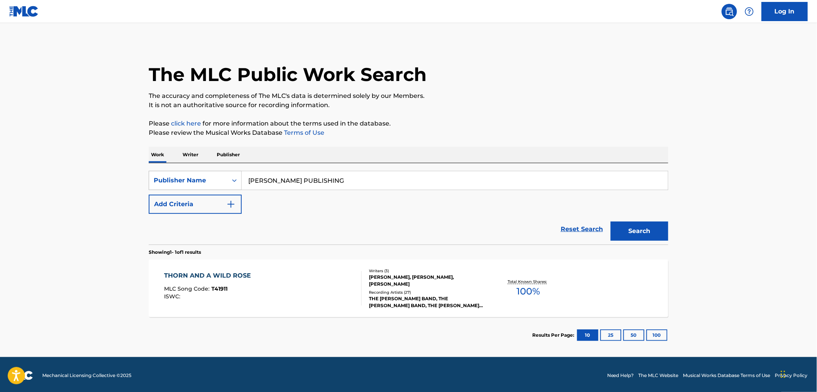
drag, startPoint x: 343, startPoint y: 181, endPoint x: 240, endPoint y: 186, distance: 102.8
click at [240, 186] on div "SearchWithCriteria99257100-b20f-40dd-9a32-1336026649e2 Publisher Name [PERSON_N…" at bounding box center [409, 180] width 520 height 19
paste input "R [PERSON_NAME] MUSIC INC D/B/A MUSIC RIDGE MUSIC"
type input "R [PERSON_NAME] MUSIC INC D/B/A MUSIC RIDGE MUSIC"
click at [647, 231] on button "Search" at bounding box center [640, 231] width 58 height 19
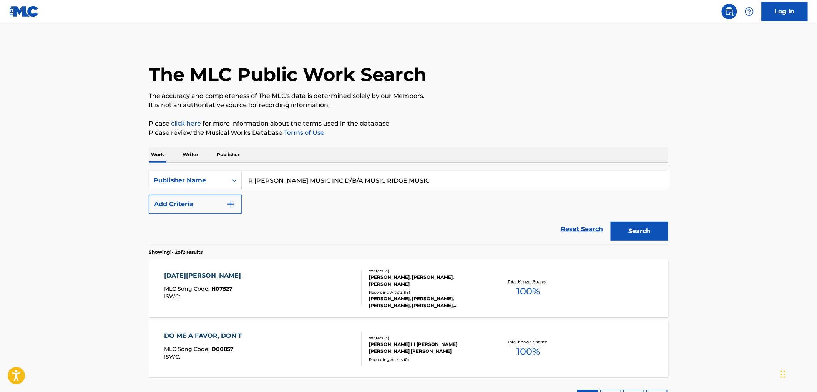
click at [228, 289] on span "N07527" at bounding box center [222, 289] width 21 height 7
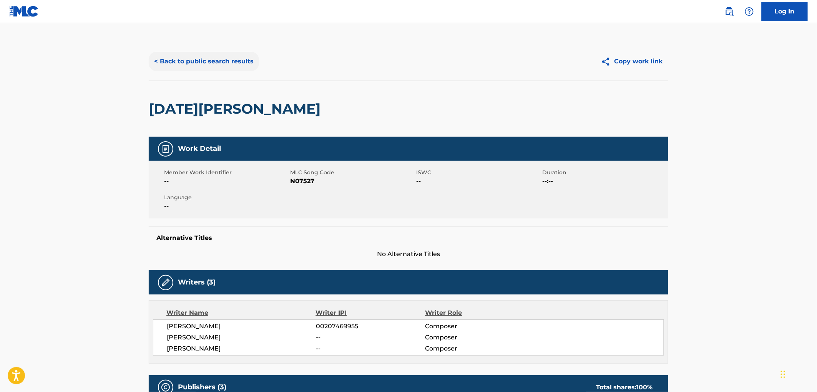
click at [218, 68] on button "< Back to public search results" at bounding box center [204, 61] width 110 height 19
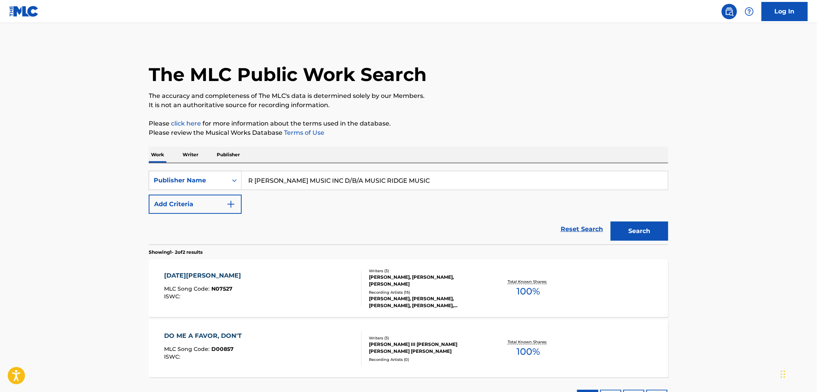
drag, startPoint x: 399, startPoint y: 183, endPoint x: 202, endPoint y: 190, distance: 197.3
click at [202, 190] on div "SearchWithCriteria99257100-b20f-40dd-9a32-1336026649e2 Publisher Name R [PERSON…" at bounding box center [409, 192] width 520 height 43
paste input "[PERSON_NAME]"
type input "[PERSON_NAME] MUSIC"
click at [659, 226] on button "Search" at bounding box center [640, 231] width 58 height 19
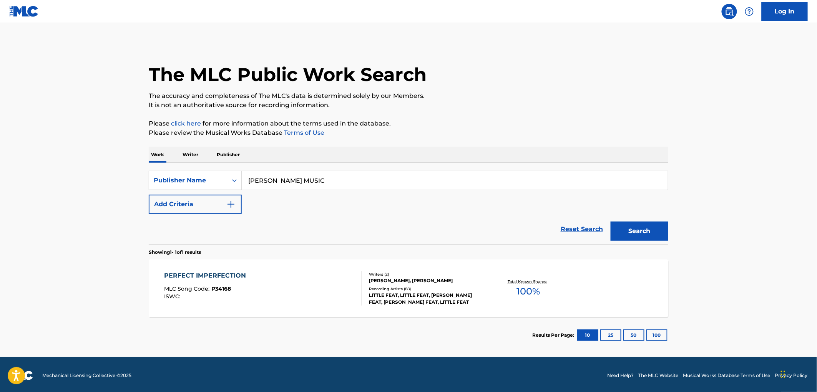
click at [224, 287] on span "P34168" at bounding box center [222, 289] width 20 height 7
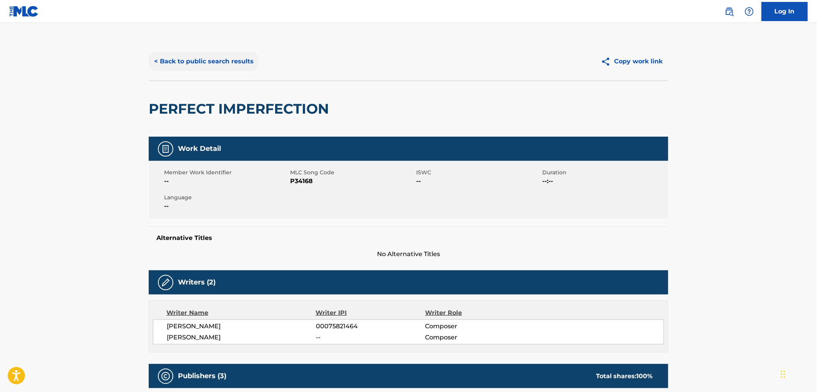
click at [230, 62] on button "< Back to public search results" at bounding box center [204, 61] width 110 height 19
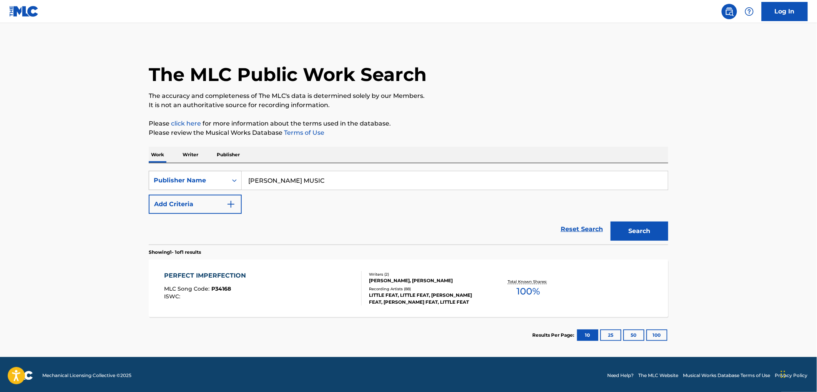
drag, startPoint x: 332, startPoint y: 182, endPoint x: 181, endPoint y: 175, distance: 151.6
click at [169, 174] on div "SearchWithCriteria99257100-b20f-40dd-9a32-1336026649e2 Publisher Name [PERSON_N…" at bounding box center [409, 180] width 520 height 19
paste input "Cymple Man"
type input "Cymple Man"
click at [659, 236] on button "Search" at bounding box center [640, 231] width 58 height 19
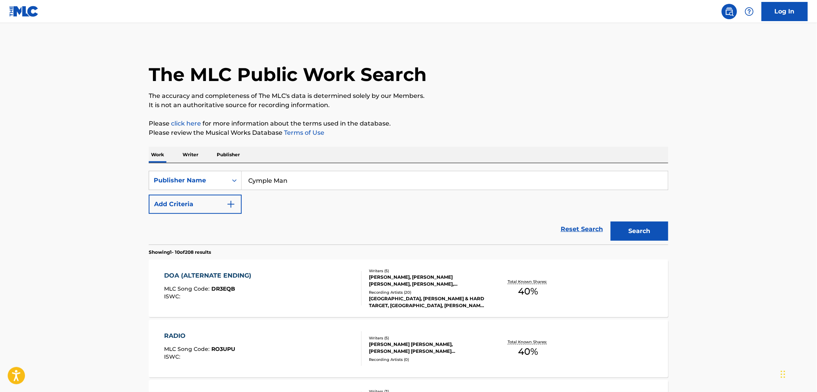
click at [219, 292] on div "MLC Song Code : DR3EQB" at bounding box center [209, 290] width 91 height 8
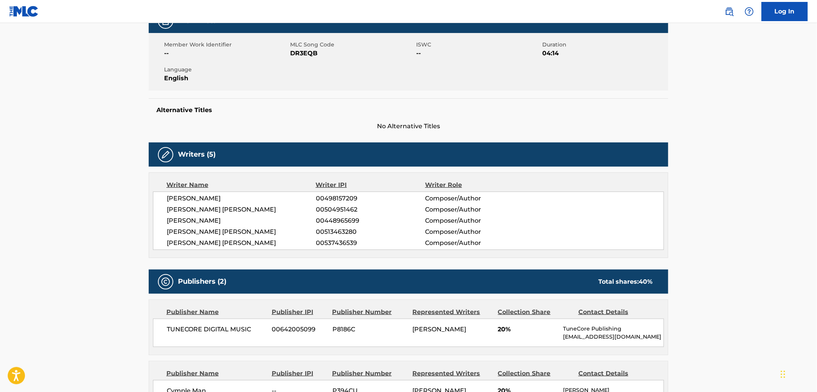
scroll to position [256, 0]
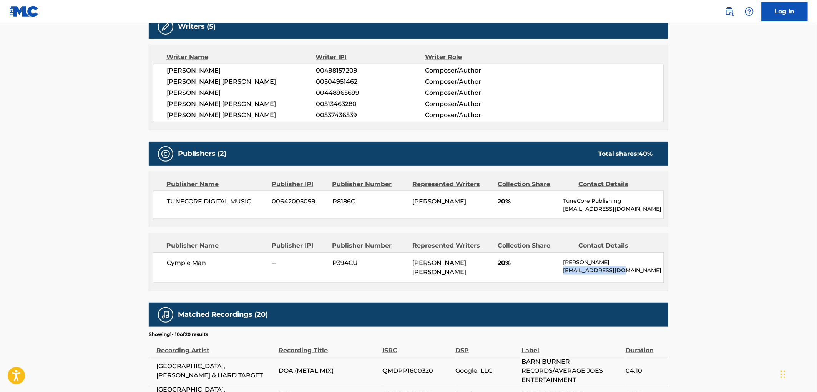
drag, startPoint x: 646, startPoint y: 274, endPoint x: 564, endPoint y: 274, distance: 82.6
click at [564, 274] on p "[EMAIL_ADDRESS][DOMAIN_NAME]" at bounding box center [613, 271] width 100 height 8
copy p "[EMAIL_ADDRESS][DOMAIN_NAME]"
drag, startPoint x: 616, startPoint y: 263, endPoint x: 555, endPoint y: 263, distance: 60.7
click at [555, 263] on div "Cymple Man -- P394CU [PERSON_NAME] [PERSON_NAME] 20% [PERSON_NAME] [EMAIL_ADDRE…" at bounding box center [408, 267] width 511 height 31
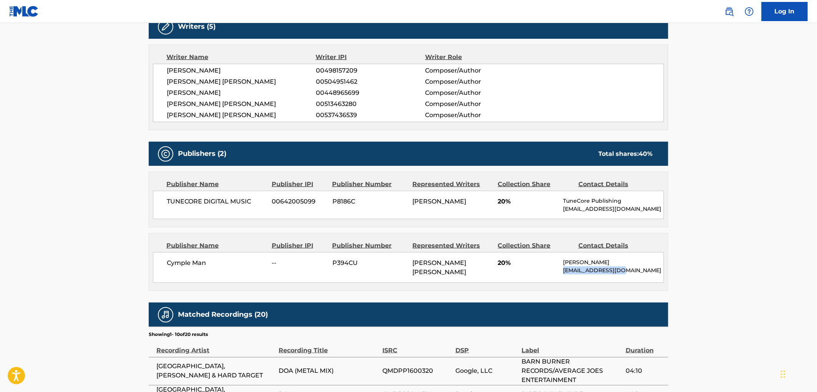
drag, startPoint x: 578, startPoint y: 262, endPoint x: 601, endPoint y: 266, distance: 23.1
click at [601, 266] on p "[PERSON_NAME]" at bounding box center [613, 263] width 100 height 8
drag, startPoint x: 609, startPoint y: 262, endPoint x: 555, endPoint y: 263, distance: 54.2
click at [555, 263] on div "Cymple Man -- P394CU [PERSON_NAME] [PERSON_NAME] 20% [PERSON_NAME] [EMAIL_ADDRE…" at bounding box center [408, 267] width 511 height 31
copy div "[PERSON_NAME]"
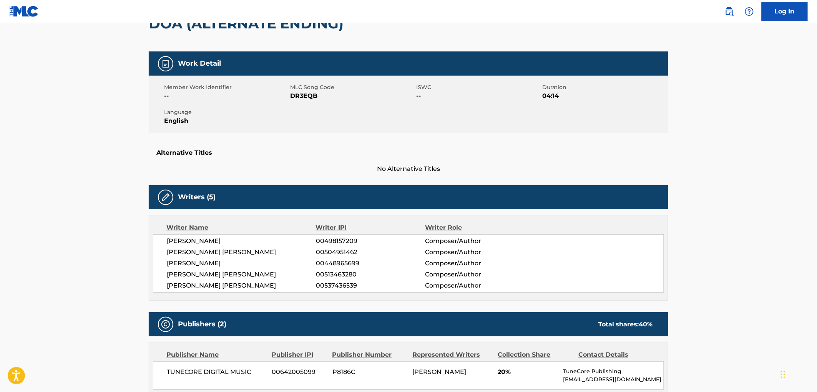
scroll to position [0, 0]
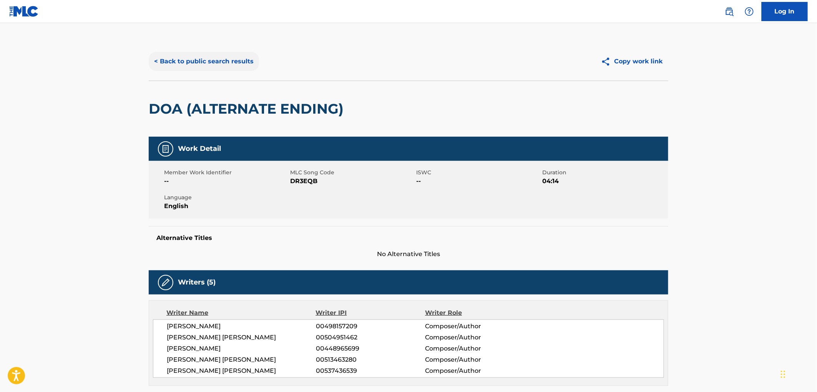
click at [219, 62] on button "< Back to public search results" at bounding box center [204, 61] width 110 height 19
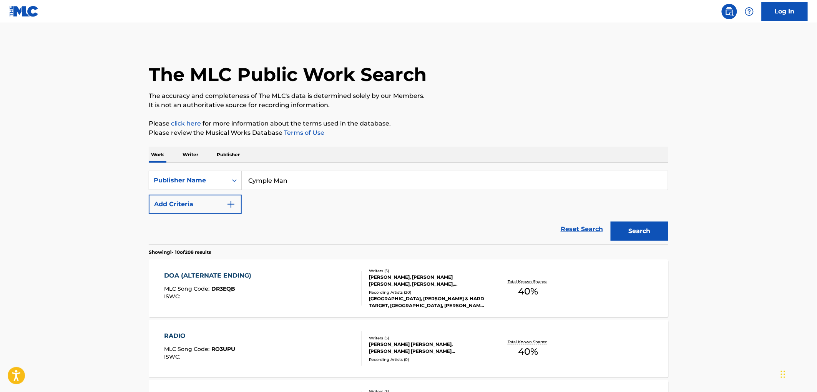
drag, startPoint x: 289, startPoint y: 181, endPoint x: 237, endPoint y: 180, distance: 51.5
click at [237, 180] on div "SearchWithCriteria99257100-b20f-40dd-9a32-1336026649e2 Publisher Name Cymple Man" at bounding box center [409, 180] width 520 height 19
paste input "UNCLE HELMET MUSIC"
type input "UNCLE HELMET MUSIC"
click at [641, 236] on button "Search" at bounding box center [640, 231] width 58 height 19
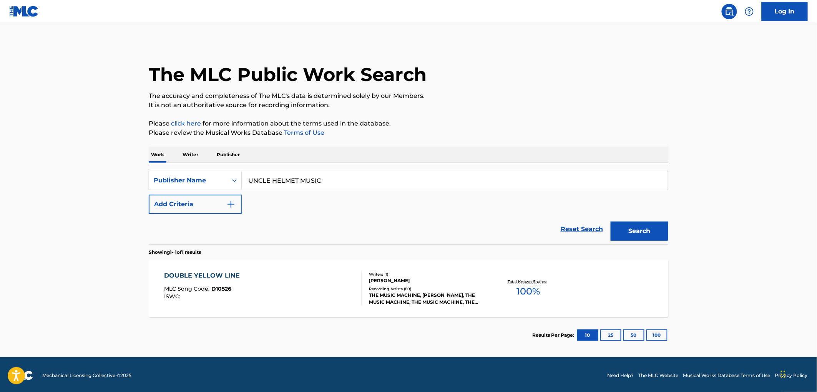
click at [228, 287] on span "D10526" at bounding box center [222, 289] width 20 height 7
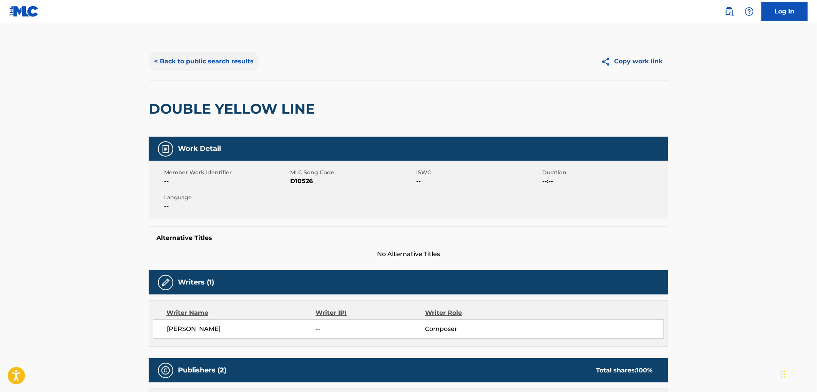
click at [225, 65] on button "< Back to public search results" at bounding box center [204, 61] width 110 height 19
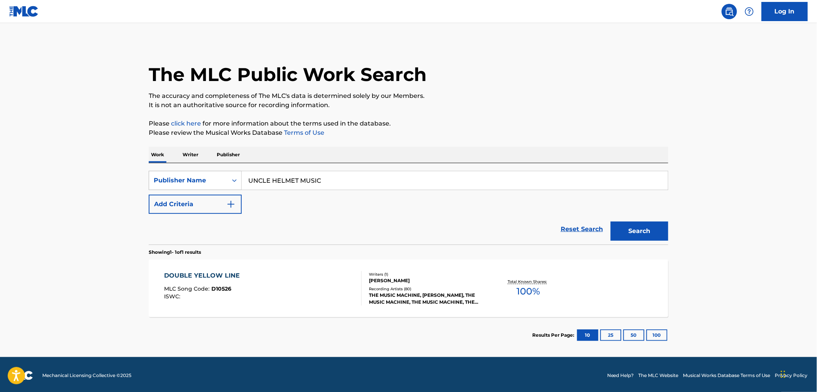
drag, startPoint x: 324, startPoint y: 179, endPoint x: 174, endPoint y: 183, distance: 149.2
click at [140, 182] on div "The MLC Public Work Search The accuracy and completeness of The MLC's data is d…" at bounding box center [409, 197] width 538 height 311
paste input "WORTH IT TO U SONGS"
type input "WORTH IT TO U SONGS"
click at [642, 233] on button "Search" at bounding box center [640, 231] width 58 height 19
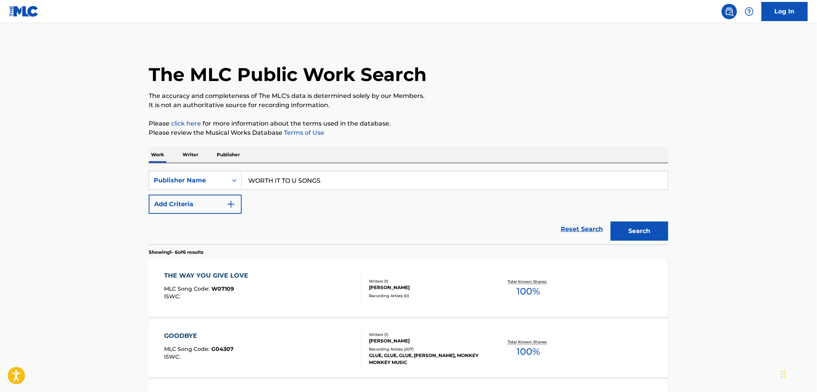
click at [232, 295] on div "ISWC :" at bounding box center [208, 297] width 88 height 6
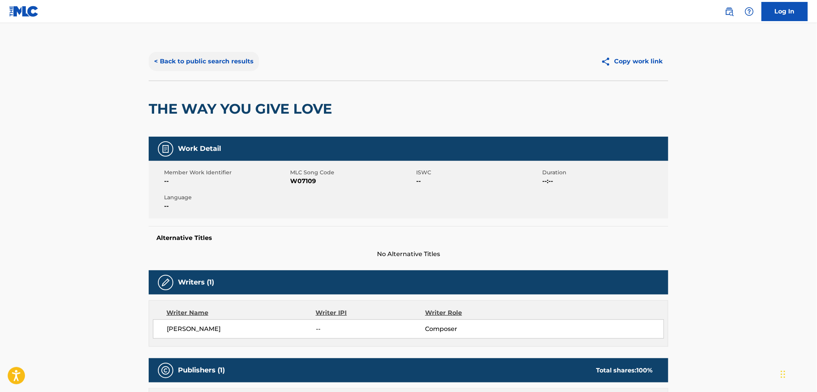
click at [232, 56] on button "< Back to public search results" at bounding box center [204, 61] width 110 height 19
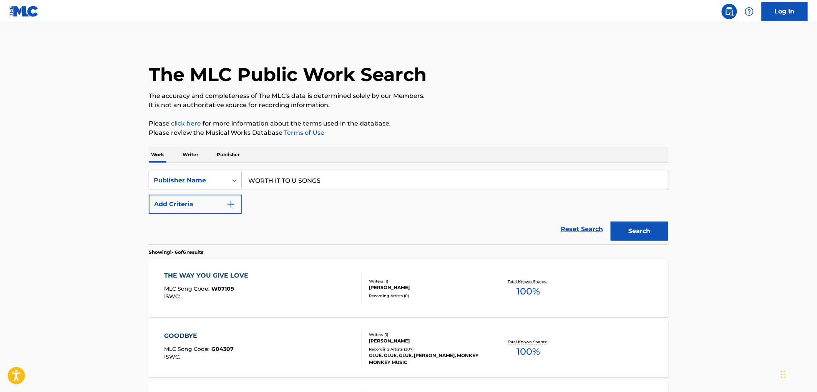
drag, startPoint x: 353, startPoint y: 179, endPoint x: 177, endPoint y: 186, distance: 176.1
click at [168, 186] on div "SearchWithCriteria99257100-b20f-40dd-9a32-1336026649e2 Publisher Name WORTH IT …" at bounding box center [409, 180] width 520 height 19
paste input "[PERSON_NAME] MUSIC"
type input "[PERSON_NAME] MUSIC"
click at [637, 227] on button "Search" at bounding box center [640, 231] width 58 height 19
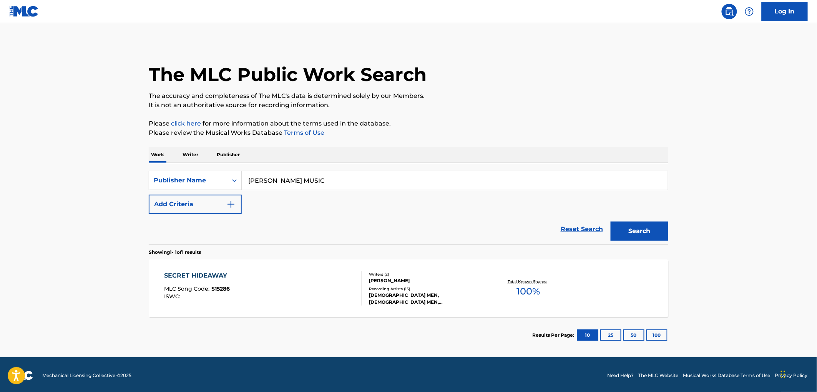
click at [236, 291] on div "SECRET HIDEAWAY MLC Song Code : S15286 ISWC :" at bounding box center [263, 288] width 198 height 35
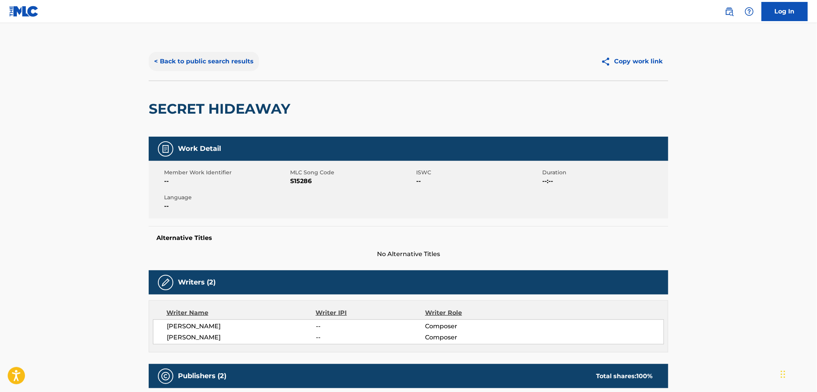
click at [214, 68] on button "< Back to public search results" at bounding box center [204, 61] width 110 height 19
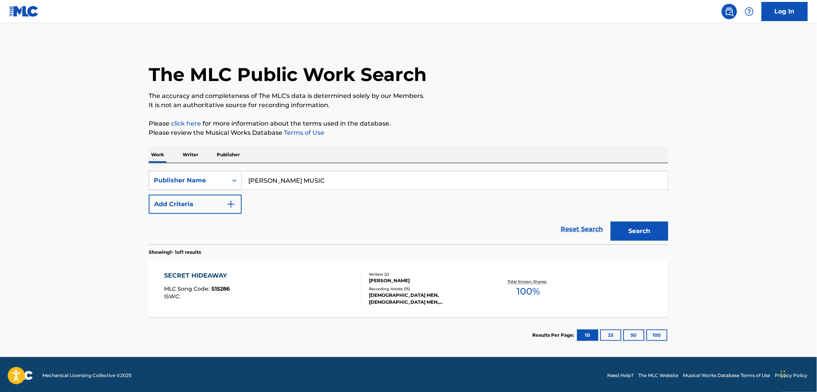
drag, startPoint x: 322, startPoint y: 181, endPoint x: 236, endPoint y: 178, distance: 86.1
click at [236, 178] on div "SearchWithCriteria99257100-b20f-40dd-9a32-1336026649e2 Publisher Name [PERSON_N…" at bounding box center [409, 180] width 520 height 19
paste input "Radioquest Music Publishing"
type input "Radioquest Music Publishing"
click at [621, 236] on button "Search" at bounding box center [640, 231] width 58 height 19
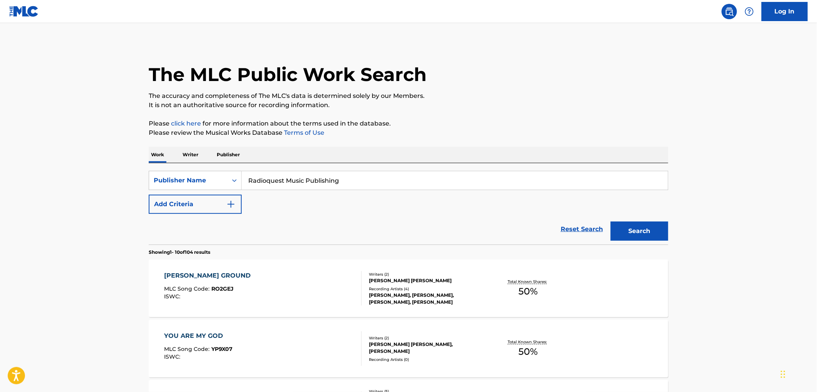
click at [223, 294] on div "ISWC :" at bounding box center [209, 297] width 90 height 6
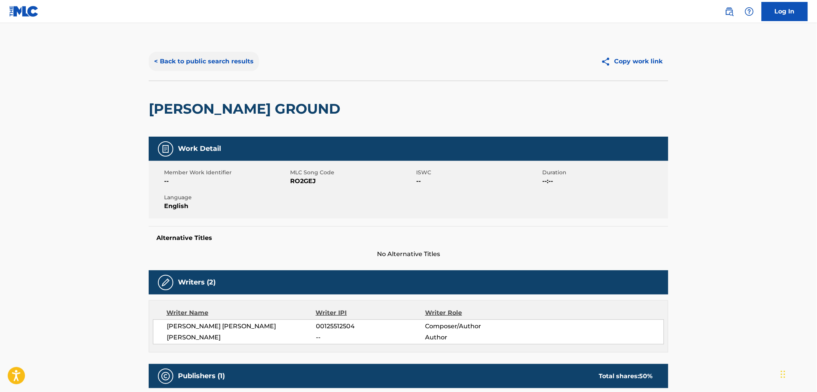
click at [191, 60] on button "< Back to public search results" at bounding box center [204, 61] width 110 height 19
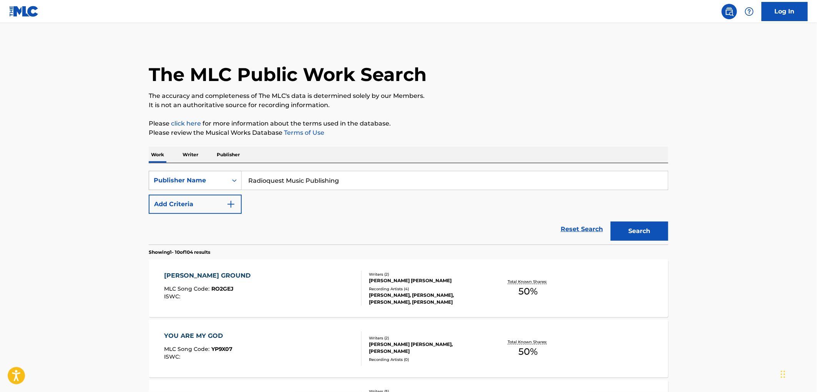
drag, startPoint x: 316, startPoint y: 181, endPoint x: 190, endPoint y: 181, distance: 125.7
click at [190, 181] on div "SearchWithCriteria99257100-b20f-40dd-9a32-1336026649e2 Publisher Name Radioques…" at bounding box center [409, 180] width 520 height 19
paste input "[PERSON_NAME]"
type input "[PERSON_NAME]"
click at [631, 235] on button "Search" at bounding box center [640, 231] width 58 height 19
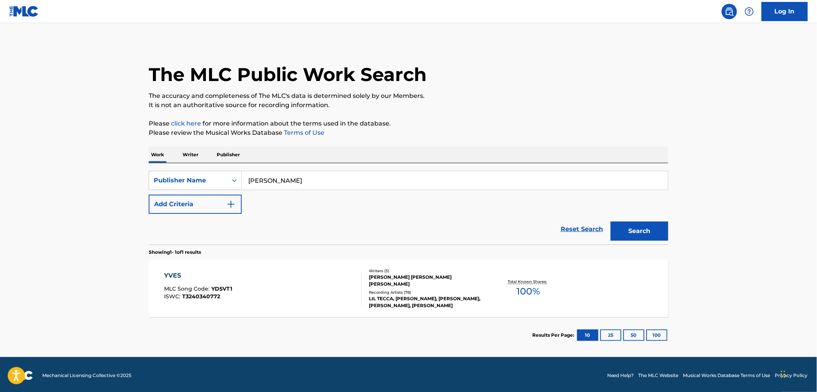
click at [227, 289] on span "YD5VT1" at bounding box center [222, 289] width 21 height 7
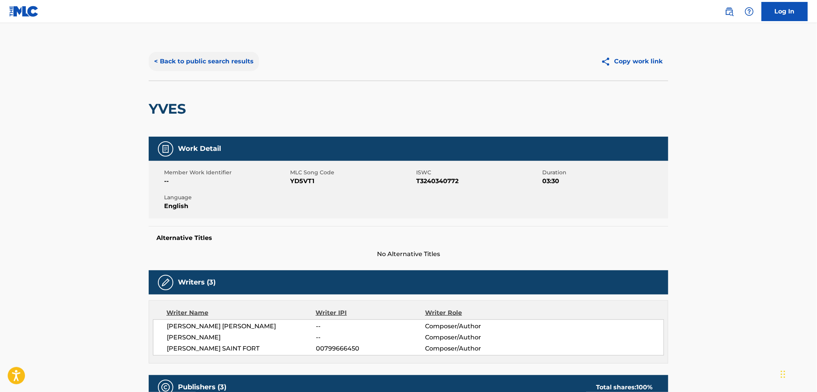
click at [218, 60] on button "< Back to public search results" at bounding box center [204, 61] width 110 height 19
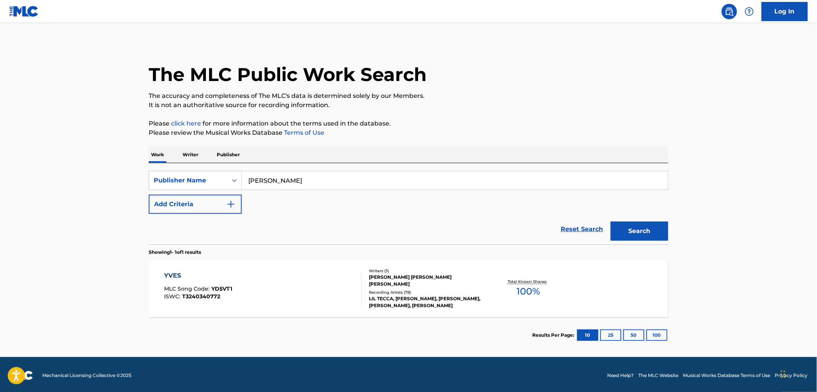
drag, startPoint x: 246, startPoint y: 179, endPoint x: 319, endPoint y: 182, distance: 73.1
click at [325, 181] on input "[PERSON_NAME]" at bounding box center [455, 180] width 426 height 18
paste input "AILEC PUBLISHING, INC"
drag, startPoint x: 307, startPoint y: 181, endPoint x: 367, endPoint y: 185, distance: 59.7
click at [367, 184] on input "AILEC PUBLISHING, INC" at bounding box center [455, 180] width 426 height 18
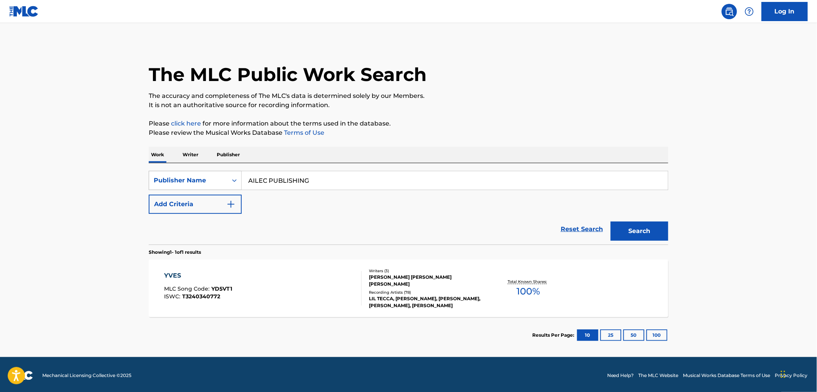
drag, startPoint x: 352, startPoint y: 182, endPoint x: 215, endPoint y: 189, distance: 137.0
click at [215, 189] on div "SearchWithCriteria99257100-b20f-40dd-9a32-1336026649e2 Publisher Name AILEC PUB…" at bounding box center [409, 180] width 520 height 19
type input "AILEC PUBLISHING"
click at [626, 231] on button "Search" at bounding box center [640, 231] width 58 height 19
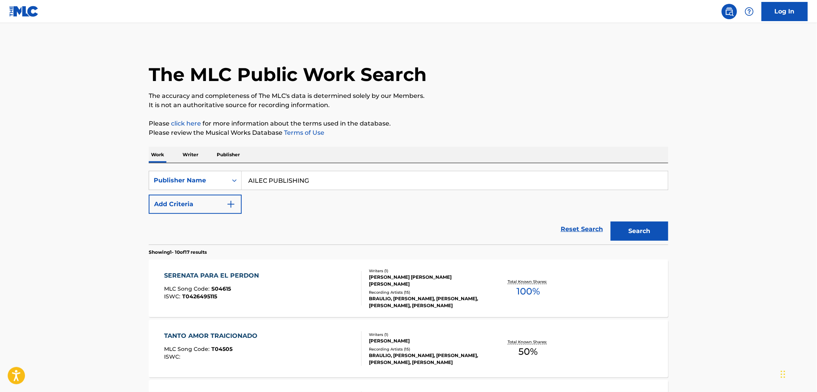
click at [237, 289] on div "MLC Song Code : S04615" at bounding box center [213, 290] width 99 height 8
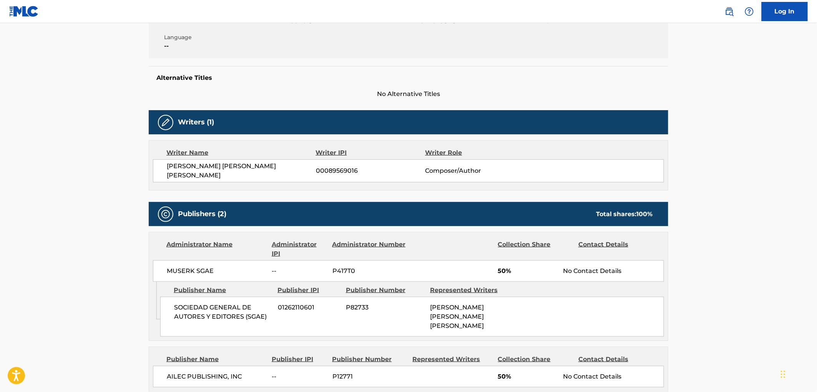
scroll to position [3, 0]
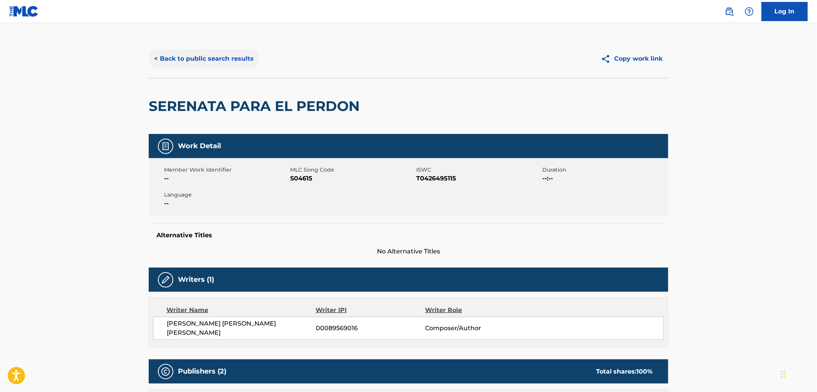
click at [235, 58] on button "< Back to public search results" at bounding box center [204, 58] width 110 height 19
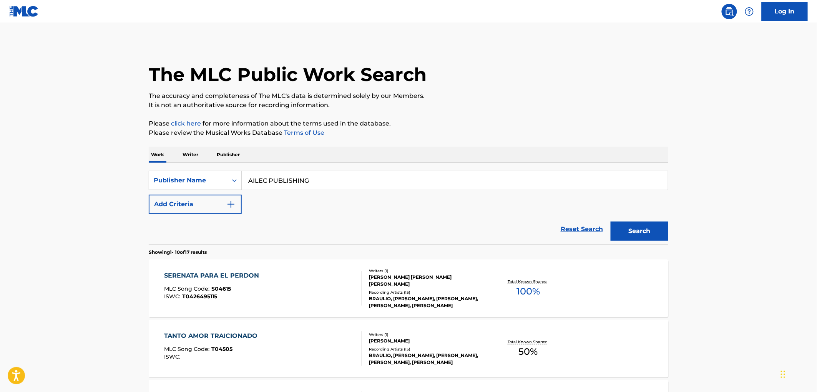
drag, startPoint x: 324, startPoint y: 177, endPoint x: 211, endPoint y: 186, distance: 113.8
paste input "TORIN MUSIC"
type input "TORIN MUSIC"
click at [614, 239] on button "Search" at bounding box center [640, 231] width 58 height 19
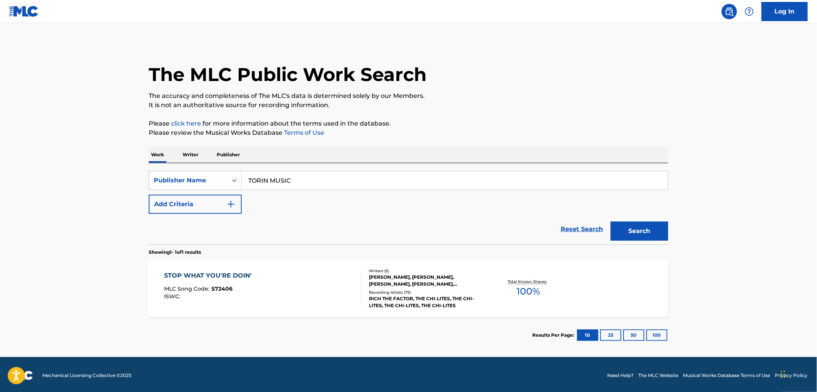
click at [221, 289] on span "S72406" at bounding box center [222, 289] width 21 height 7
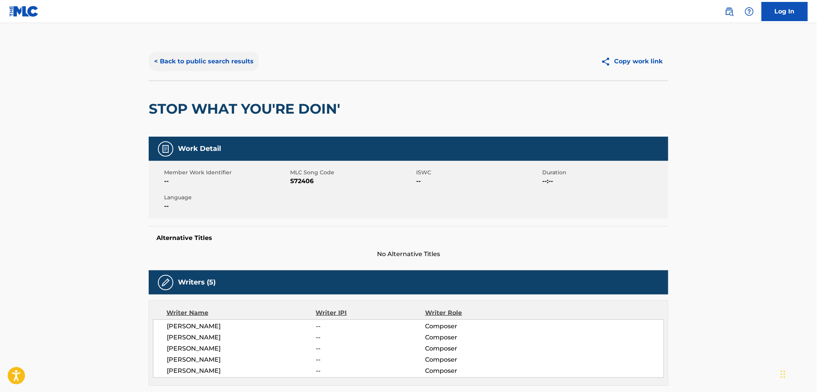
click at [236, 67] on button "< Back to public search results" at bounding box center [204, 61] width 110 height 19
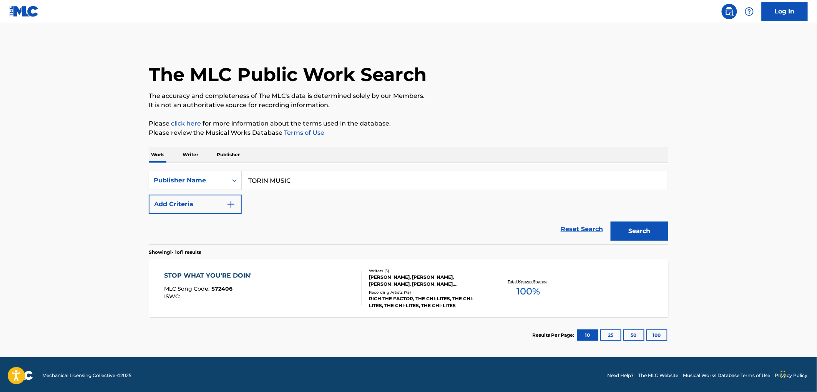
click at [289, 178] on input "TORIN MUSIC" at bounding box center [455, 180] width 426 height 18
drag, startPoint x: 275, startPoint y: 181, endPoint x: 268, endPoint y: 182, distance: 7.3
click at [275, 181] on input "TORIN MUSIC" at bounding box center [455, 180] width 426 height 18
click at [254, 180] on input "TORIN MUSIC" at bounding box center [455, 180] width 426 height 18
drag, startPoint x: 248, startPoint y: 181, endPoint x: 300, endPoint y: 182, distance: 52.3
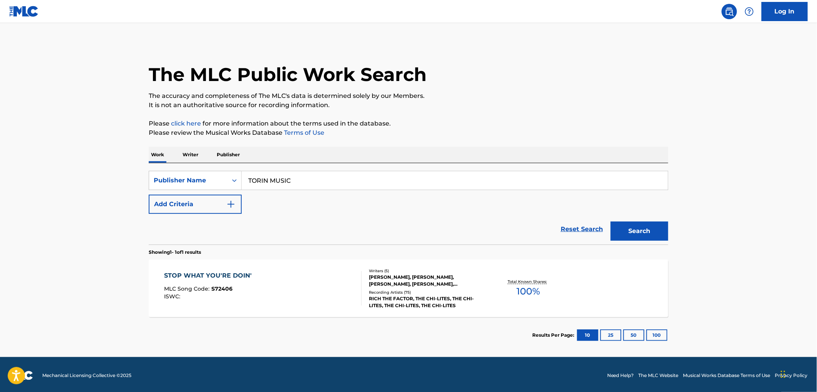
click at [302, 181] on input "TORIN MUSIC" at bounding box center [455, 180] width 426 height 18
paste input "ROYAL WITH CHEEZE"
type input "ROYAL WITH CHEEZE"
click at [655, 231] on button "Search" at bounding box center [640, 231] width 58 height 19
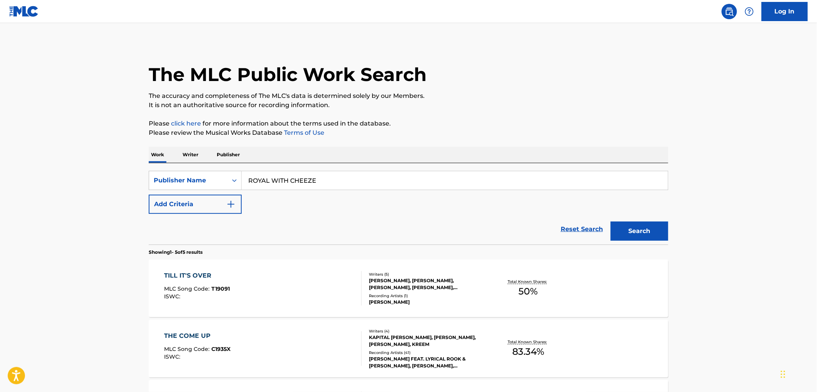
click at [218, 285] on div "TILL IT'S OVER MLC Song Code : T19091 ISWC :" at bounding box center [197, 288] width 66 height 35
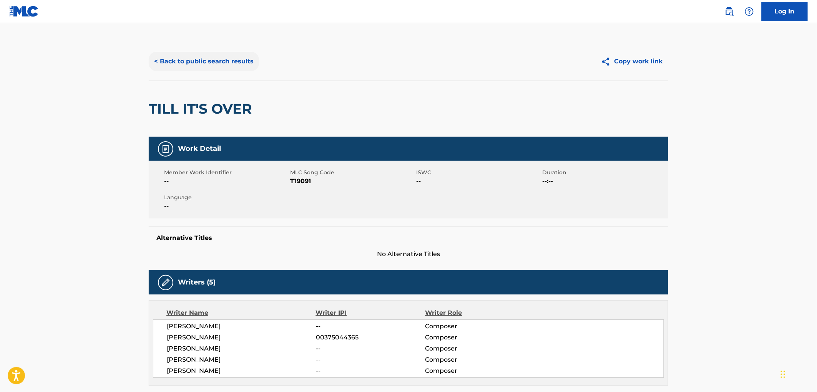
click at [213, 65] on button "< Back to public search results" at bounding box center [204, 61] width 110 height 19
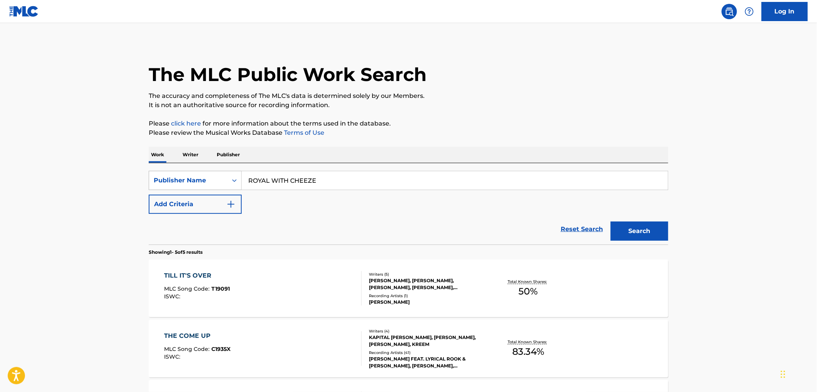
drag, startPoint x: 320, startPoint y: 181, endPoint x: 209, endPoint y: 179, distance: 110.7
click at [209, 179] on div "SearchWithCriteria99257100-b20f-40dd-9a32-1336026649e2 Publisher Name ROYAL WIT…" at bounding box center [409, 180] width 520 height 19
paste input "SHAKE CITY MUSIC"
type input "SHAKE CITY MUSIC"
click at [638, 236] on button "Search" at bounding box center [640, 231] width 58 height 19
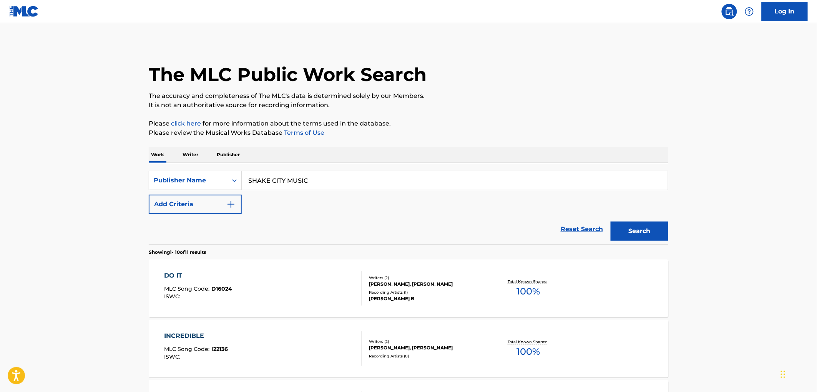
click at [241, 287] on div "DO IT MLC Song Code : D16024 ISWC :" at bounding box center [263, 288] width 198 height 35
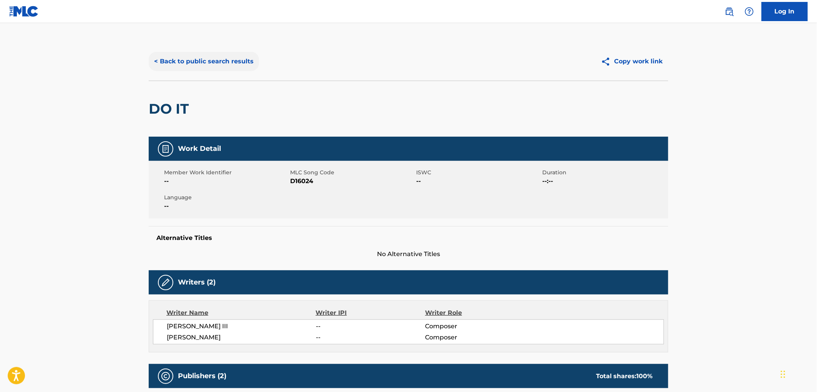
click at [219, 66] on button "< Back to public search results" at bounding box center [204, 61] width 110 height 19
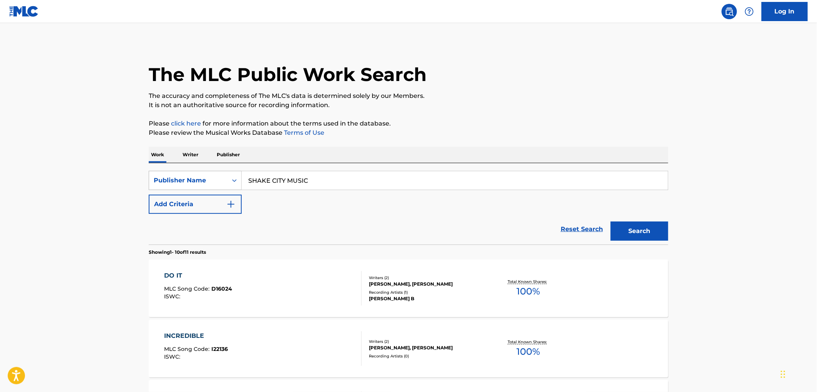
drag, startPoint x: 319, startPoint y: 183, endPoint x: 230, endPoint y: 182, distance: 89.2
click at [230, 182] on div "SearchWithCriteria99257100-b20f-40dd-9a32-1336026649e2 Publisher Name SHAKE CIT…" at bounding box center [409, 180] width 520 height 19
paste input "[PERSON_NAME] MUSIC, A DIV. OF DAYTIME MUSIC, INC."
drag, startPoint x: 311, startPoint y: 180, endPoint x: 564, endPoint y: 180, distance: 253.7
click at [564, 180] on input "[PERSON_NAME] MUSIC, A DIV. OF DAYTIME MUSIC, INC." at bounding box center [455, 180] width 426 height 18
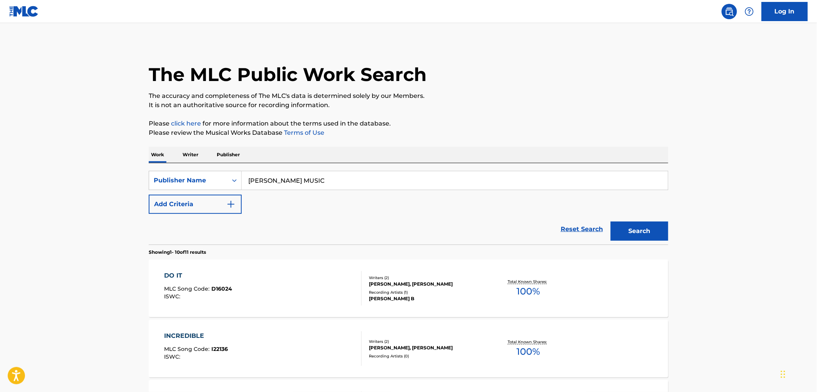
drag, startPoint x: 437, startPoint y: 187, endPoint x: 141, endPoint y: 187, distance: 295.9
type input "[PERSON_NAME] MUSIC"
click at [220, 286] on span "D16024" at bounding box center [222, 289] width 21 height 7
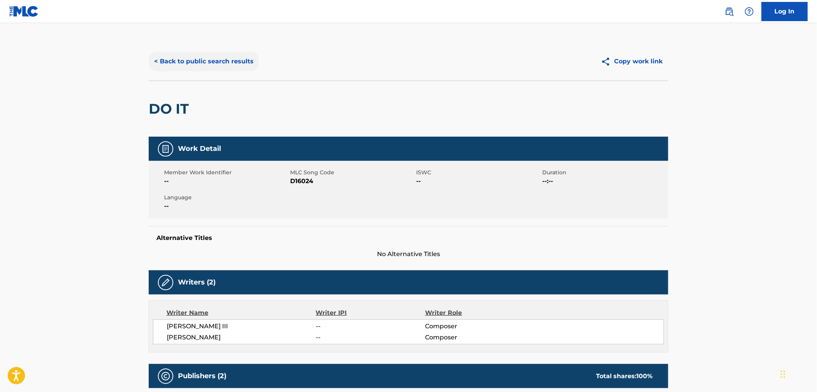
click at [216, 64] on button "< Back to public search results" at bounding box center [204, 61] width 110 height 19
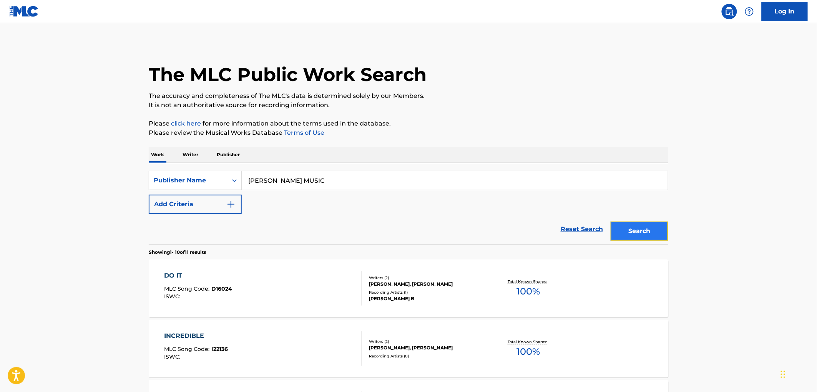
click at [628, 222] on button "Search" at bounding box center [640, 231] width 58 height 19
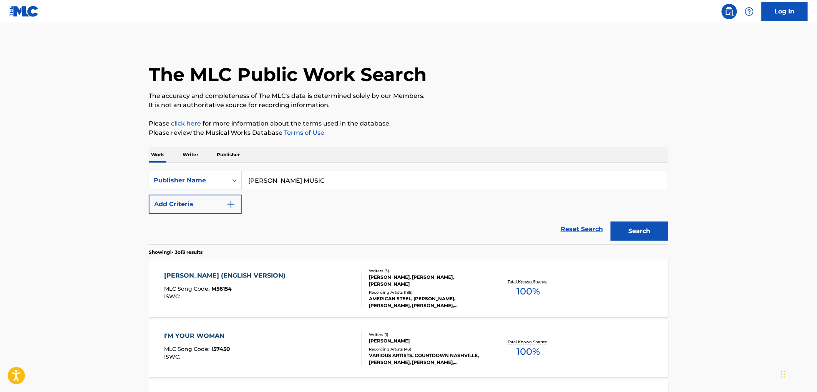
click at [232, 295] on div "ISWC :" at bounding box center [226, 297] width 125 height 6
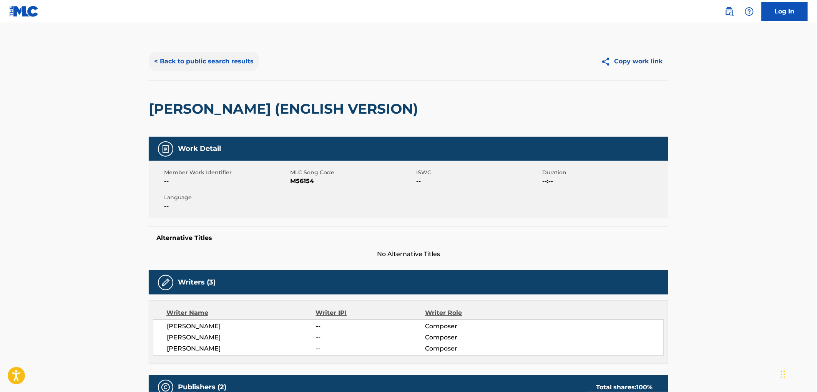
click at [172, 56] on button "< Back to public search results" at bounding box center [204, 61] width 110 height 19
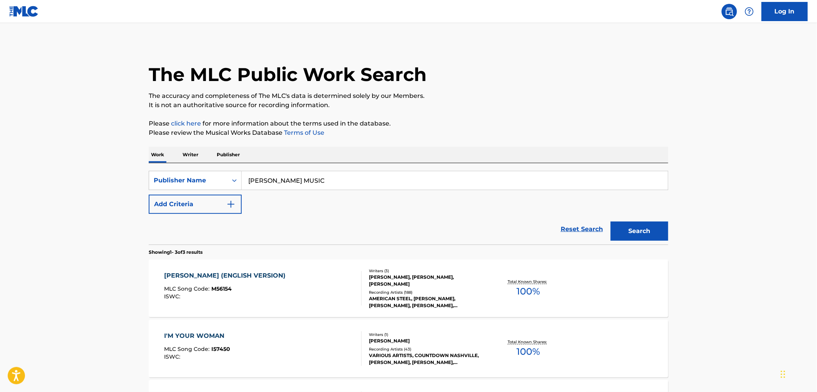
drag, startPoint x: 337, startPoint y: 187, endPoint x: 182, endPoint y: 194, distance: 155.5
click at [182, 194] on div "SearchWithCriteria99257100-b20f-40dd-9a32-1336026649e2 Publisher Name [PERSON_N…" at bounding box center [409, 192] width 520 height 43
paste input "NINETEEN EIGHTY MUSIC (COMPANY DISSOLVED)"
click at [328, 179] on input "NINETEEN EIGHTY MUSIC (COMPANY DISSOLVED)" at bounding box center [455, 180] width 426 height 18
drag, startPoint x: 307, startPoint y: 179, endPoint x: 495, endPoint y: 188, distance: 188.6
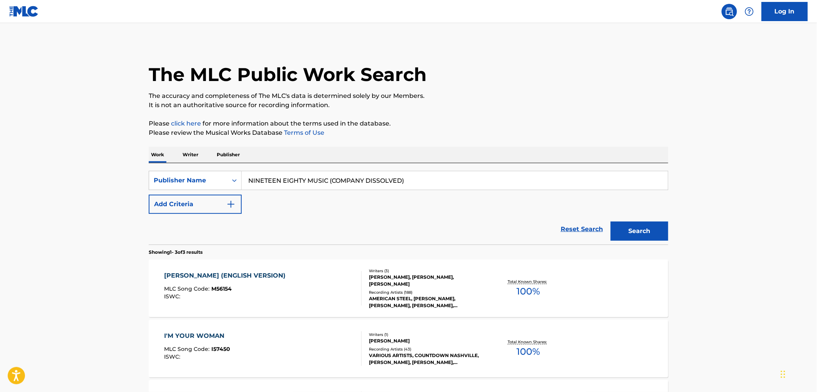
click at [495, 188] on input "NINETEEN EIGHTY MUSIC (COMPANY DISSOLVED)" at bounding box center [455, 180] width 426 height 18
drag, startPoint x: 344, startPoint y: 185, endPoint x: 251, endPoint y: 179, distance: 93.6
click at [251, 179] on input "NINETEEN EIGHTY" at bounding box center [455, 180] width 426 height 18
type input "NINETEEN EIGHTY"
click at [630, 233] on button "Search" at bounding box center [640, 231] width 58 height 19
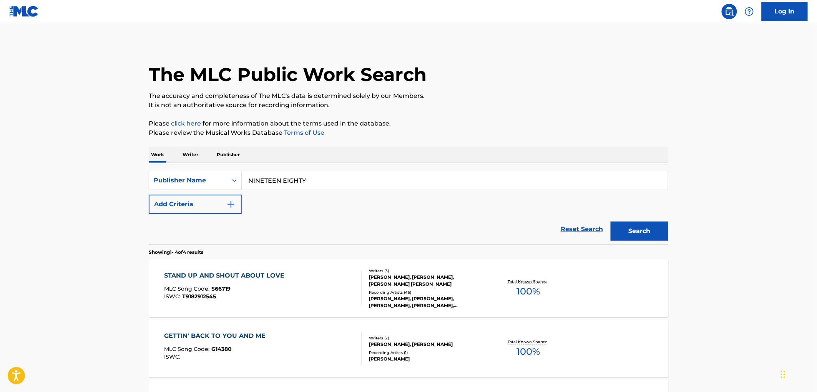
click at [220, 287] on span "S66719" at bounding box center [221, 289] width 19 height 7
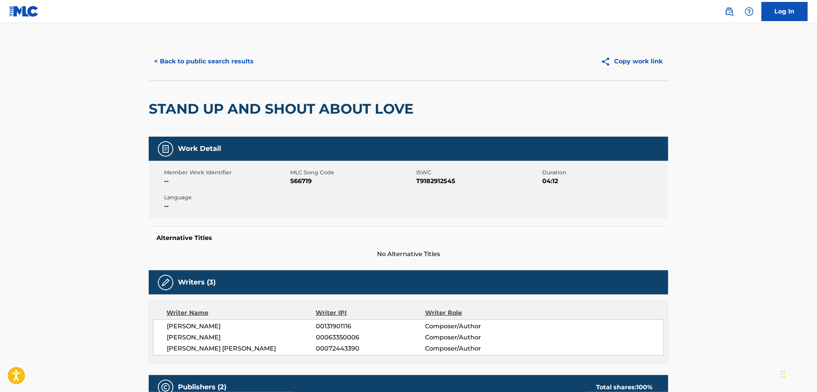
click at [209, 51] on div "< Back to public search results Copy work link" at bounding box center [409, 61] width 520 height 38
click at [209, 60] on button "< Back to public search results" at bounding box center [204, 61] width 110 height 19
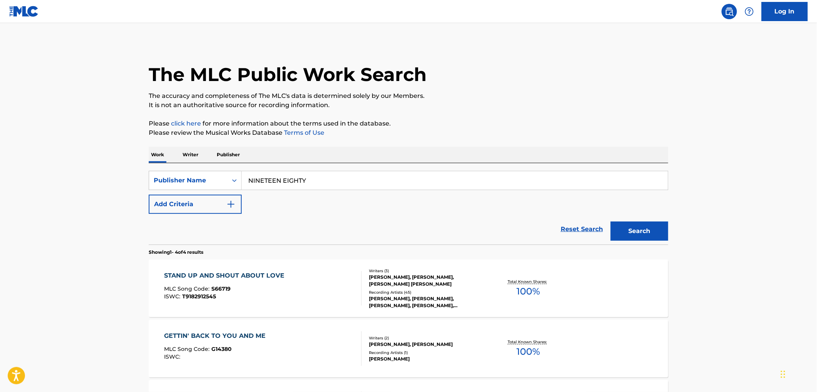
drag, startPoint x: 187, startPoint y: 185, endPoint x: 281, endPoint y: 186, distance: 94.2
click at [187, 186] on div "SearchWithCriteria99257100-b20f-40dd-9a32-1336026649e2 Publisher Name NINETEEN …" at bounding box center [409, 180] width 520 height 19
paste input "[PERSON_NAME] MUSIC"
type input "[PERSON_NAME] MUSIC"
click at [653, 232] on button "Search" at bounding box center [640, 231] width 58 height 19
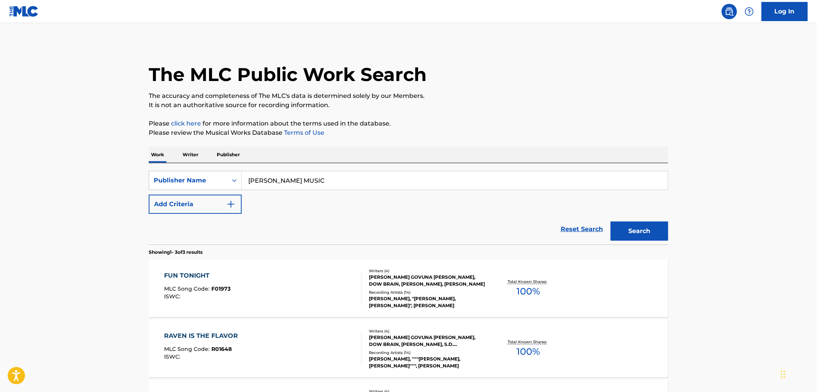
click at [220, 287] on span "F01973" at bounding box center [221, 289] width 19 height 7
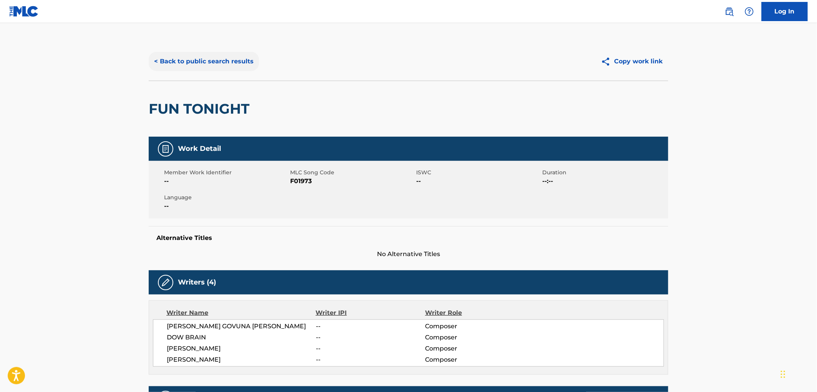
click at [248, 56] on button "< Back to public search results" at bounding box center [204, 61] width 110 height 19
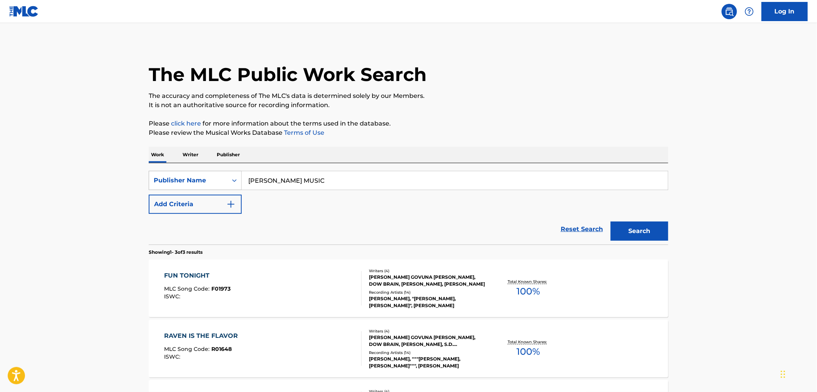
drag, startPoint x: 319, startPoint y: 179, endPoint x: 166, endPoint y: 186, distance: 153.5
click at [166, 186] on div "SearchWithCriteria99257100-b20f-40dd-9a32-1336026649e2 Publisher Name [PERSON_N…" at bounding box center [409, 180] width 520 height 19
paste input "VEE-DON MUSIC CO., INC."
drag, startPoint x: 300, startPoint y: 178, endPoint x: 406, endPoint y: 201, distance: 108.9
click at [406, 201] on div "SearchWithCriteria99257100-b20f-40dd-9a32-1336026649e2 Publisher Name VEE-DON M…" at bounding box center [409, 192] width 520 height 43
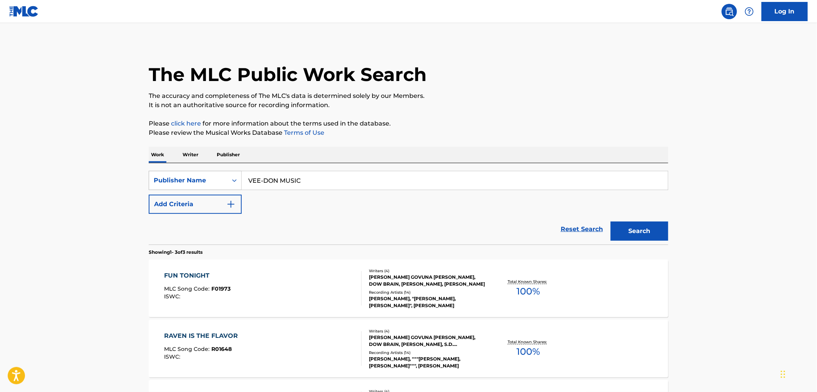
drag, startPoint x: 339, startPoint y: 178, endPoint x: 206, endPoint y: 186, distance: 134.0
click at [206, 186] on div "SearchWithCriteria99257100-b20f-40dd-9a32-1336026649e2 Publisher Name VEE-DON M…" at bounding box center [409, 180] width 520 height 19
click at [260, 181] on input "VEE-DON MUSIC" at bounding box center [455, 180] width 426 height 18
click at [261, 181] on input "VEE-DON MUSIC" at bounding box center [455, 180] width 426 height 18
drag, startPoint x: 354, startPoint y: 181, endPoint x: 190, endPoint y: 181, distance: 163.7
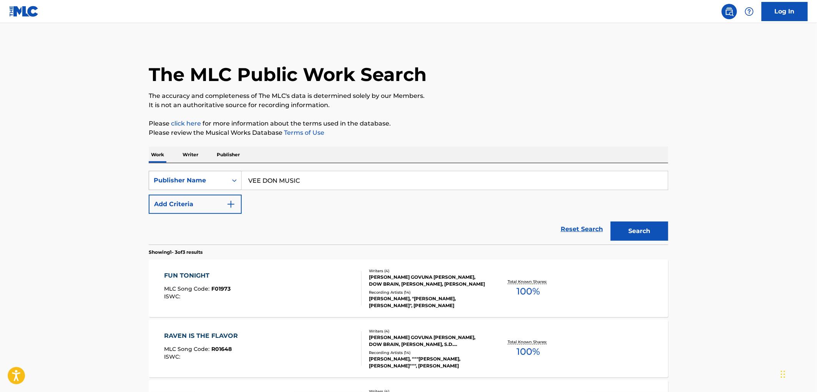
click at [190, 181] on div "SearchWithCriteria99257100-b20f-40dd-9a32-1336026649e2 Publisher Name VEE DON M…" at bounding box center [409, 180] width 520 height 19
type input "VEE DON MUSIC"
click at [654, 223] on button "Search" at bounding box center [640, 231] width 58 height 19
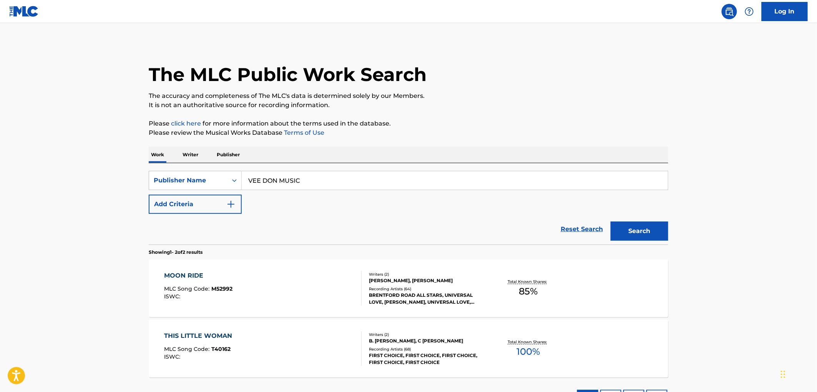
click at [214, 289] on span "M52992" at bounding box center [222, 289] width 21 height 7
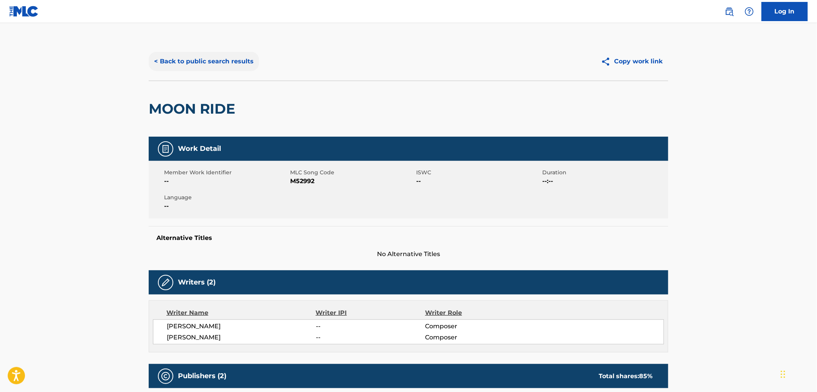
click at [216, 61] on button "< Back to public search results" at bounding box center [204, 61] width 110 height 19
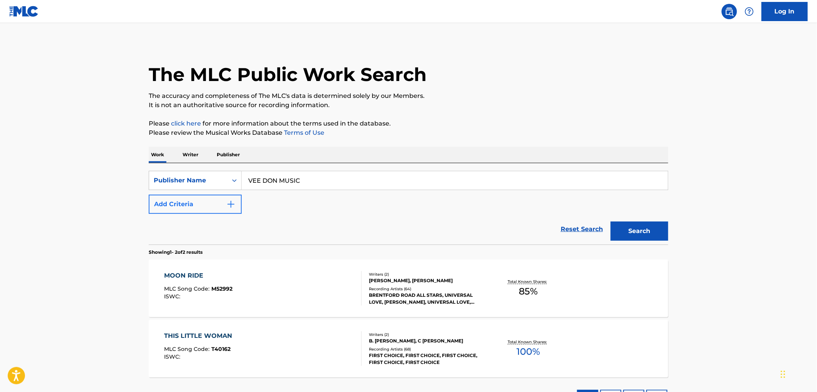
drag, startPoint x: 167, startPoint y: 193, endPoint x: 188, endPoint y: 206, distance: 24.5
click at [161, 206] on div "SearchWithCriteria99257100-b20f-40dd-9a32-1336026649e2 Publisher Name VEE DON M…" at bounding box center [409, 192] width 520 height 43
drag, startPoint x: 301, startPoint y: 174, endPoint x: 237, endPoint y: 180, distance: 64.4
click at [237, 179] on div "SearchWithCriteria99257100-b20f-40dd-9a32-1336026649e2 Publisher Name VEE DON M…" at bounding box center [409, 180] width 520 height 19
paste input "[PERSON_NAME]"
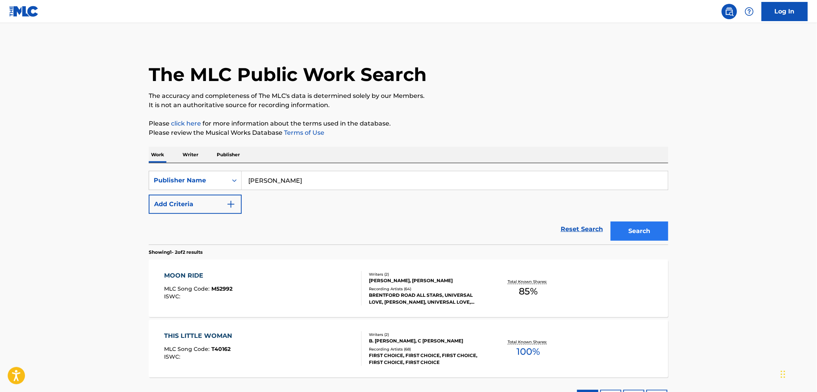
type input "[PERSON_NAME]"
click at [647, 234] on button "Search" at bounding box center [640, 231] width 58 height 19
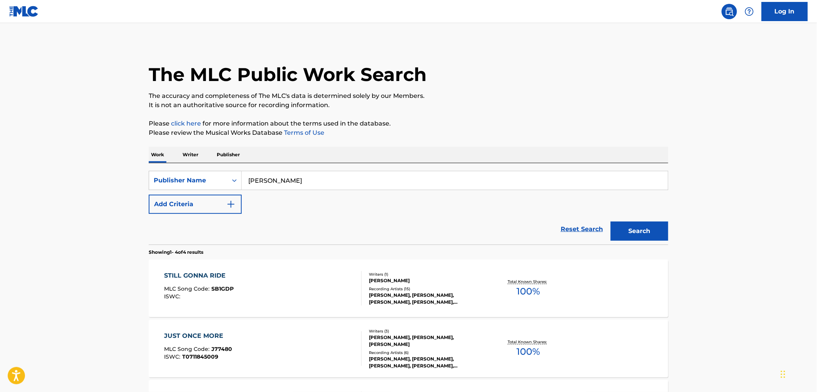
click at [225, 291] on span "SB1GDP" at bounding box center [223, 289] width 22 height 7
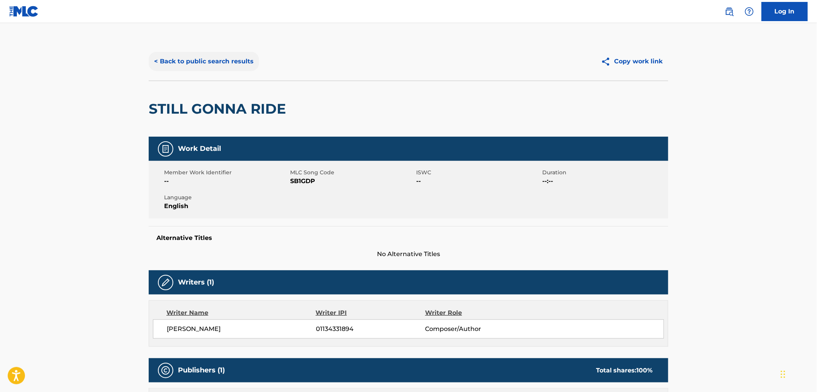
click at [219, 56] on button "< Back to public search results" at bounding box center [204, 61] width 110 height 19
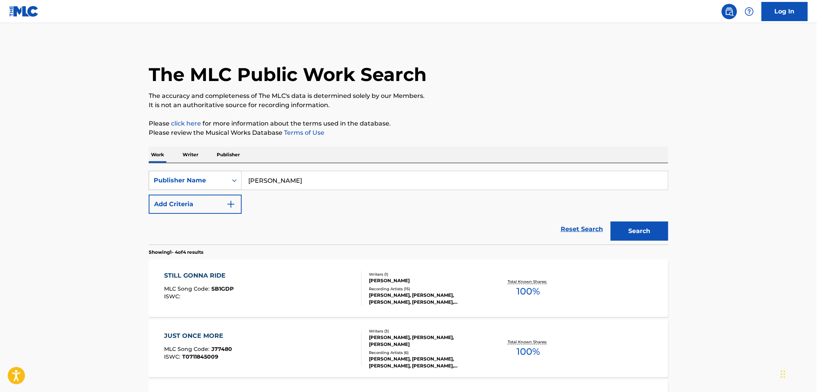
drag, startPoint x: 306, startPoint y: 182, endPoint x: 220, endPoint y: 181, distance: 85.7
click at [220, 181] on div "SearchWithCriteria99257100-b20f-40dd-9a32-1336026649e2 Publisher Name [PERSON_N…" at bounding box center [409, 180] width 520 height 19
paste input "COMBO SPIRIT MUSIC"
type input "COMBO SPIRIT MUSIC"
click at [610, 233] on div "Search" at bounding box center [637, 229] width 61 height 31
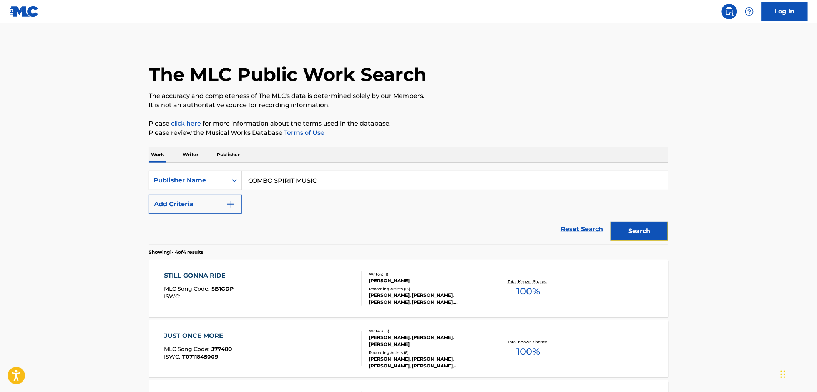
click at [634, 232] on button "Search" at bounding box center [640, 231] width 58 height 19
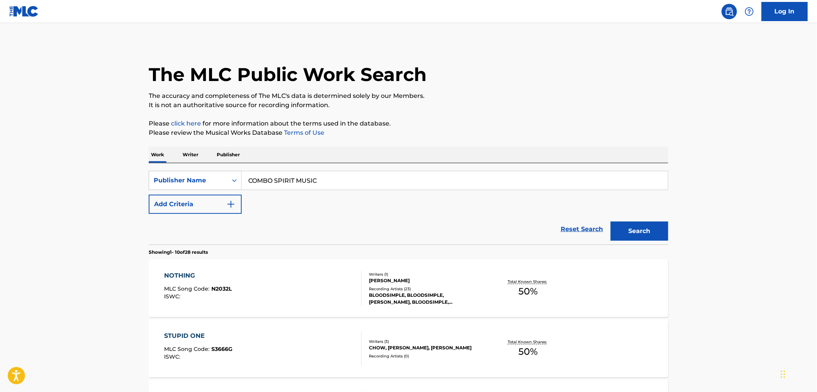
click at [217, 287] on span "N2032L" at bounding box center [222, 289] width 20 height 7
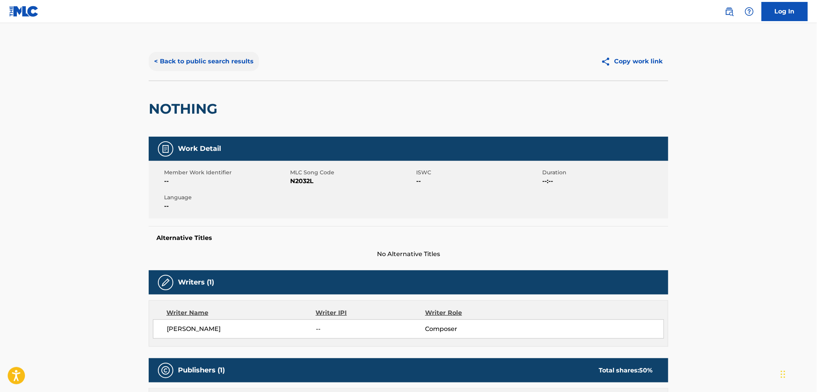
click at [206, 59] on button "< Back to public search results" at bounding box center [204, 61] width 110 height 19
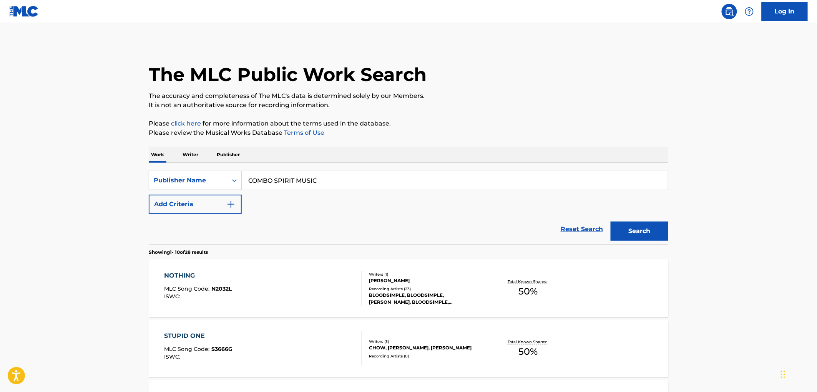
drag, startPoint x: 338, startPoint y: 181, endPoint x: 218, endPoint y: 179, distance: 119.9
click at [218, 179] on div "SearchWithCriteria99257100-b20f-40dd-9a32-1336026649e2 Publisher Name COMBO SPI…" at bounding box center [409, 180] width 520 height 19
paste input "[PERSON_NAME] MUSIC PUBLISHING"
click at [663, 234] on button "Search" at bounding box center [640, 231] width 58 height 19
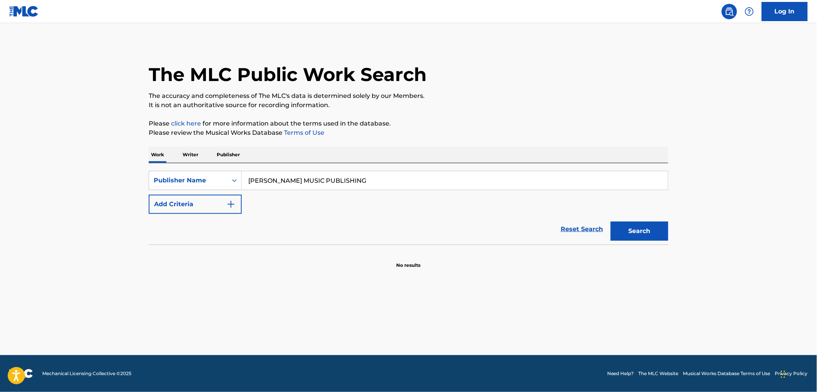
drag, startPoint x: 301, startPoint y: 181, endPoint x: 485, endPoint y: 178, distance: 184.1
click at [485, 178] on input "[PERSON_NAME] MUSIC PUBLISHING" at bounding box center [455, 180] width 426 height 18
type input "[PERSON_NAME] MUSIC"
click at [611, 222] on button "Search" at bounding box center [640, 231] width 58 height 19
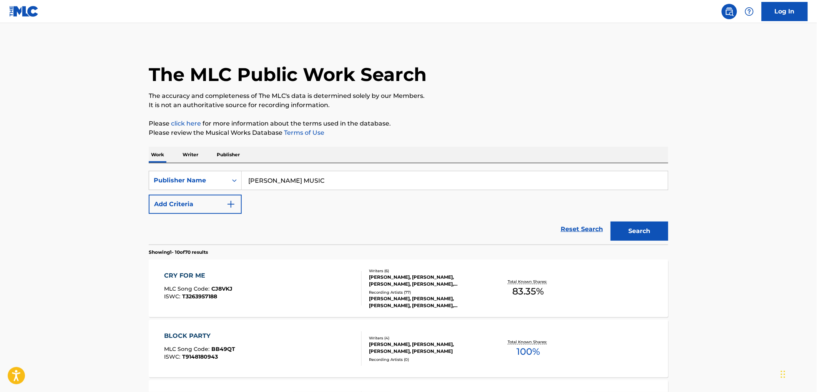
click at [238, 291] on div "CRY FOR ME MLC Song Code : CJ8VKJ ISWC : T3263957188" at bounding box center [263, 288] width 198 height 35
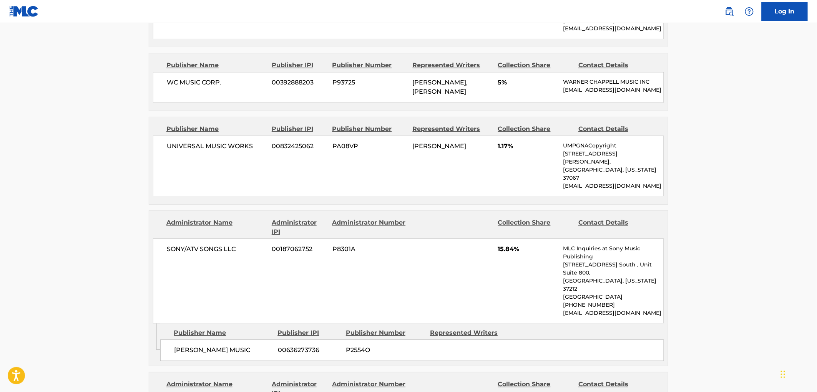
scroll to position [726, 0]
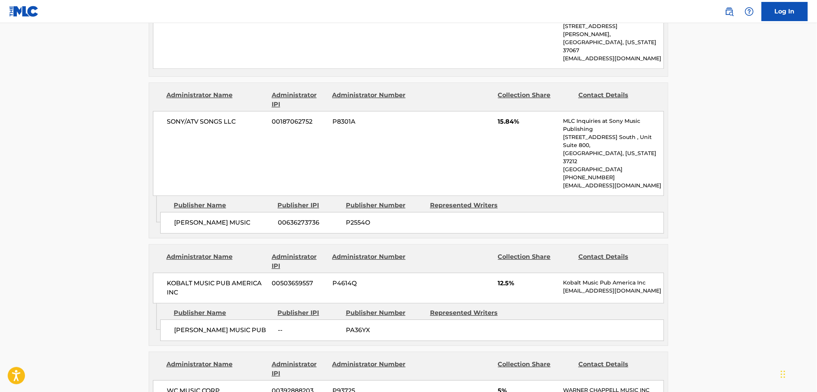
drag, startPoint x: 564, startPoint y: 233, endPoint x: 696, endPoint y: 231, distance: 131.8
click at [696, 231] on main "< Back to public search results Copy work link CRY FOR ME Work Detail Member Wo…" at bounding box center [408, 95] width 817 height 1597
drag, startPoint x: 650, startPoint y: 228, endPoint x: 635, endPoint y: 235, distance: 16.3
click at [636, 287] on p "[EMAIL_ADDRESS][DOMAIN_NAME]" at bounding box center [613, 291] width 100 height 8
drag, startPoint x: 564, startPoint y: 233, endPoint x: 667, endPoint y: 233, distance: 103.0
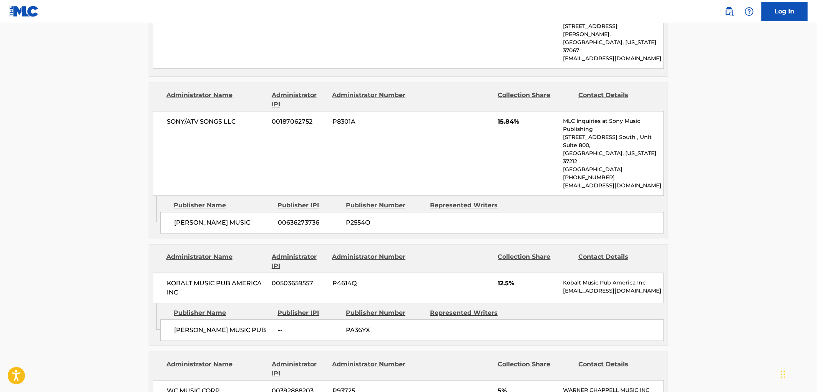
click at [667, 245] on div "Administrator Name Administrator IPI Administrator Number Collection Share Cont…" at bounding box center [408, 274] width 519 height 59
copy p "[EMAIL_ADDRESS][DOMAIN_NAME]"
click at [151, 245] on div "Administrator Name Administrator IPI Administrator Number Collection Share Cont…" at bounding box center [408, 274] width 519 height 59
copy span "KOBALT MUSIC PUB AMERICA INC"
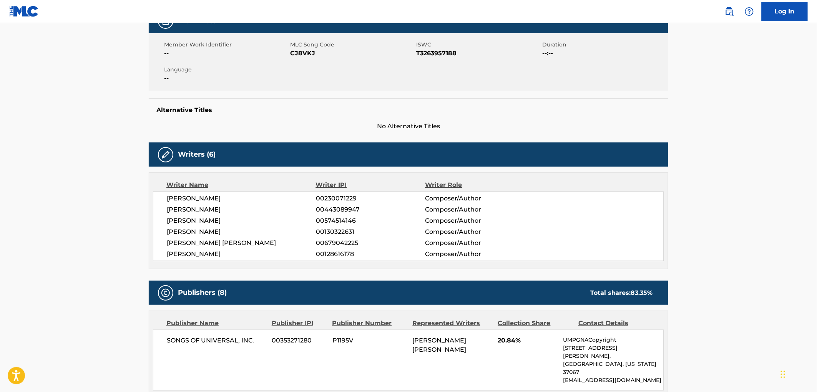
scroll to position [0, 0]
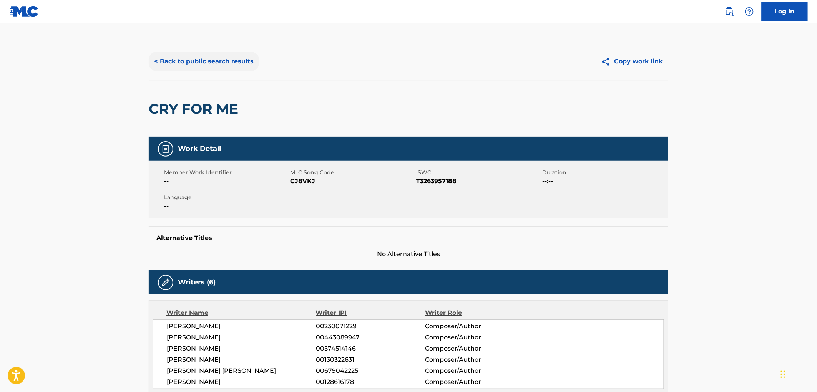
click at [200, 60] on button "< Back to public search results" at bounding box center [204, 61] width 110 height 19
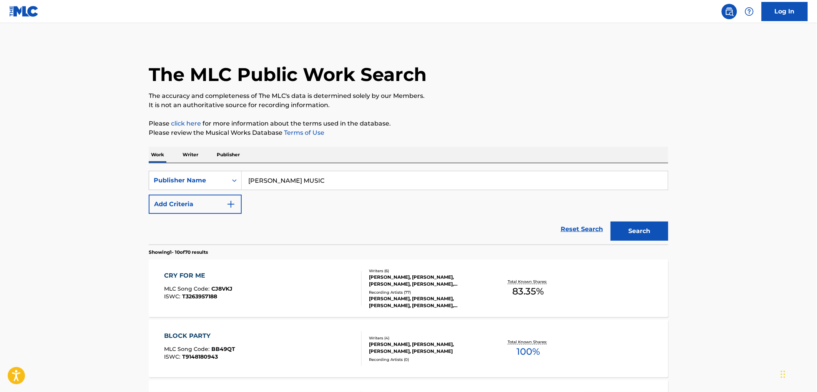
drag, startPoint x: 302, startPoint y: 178, endPoint x: 258, endPoint y: 182, distance: 44.4
click at [258, 183] on input "[PERSON_NAME] MUSIC" at bounding box center [455, 180] width 426 height 18
drag, startPoint x: 247, startPoint y: 181, endPoint x: 356, endPoint y: 186, distance: 109.6
click at [356, 186] on input "[PERSON_NAME] MUSIC" at bounding box center [455, 180] width 426 height 18
paste input "[PERSON_NAME]"
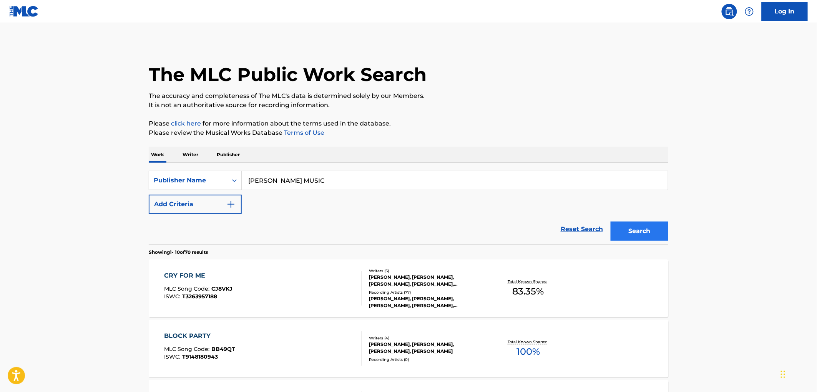
type input "[PERSON_NAME] MUSIC"
click at [630, 226] on button "Search" at bounding box center [640, 231] width 58 height 19
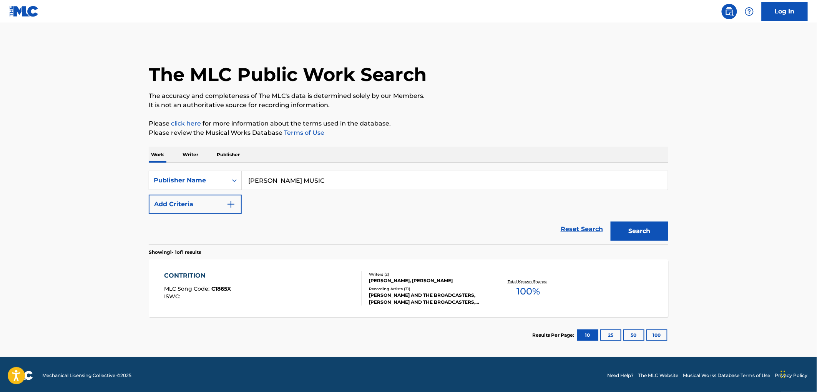
click at [230, 291] on span "C1865X" at bounding box center [222, 289] width 20 height 7
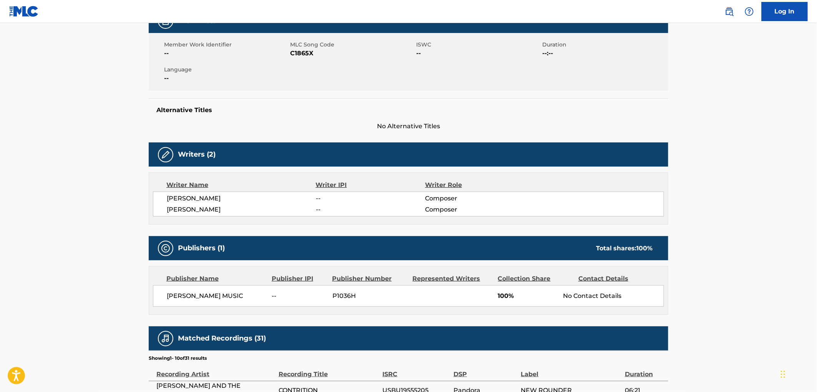
scroll to position [256, 0]
